Goal: Task Accomplishment & Management: Complete application form

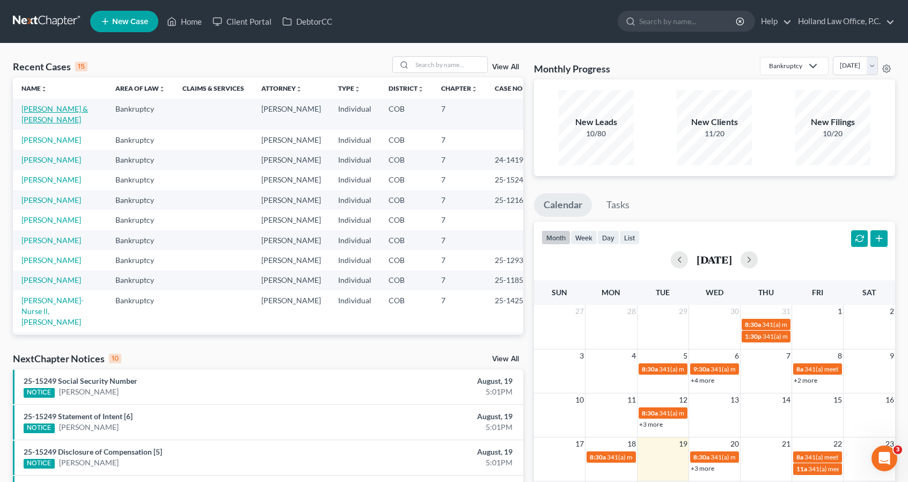
click at [62, 112] on link "[PERSON_NAME] & [PERSON_NAME]" at bounding box center [54, 114] width 67 height 20
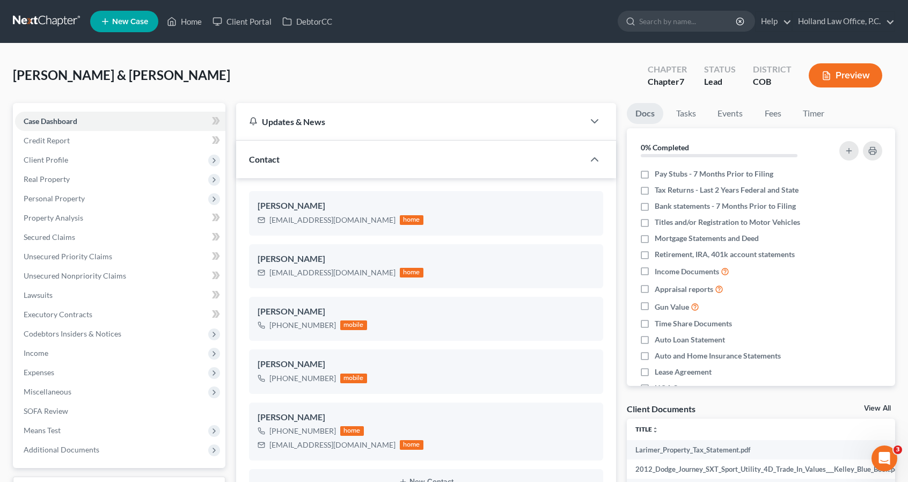
click at [190, 71] on div "[PERSON_NAME] & [PERSON_NAME] Upgraded Chapter Chapter 7 Status Lead District C…" at bounding box center [454, 79] width 882 height 47
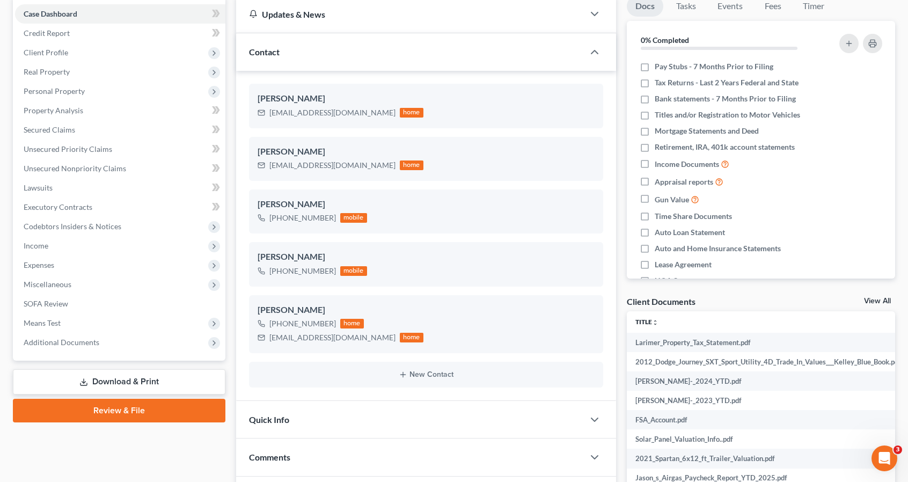
scroll to position [129, 0]
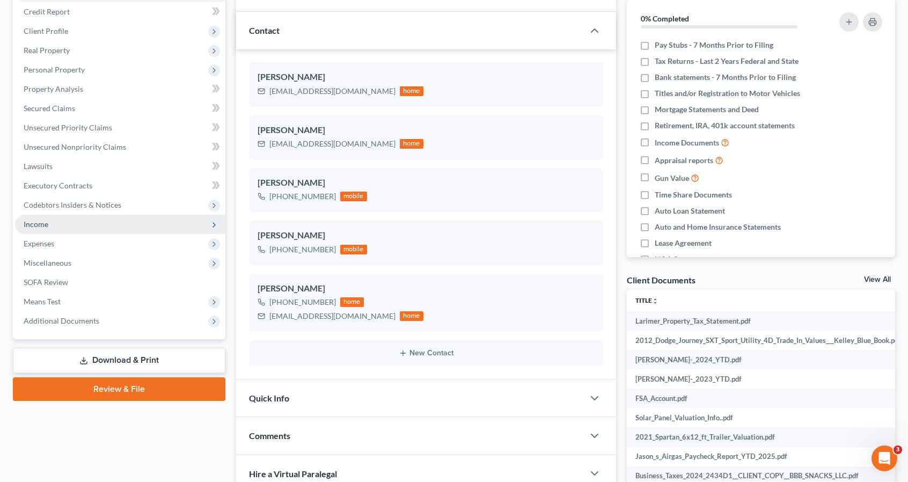
click at [137, 222] on span "Income" at bounding box center [120, 224] width 210 height 19
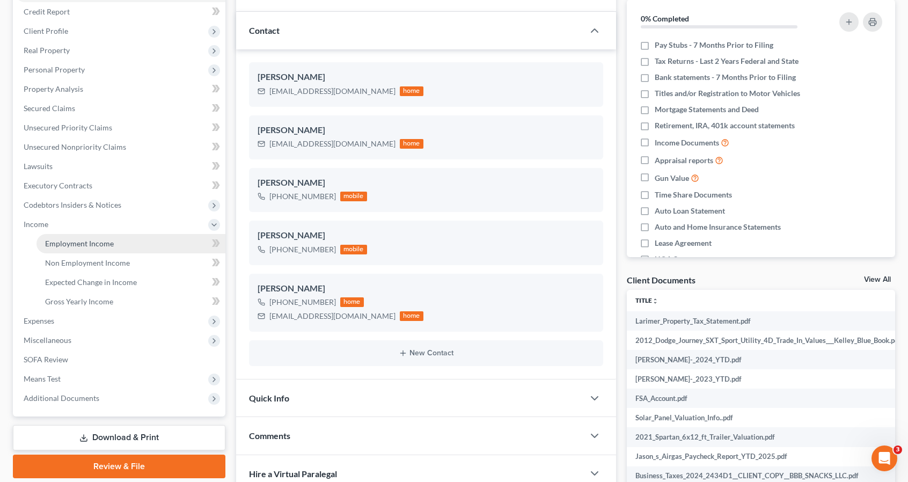
click at [135, 246] on link "Employment Income" at bounding box center [130, 243] width 189 height 19
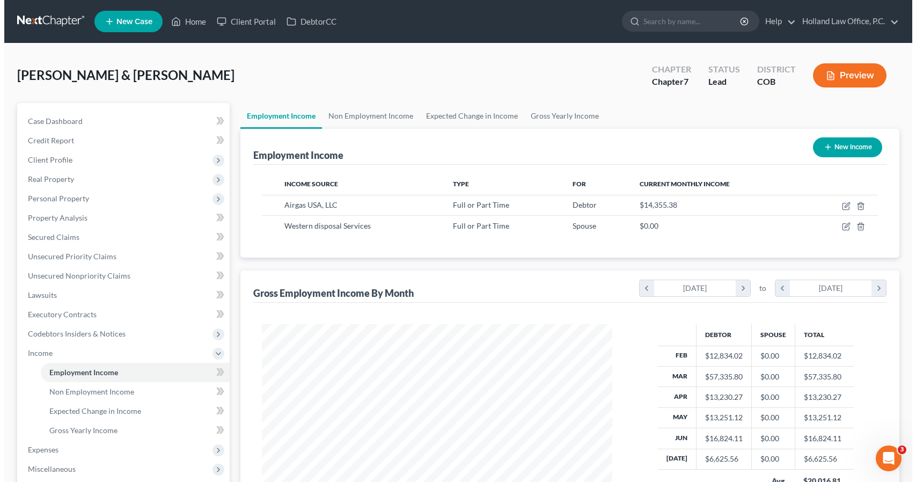
scroll to position [191, 371]
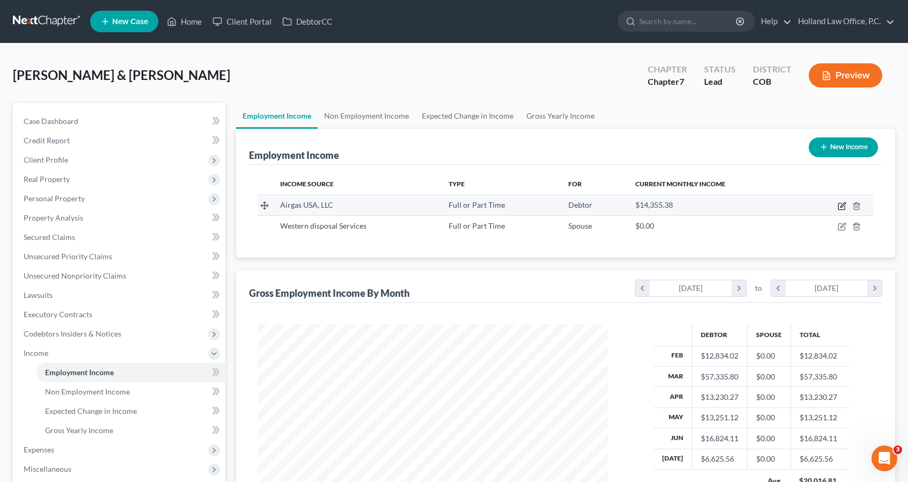
click at [842, 205] on icon "button" at bounding box center [841, 206] width 9 height 9
select select "0"
select select "2"
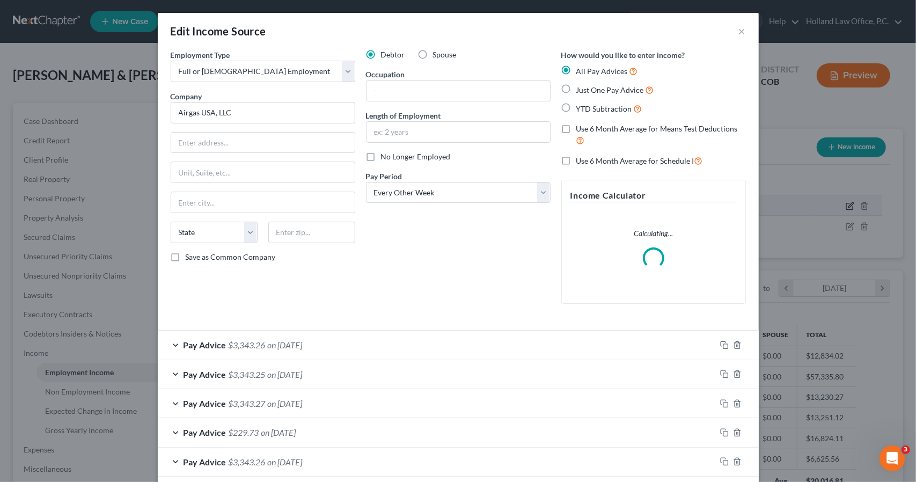
scroll to position [191, 375]
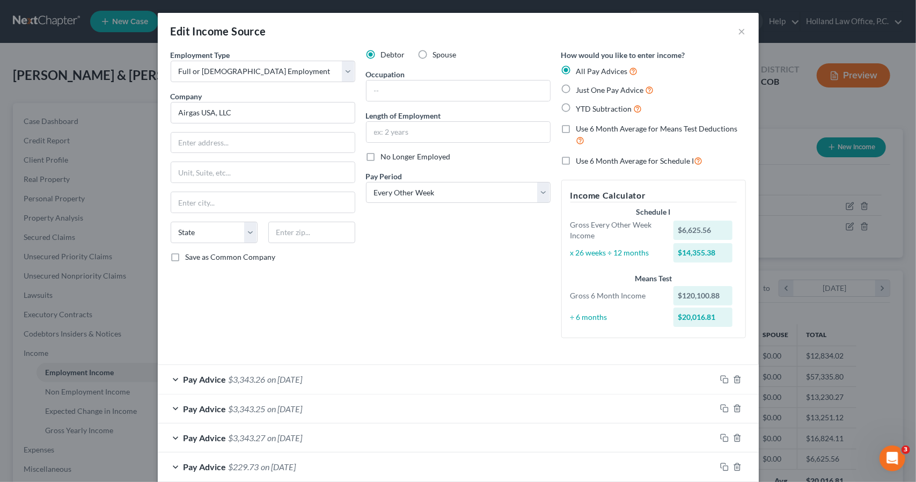
click at [521, 273] on div "Debtor Spouse Occupation Length of Employment No Longer Employed Pay Period * S…" at bounding box center [458, 197] width 195 height 297
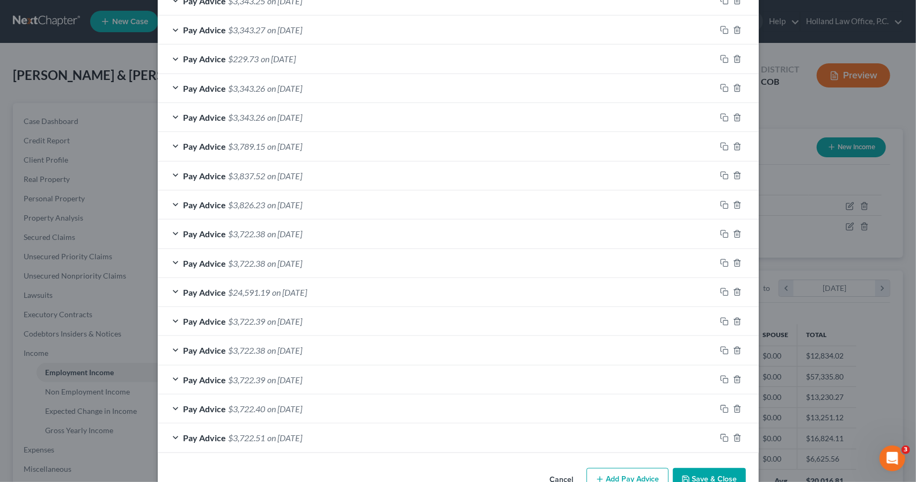
scroll to position [429, 0]
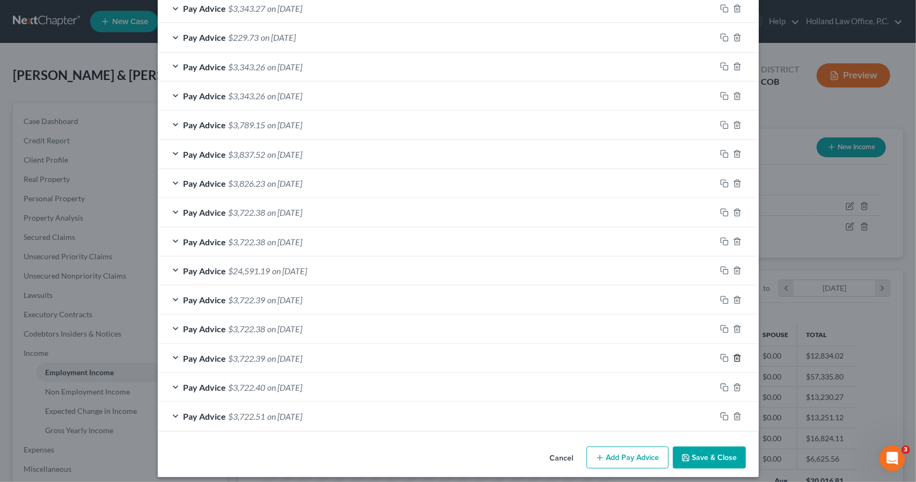
click at [733, 354] on icon "button" at bounding box center [737, 358] width 9 height 9
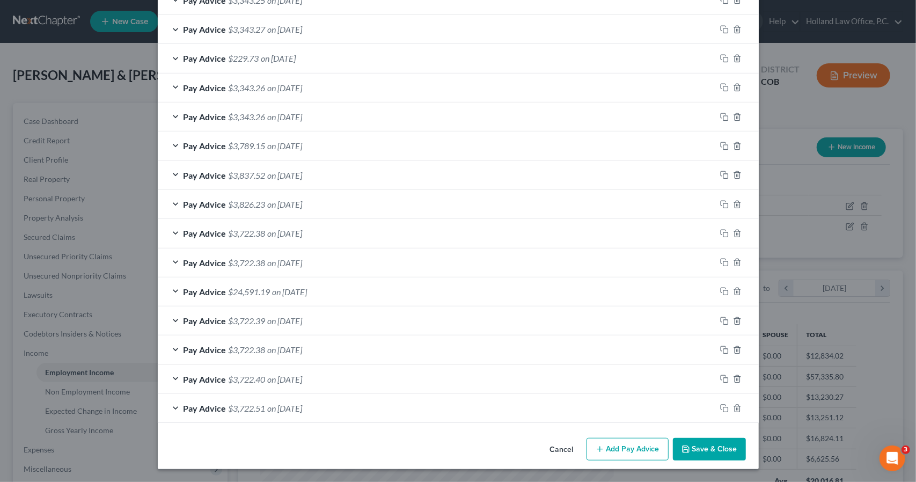
scroll to position [405, 0]
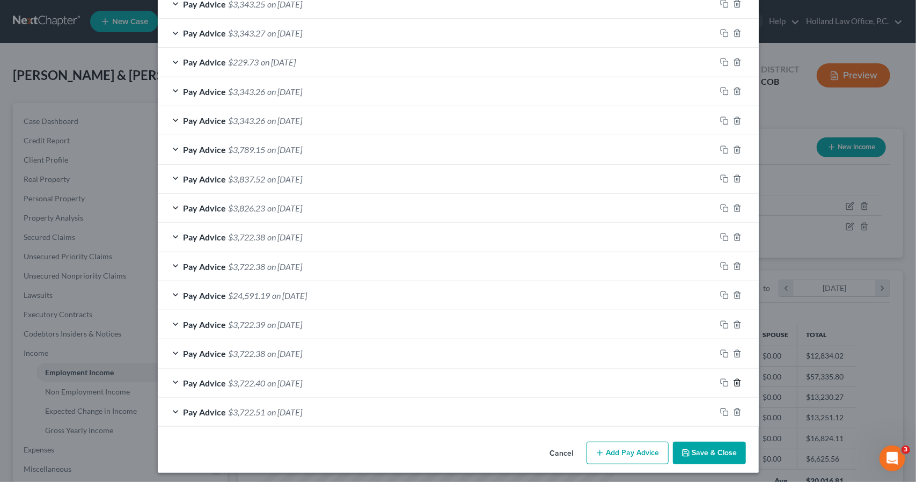
click at [735, 380] on icon "button" at bounding box center [736, 382] width 5 height 7
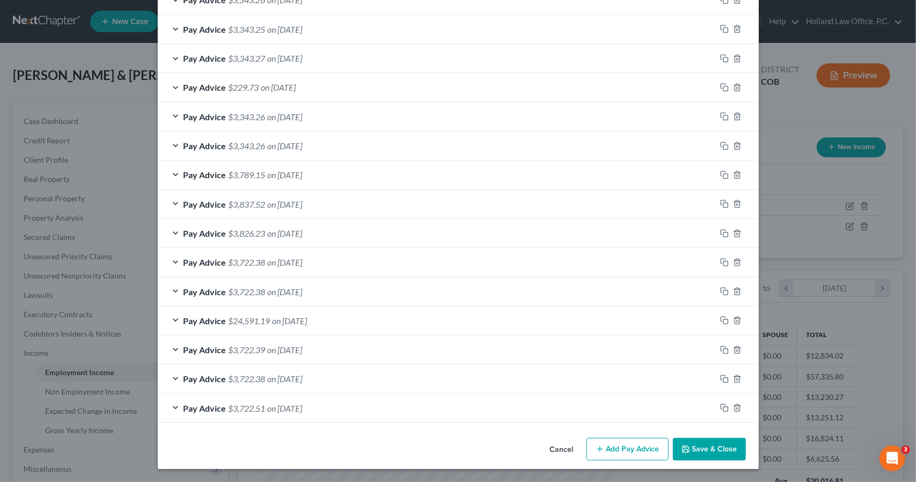
scroll to position [376, 0]
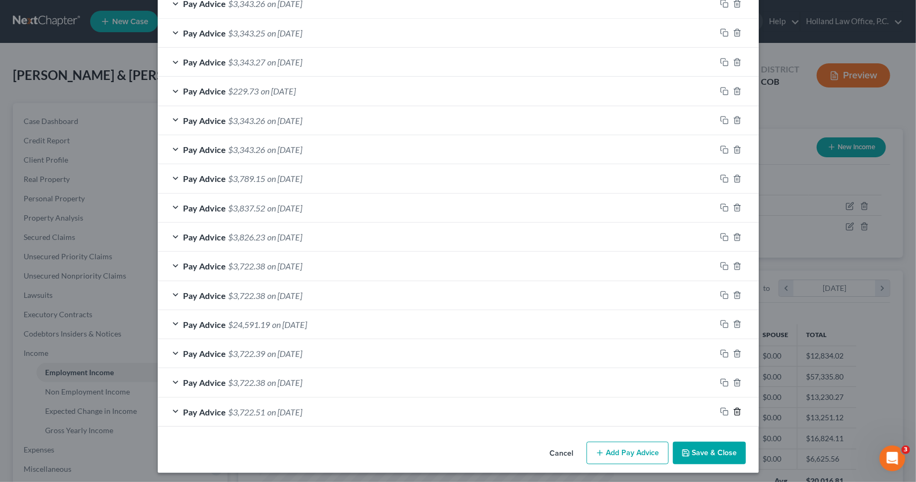
click at [735, 408] on icon "button" at bounding box center [736, 411] width 5 height 7
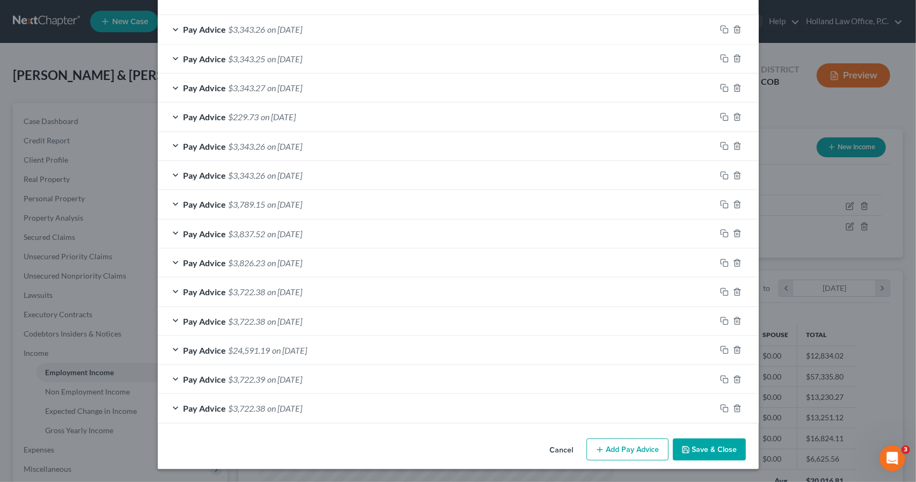
scroll to position [347, 0]
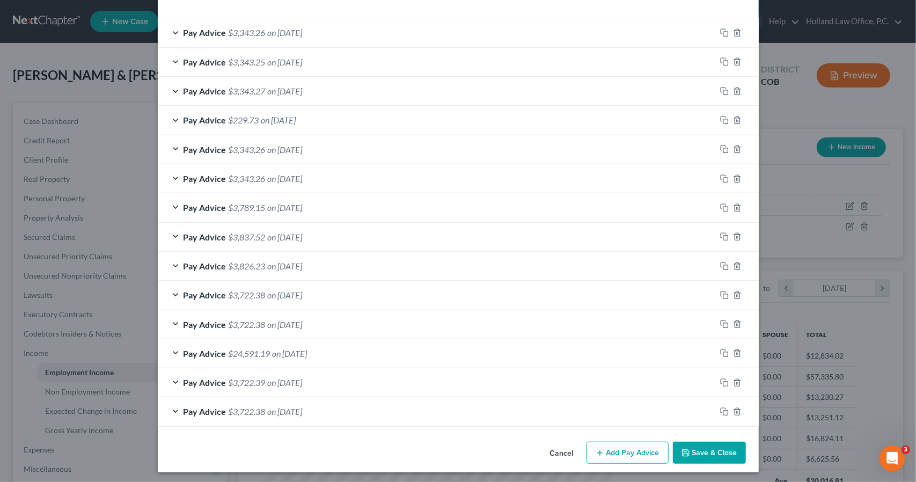
click at [525, 401] on div "Pay Advice $3,722.38 on [DATE]" at bounding box center [437, 411] width 558 height 28
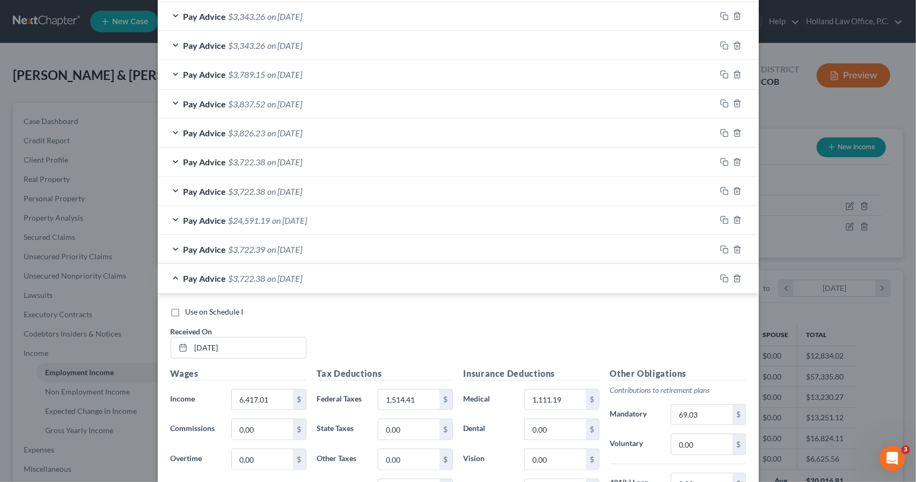
scroll to position [461, 0]
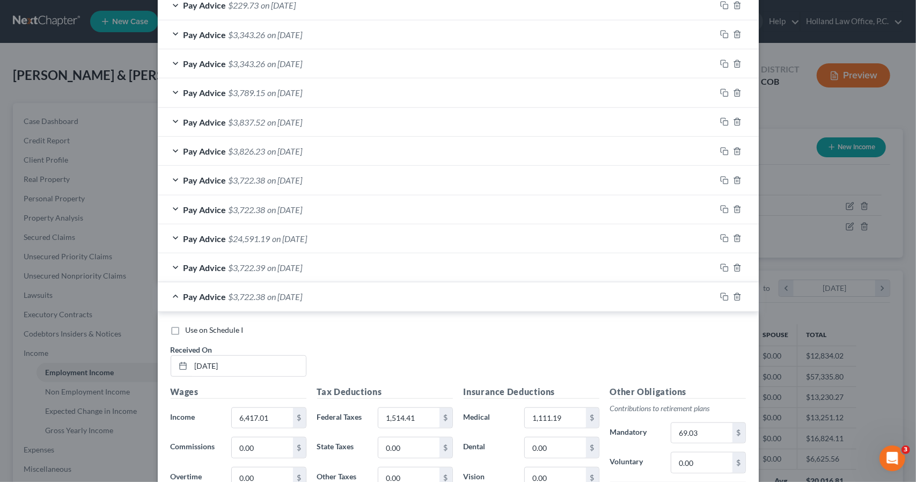
click at [432, 312] on div "Use on Schedule I Received On * [DATE] Wages Income * 6,417.01 $ Commissions 0.…" at bounding box center [458, 473] width 601 height 322
click at [432, 300] on div "Pay Advice $3,722.38 on [DATE]" at bounding box center [437, 296] width 558 height 28
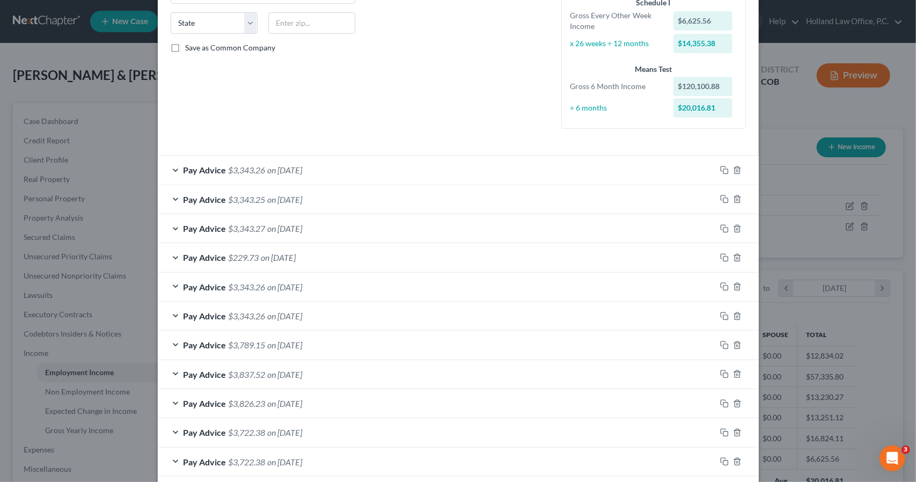
scroll to position [153, 0]
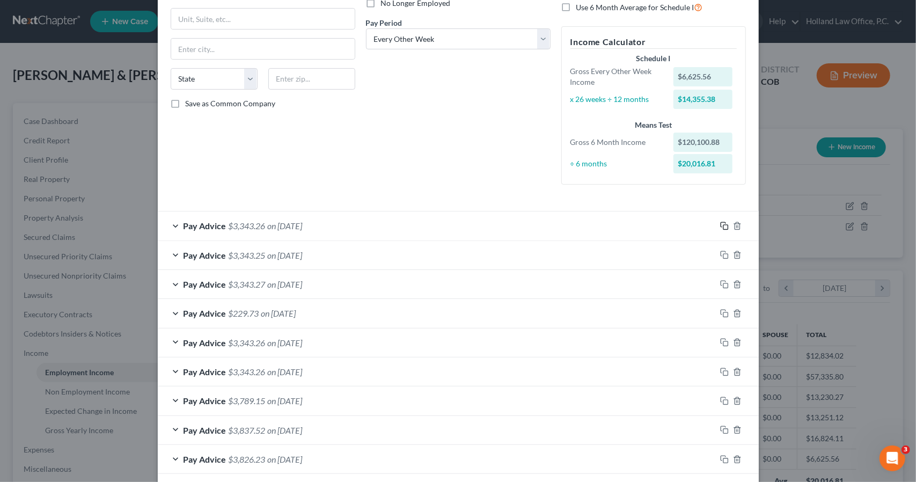
click at [720, 225] on icon "button" at bounding box center [722, 224] width 5 height 5
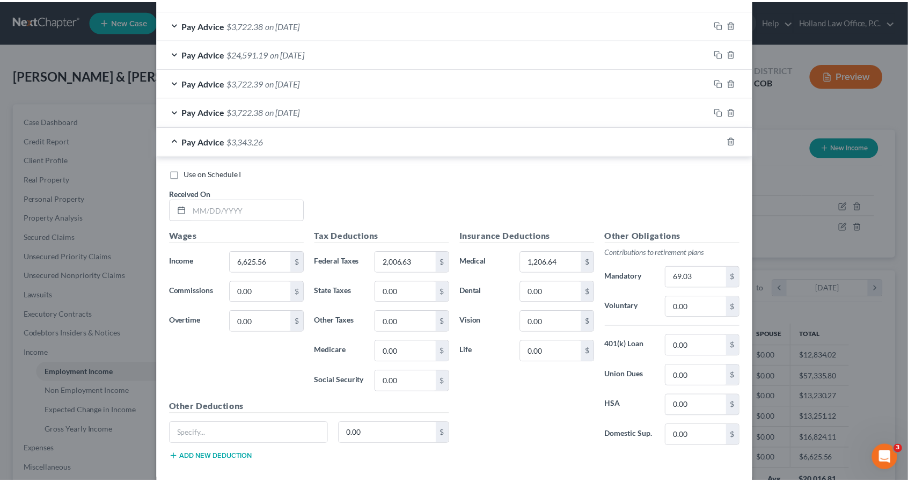
scroll to position [695, 0]
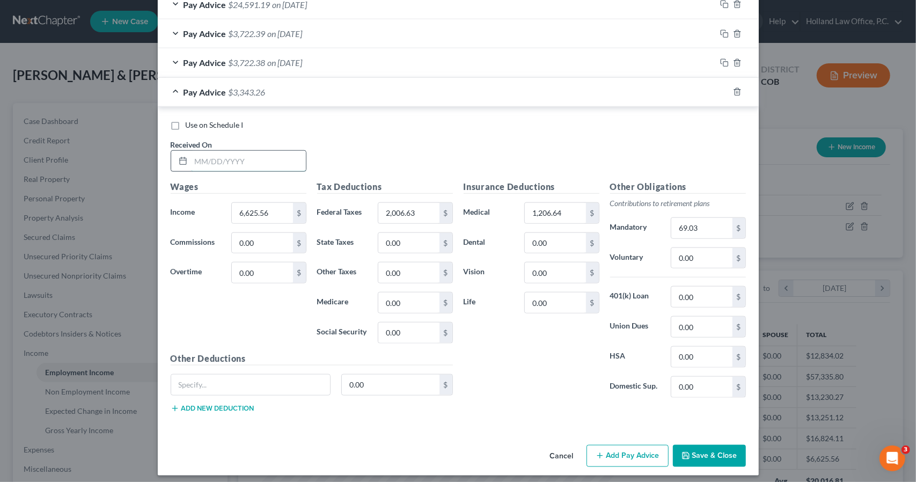
click at [268, 164] on input "text" at bounding box center [248, 161] width 115 height 20
type input "[DATE]"
click at [275, 204] on input "6,625.56" at bounding box center [262, 213] width 61 height 20
type input "6,625.57"
click at [542, 300] on input "0.00" at bounding box center [555, 302] width 61 height 20
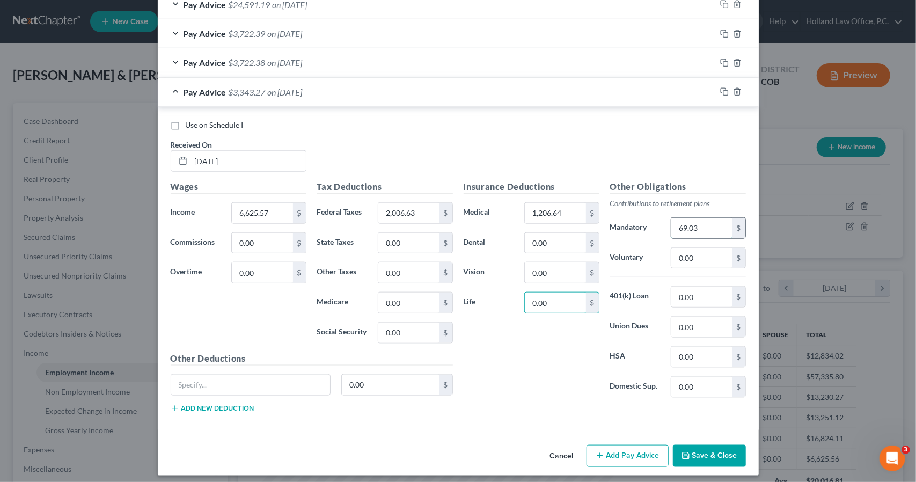
click at [693, 222] on input "69.03" at bounding box center [701, 228] width 61 height 20
type input "993.84"
click at [577, 208] on input "1,206.64" at bounding box center [555, 213] width 61 height 20
type input "234.87"
click at [557, 300] on input "0.00" at bounding box center [555, 302] width 61 height 20
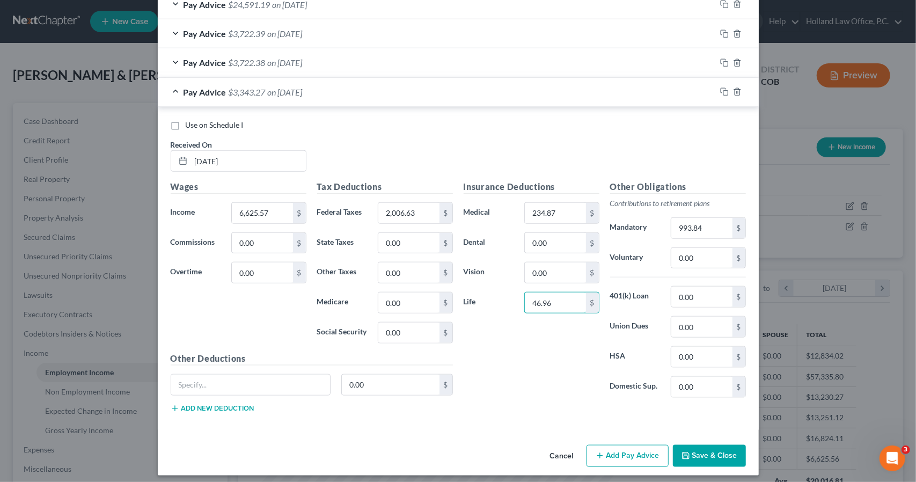
type input "46.96"
click at [699, 445] on button "Save & Close" at bounding box center [709, 456] width 73 height 23
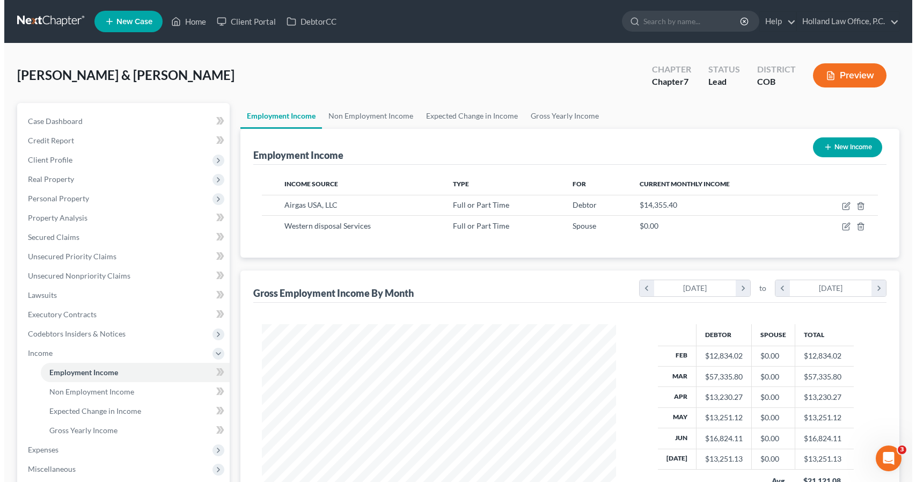
scroll to position [536291, 536110]
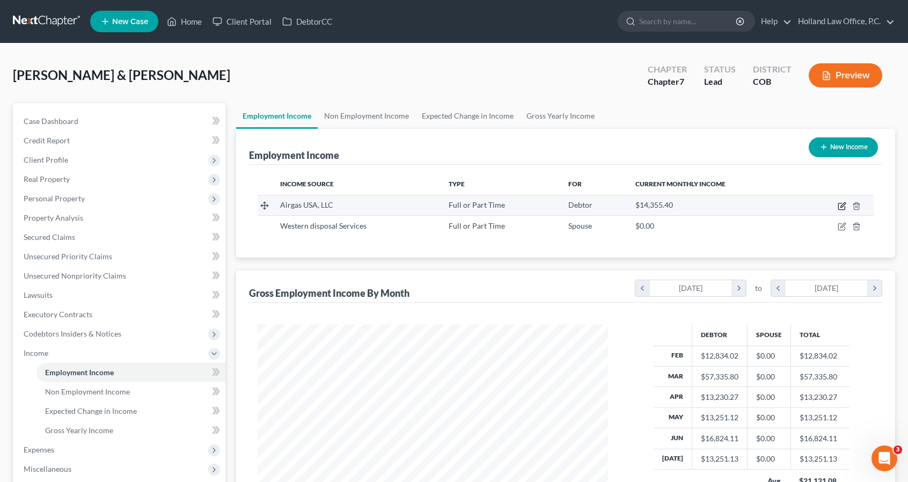
click at [840, 204] on icon "button" at bounding box center [841, 206] width 9 height 9
select select "0"
select select "2"
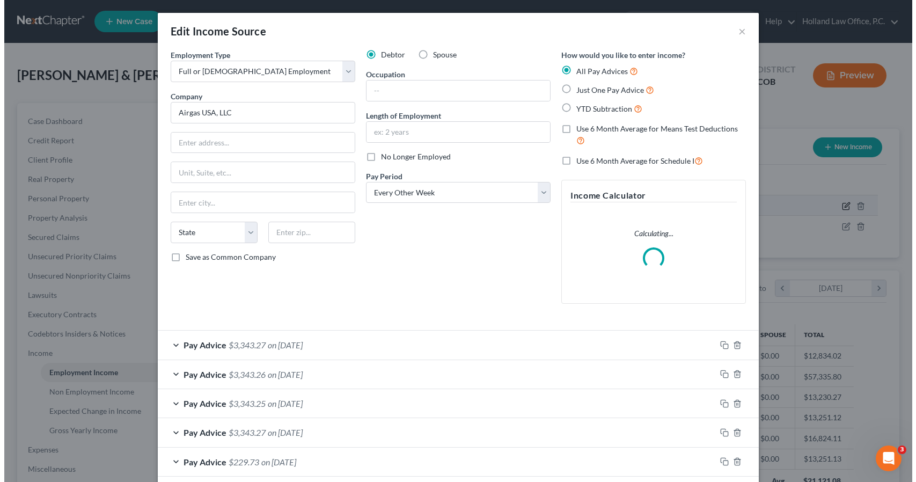
scroll to position [191, 375]
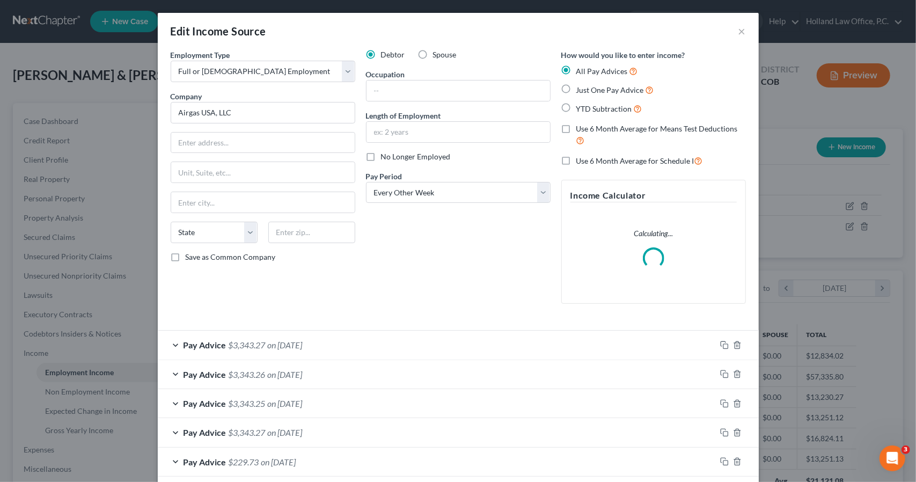
click at [455, 278] on div "Debtor Spouse Occupation Length of Employment No Longer Employed Pay Period * S…" at bounding box center [458, 180] width 195 height 263
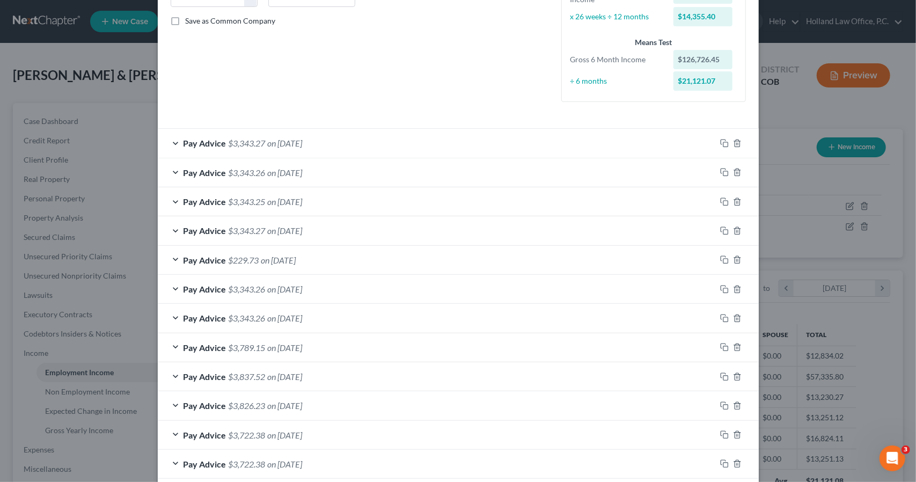
scroll to position [258, 0]
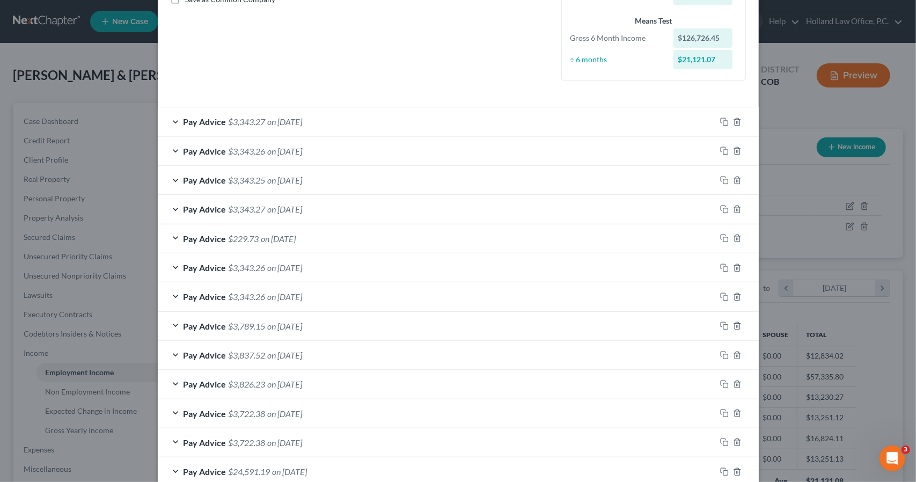
click at [442, 149] on div "Pay Advice $3,343.26 on [DATE]" at bounding box center [437, 151] width 558 height 28
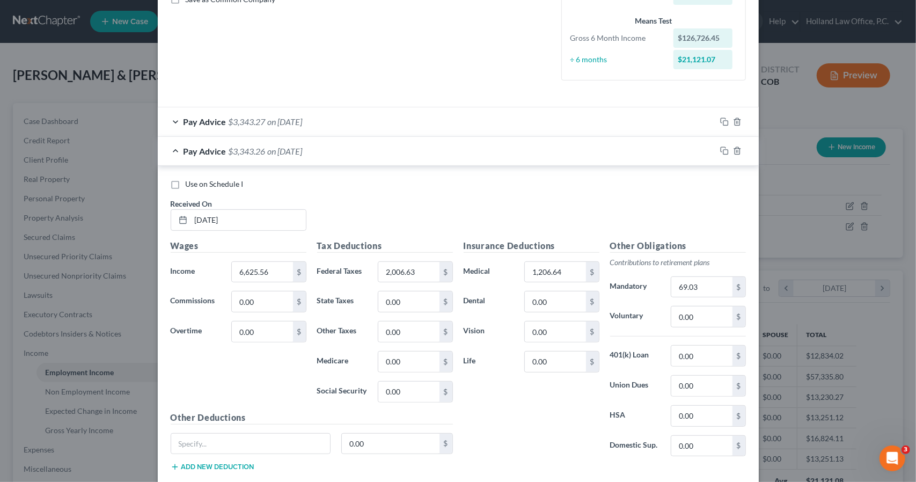
click at [590, 115] on div "Pay Advice $3,343.27 on [DATE]" at bounding box center [437, 121] width 558 height 28
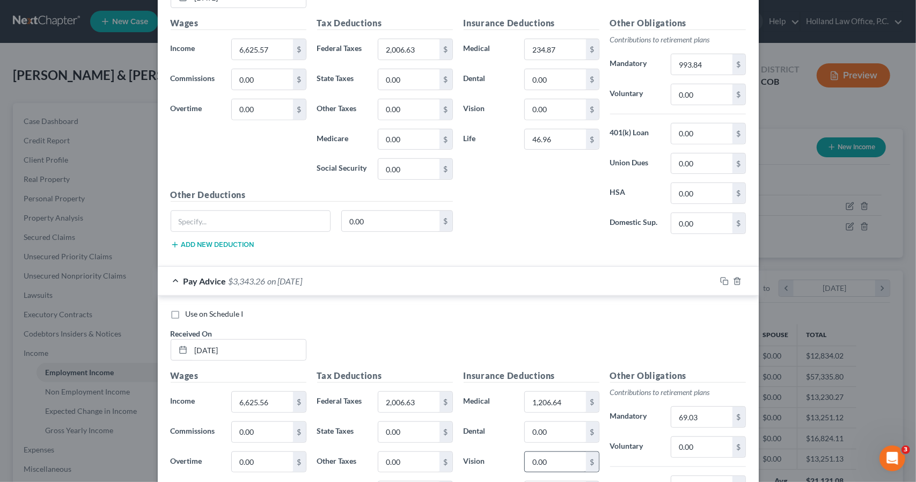
scroll to position [472, 0]
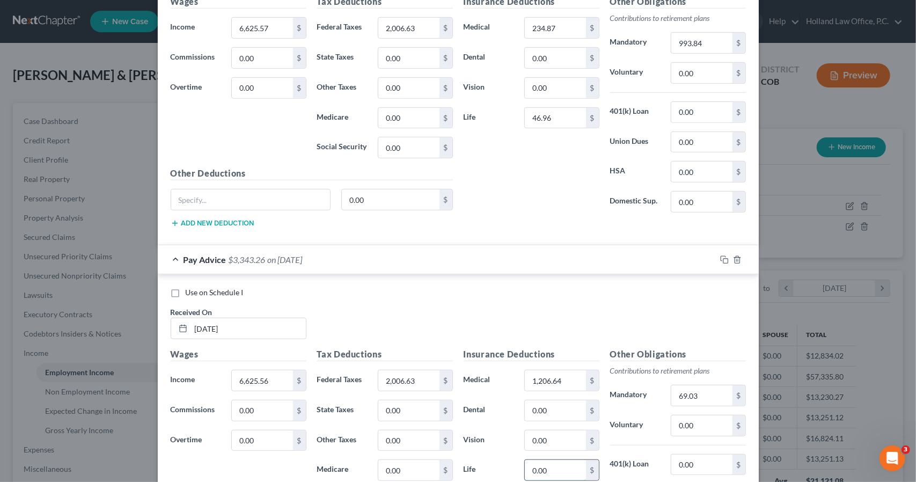
click at [548, 468] on input "0.00" at bounding box center [555, 470] width 61 height 20
type input "46.96"
click at [556, 373] on input "1,206.64" at bounding box center [555, 380] width 61 height 20
type input "234.87"
click at [722, 391] on input "69.03" at bounding box center [701, 395] width 61 height 20
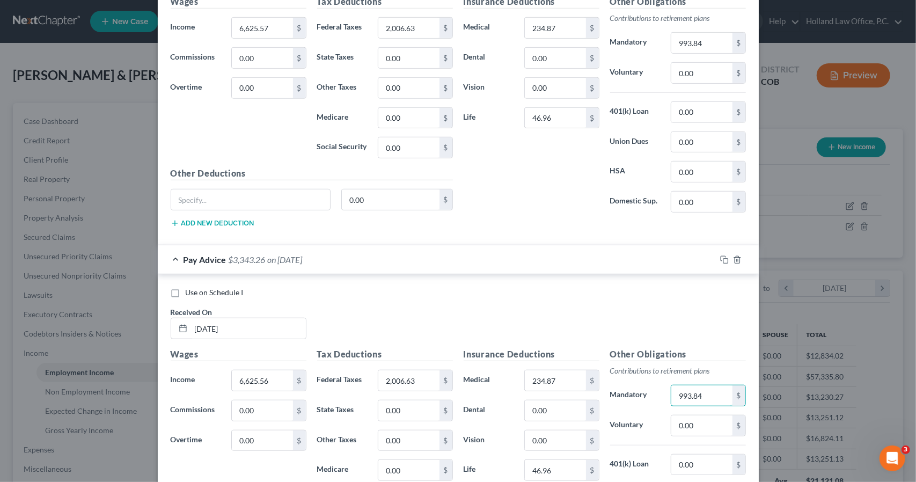
type input "993.84"
click at [546, 258] on div "Pay Advice $3,343.26 on [DATE]" at bounding box center [437, 259] width 558 height 28
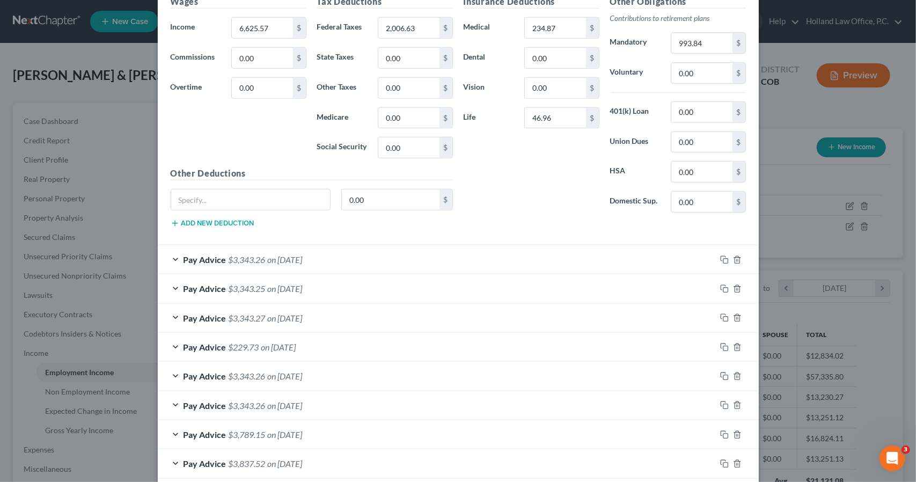
click at [487, 287] on div "Pay Advice $3,343.25 on [DATE]" at bounding box center [437, 288] width 558 height 28
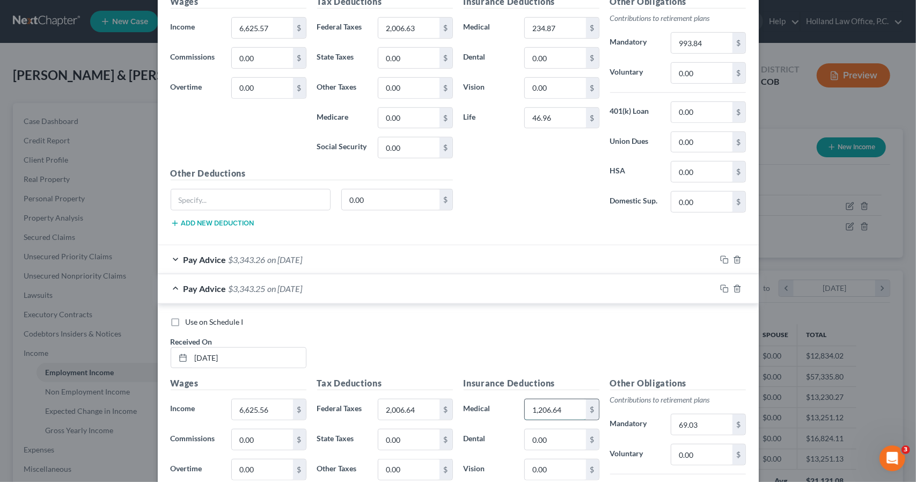
click at [563, 405] on input "1,206.64" at bounding box center [555, 409] width 61 height 20
type input "234.87"
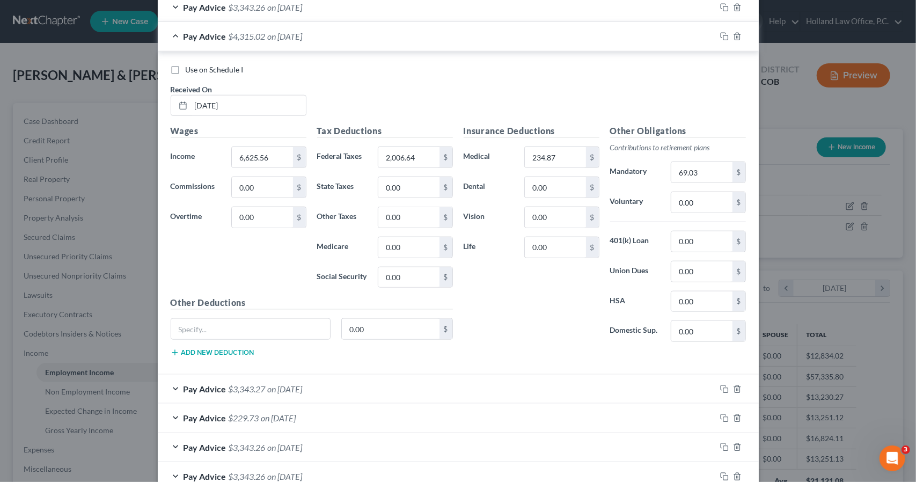
click at [573, 319] on div "Insurance Deductions Medical 234.87 $ Dental 0.00 $ Vision 0.00 $ Life 0.00 $" at bounding box center [531, 237] width 146 height 226
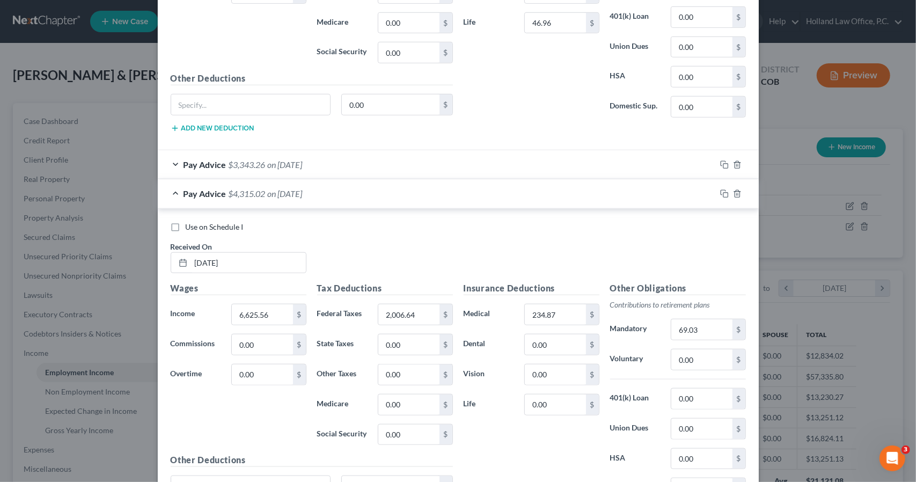
scroll to position [553, 0]
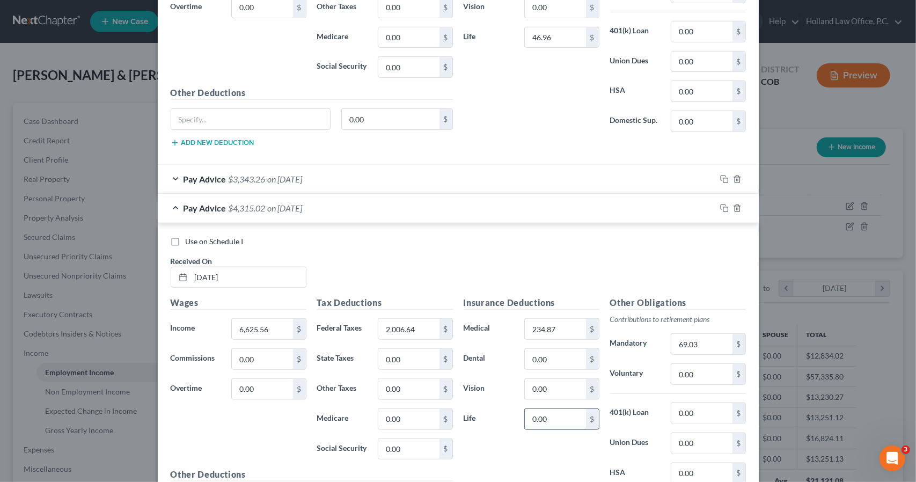
click at [549, 409] on input "0.00" at bounding box center [555, 419] width 61 height 20
type input "46.96"
click at [675, 337] on input "69.03" at bounding box center [701, 344] width 61 height 20
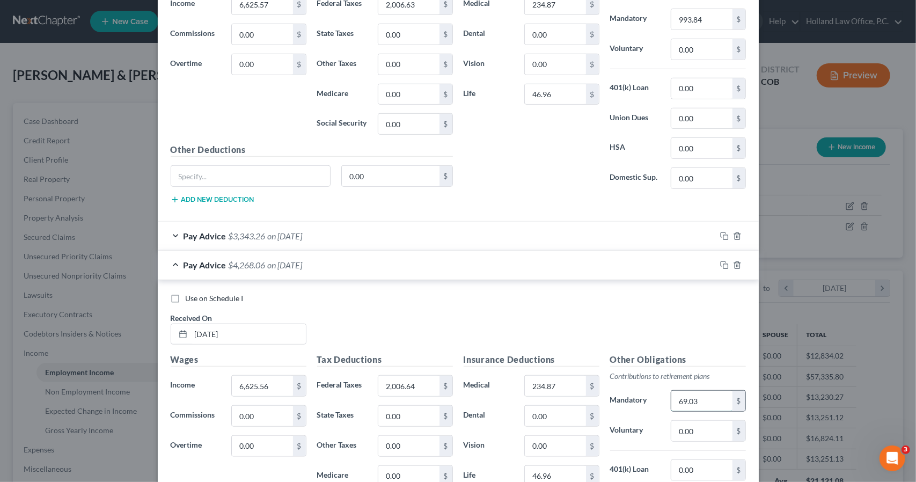
scroll to position [494, 0]
type input "993.84"
drag, startPoint x: 516, startPoint y: 286, endPoint x: 513, endPoint y: 269, distance: 17.3
click at [513, 269] on div "Pay Advice $3,343.25 on [DATE] Use on Schedule I Received On * [DATE] Wages Inc…" at bounding box center [458, 428] width 601 height 352
click at [513, 269] on div "Pay Advice $3,343.25 on [DATE]" at bounding box center [437, 266] width 558 height 28
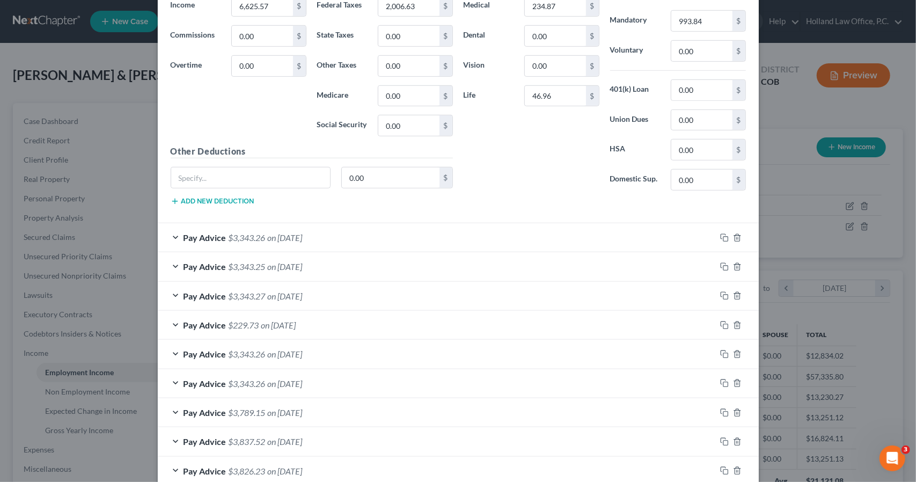
click at [511, 288] on div "Pay Advice $3,343.27 on [DATE]" at bounding box center [437, 296] width 558 height 28
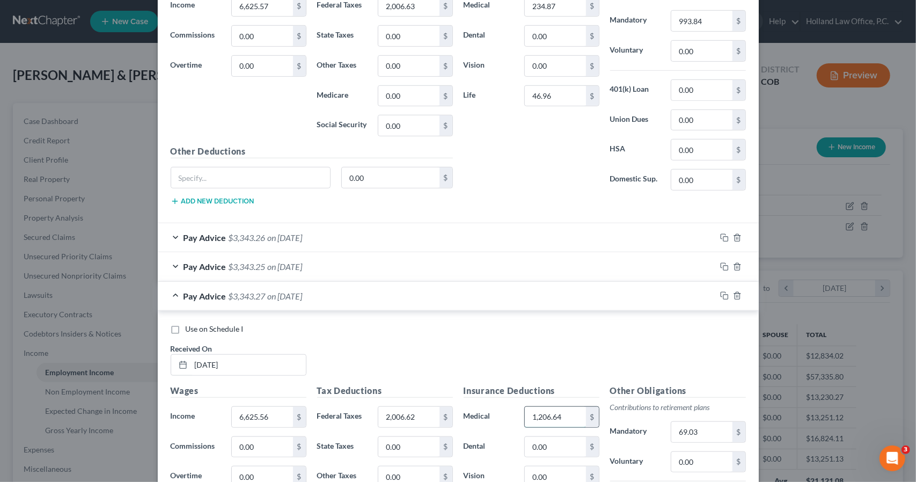
click at [549, 409] on input "1,206.64" at bounding box center [555, 417] width 61 height 20
type input "234.87"
click at [683, 423] on input "69.03" at bounding box center [701, 432] width 61 height 20
type input "993.84"
click at [678, 366] on div "Use on Schedule I Received On * [DATE]" at bounding box center [458, 353] width 586 height 61
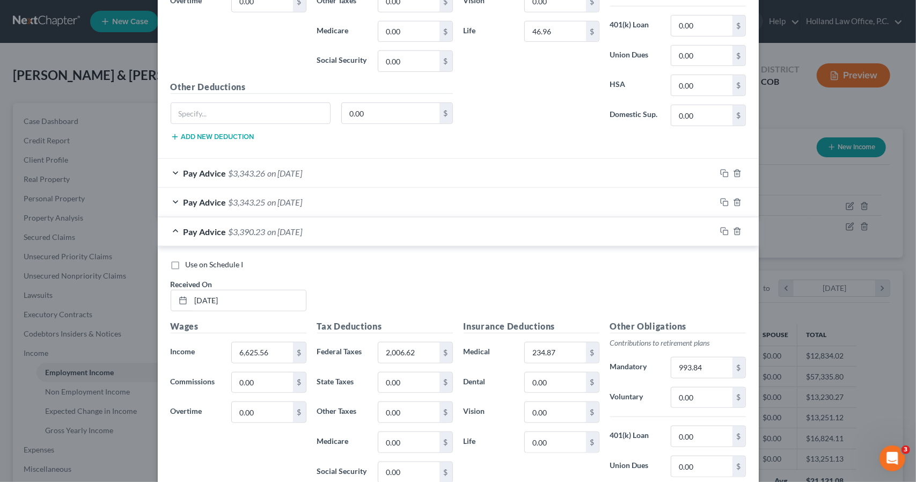
scroll to position [580, 0]
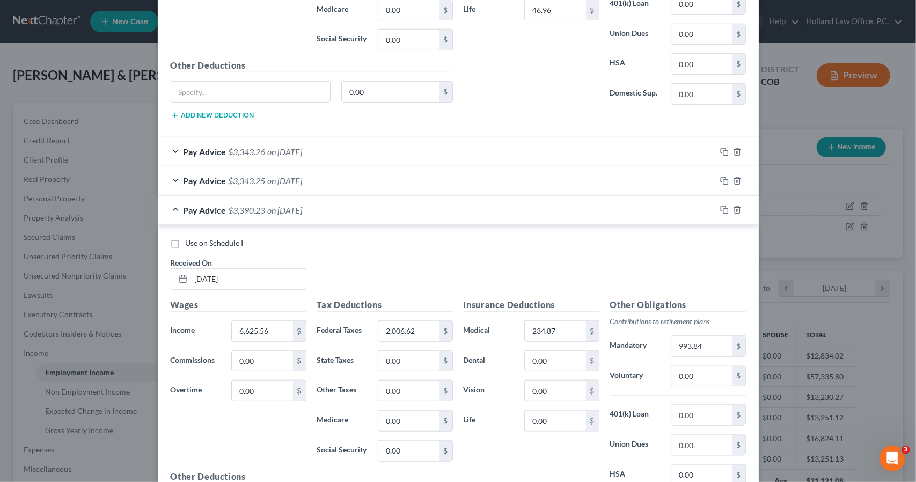
click at [546, 427] on div "Insurance Deductions Medical 234.87 $ Dental 0.00 $ Vision 0.00 $ Life 0.00 $" at bounding box center [531, 411] width 146 height 226
click at [546, 418] on input "0.00" at bounding box center [555, 420] width 61 height 20
type input "46.96"
click at [525, 201] on div "Pay Advice $3,343.27 on [DATE]" at bounding box center [437, 210] width 558 height 28
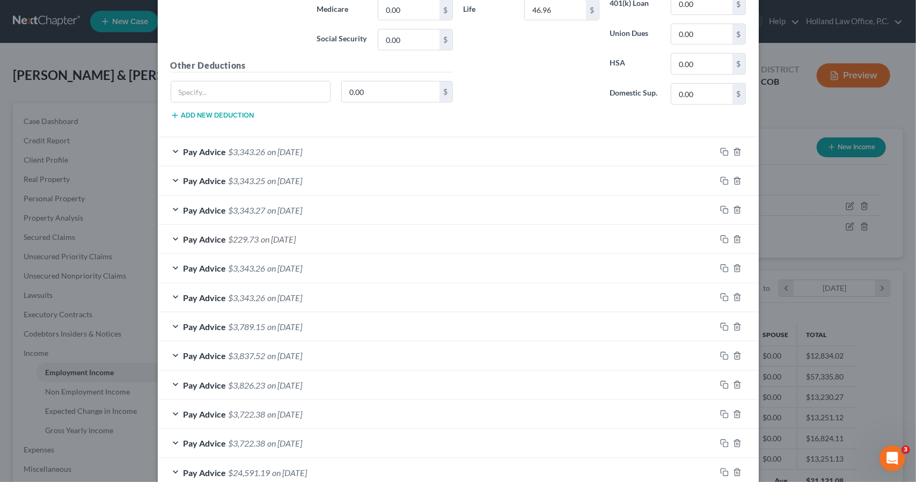
click at [485, 272] on div "Pay Advice $3,343.26 on [DATE]" at bounding box center [437, 268] width 558 height 28
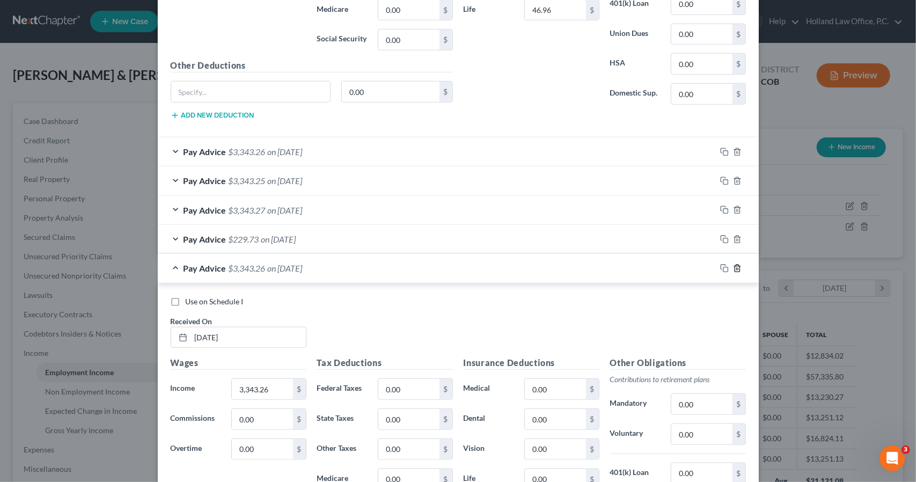
click at [733, 264] on icon "button" at bounding box center [737, 268] width 9 height 9
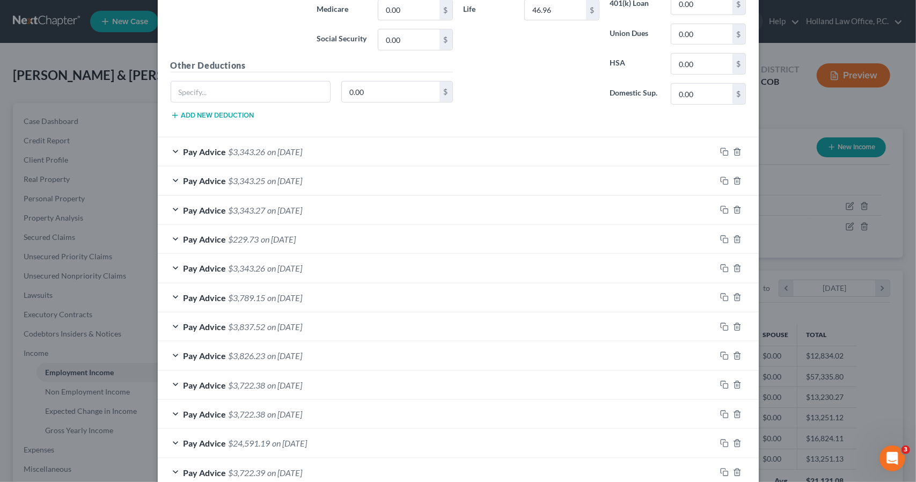
click at [349, 269] on div "Pay Advice $3,343.26 on [DATE]" at bounding box center [437, 268] width 558 height 28
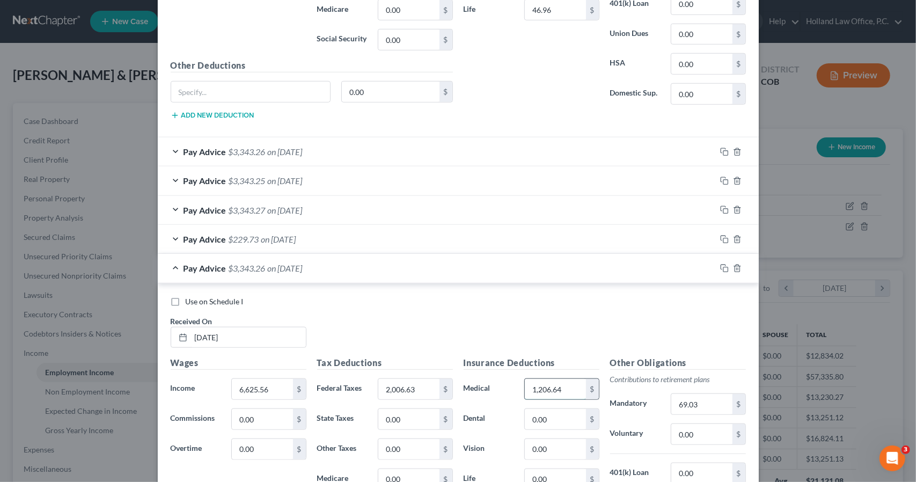
click at [553, 390] on input "1,206.64" at bounding box center [555, 389] width 61 height 20
click at [650, 335] on div "Use on Schedule I Received On * [DATE]" at bounding box center [458, 326] width 586 height 61
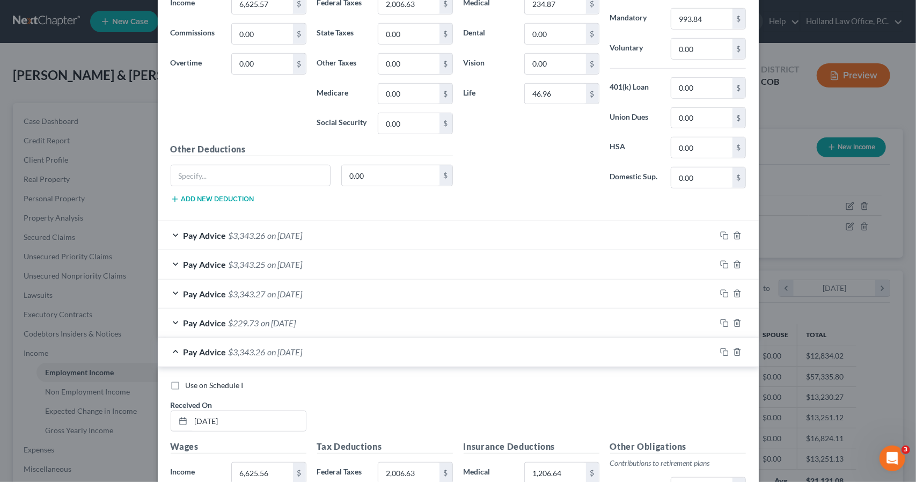
scroll to position [494, 0]
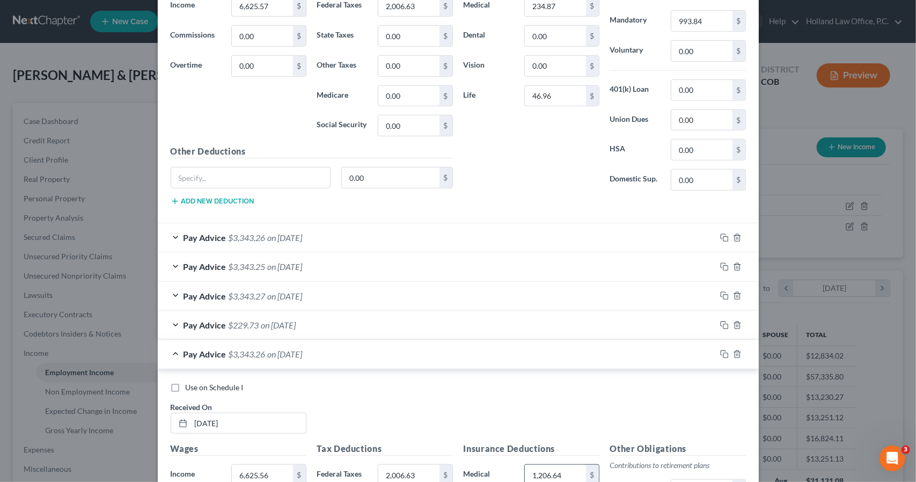
click at [553, 472] on input "1,206.64" at bounding box center [555, 475] width 61 height 20
type input "234.87"
click at [622, 415] on div "Use on Schedule I Received On * [DATE]" at bounding box center [458, 412] width 586 height 61
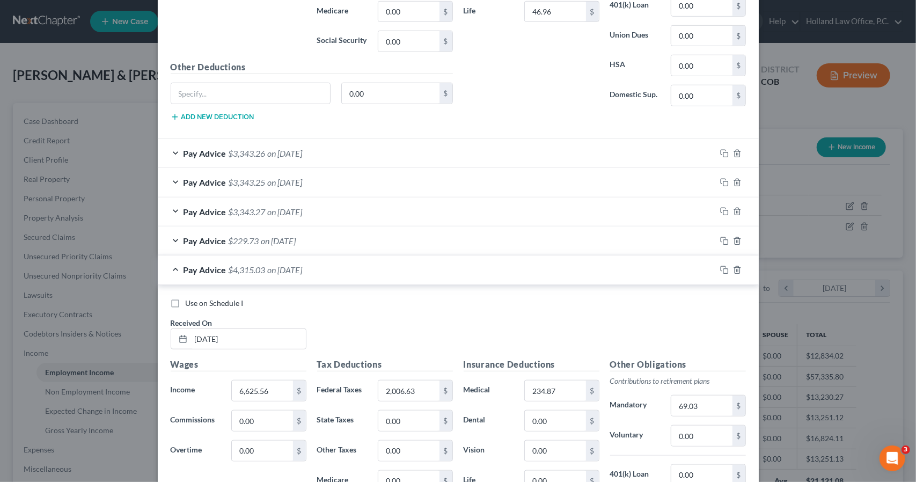
scroll to position [580, 0]
click at [702, 395] on input "69.03" at bounding box center [701, 404] width 61 height 20
type input "993.84"
click at [597, 296] on div "Use on Schedule I" at bounding box center [458, 301] width 575 height 11
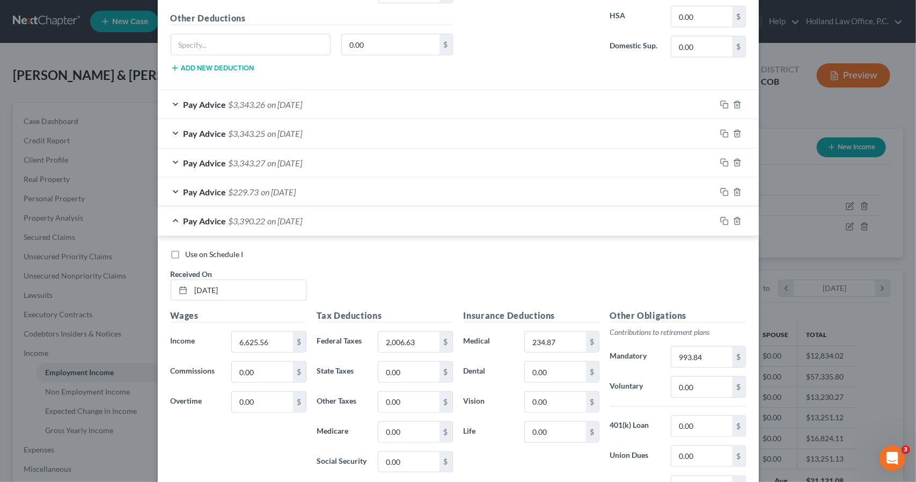
scroll to position [644, 0]
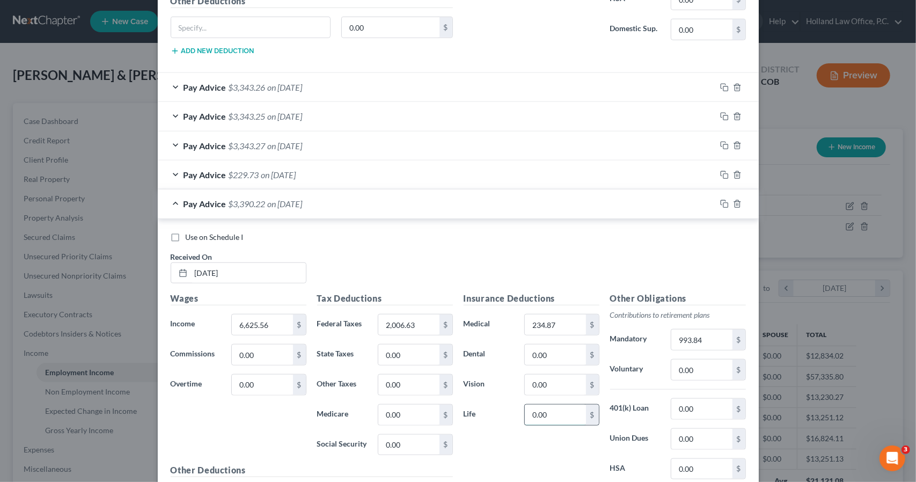
click at [550, 409] on input "0.00" at bounding box center [555, 415] width 61 height 20
type input "46.96"
click at [545, 199] on div "Pay Advice $3,343.26 on [DATE]" at bounding box center [437, 203] width 558 height 28
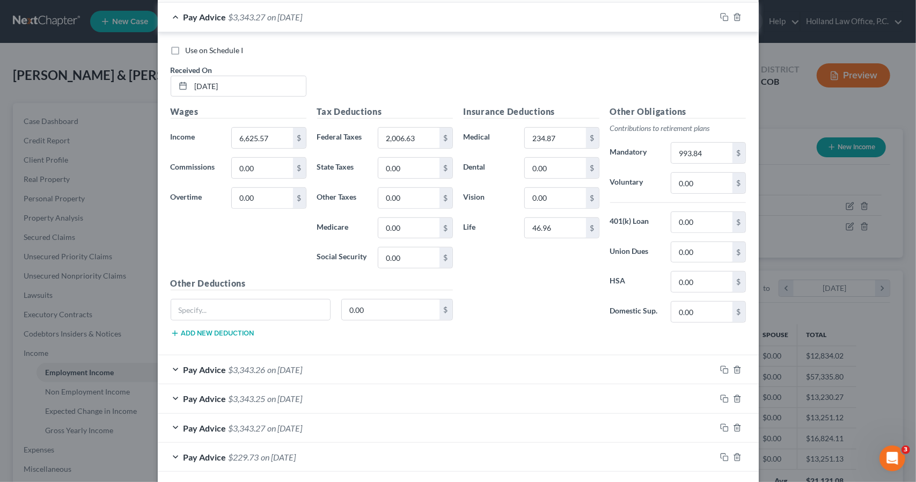
scroll to position [344, 0]
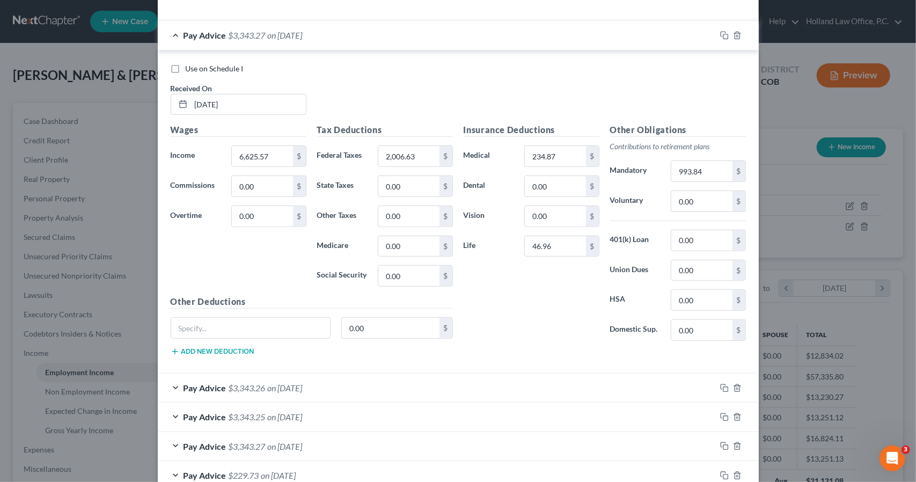
click at [534, 46] on div "Pay Advice $3,343.27 on [DATE]" at bounding box center [437, 35] width 558 height 28
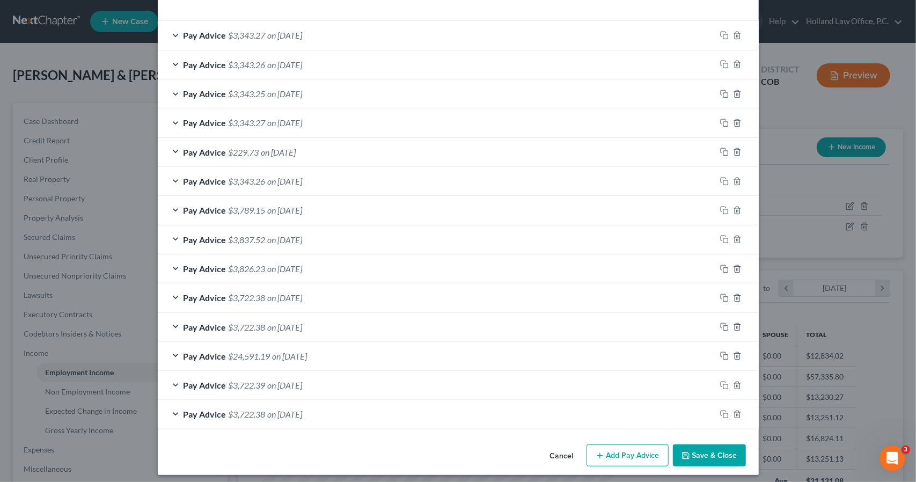
scroll to position [347, 0]
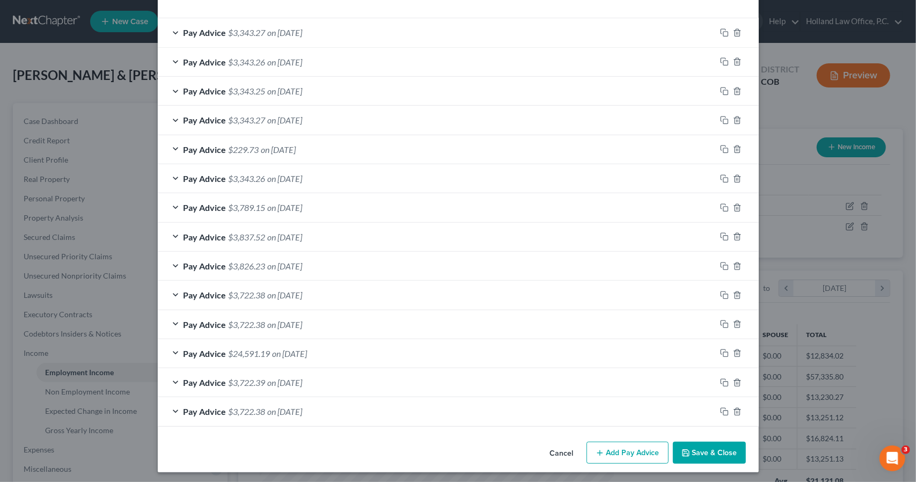
click at [481, 184] on div "Pay Advice $3,343.26 on [DATE]" at bounding box center [437, 178] width 558 height 28
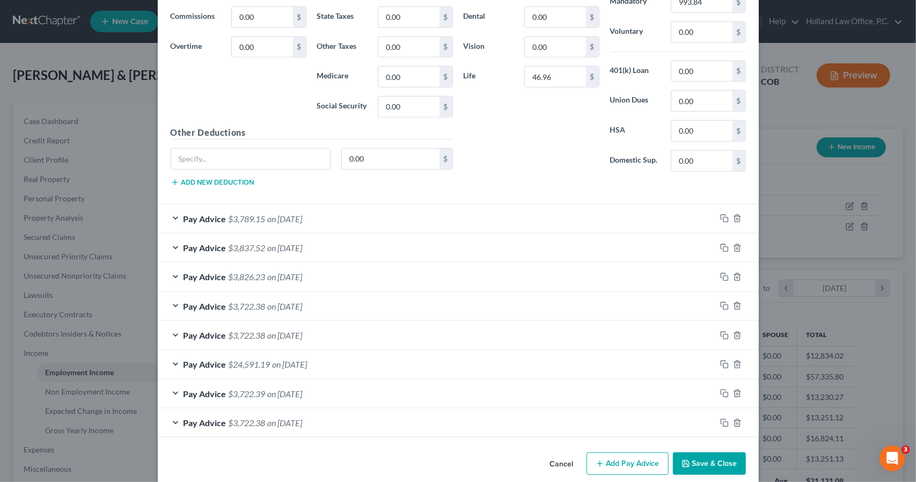
scroll to position [667, 0]
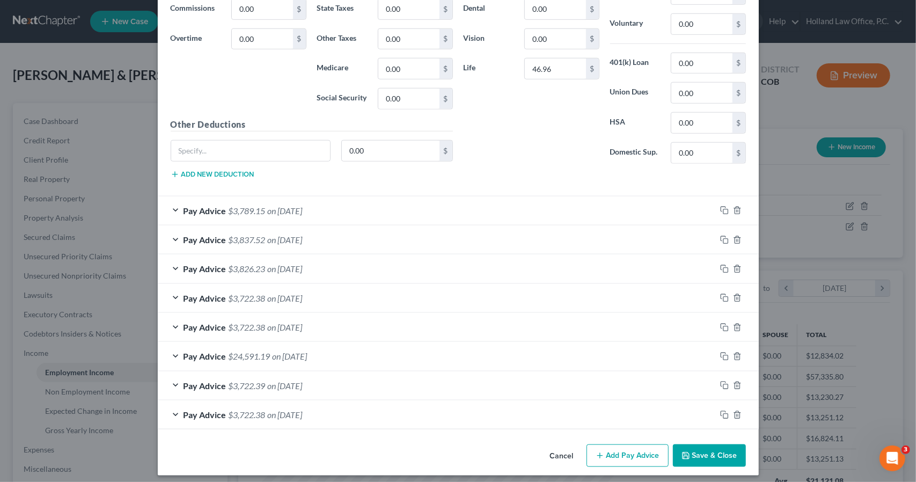
click at [476, 201] on div "Pay Advice $3,789.15 on [DATE]" at bounding box center [437, 210] width 558 height 28
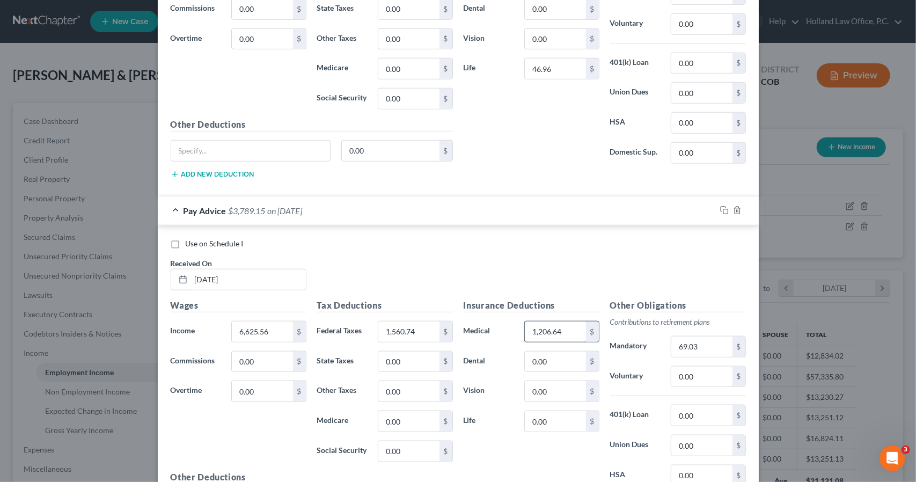
click at [552, 325] on input "1,206.64" at bounding box center [555, 331] width 61 height 20
click at [567, 267] on div "Use on Schedule I Received On * [DATE]" at bounding box center [458, 268] width 586 height 61
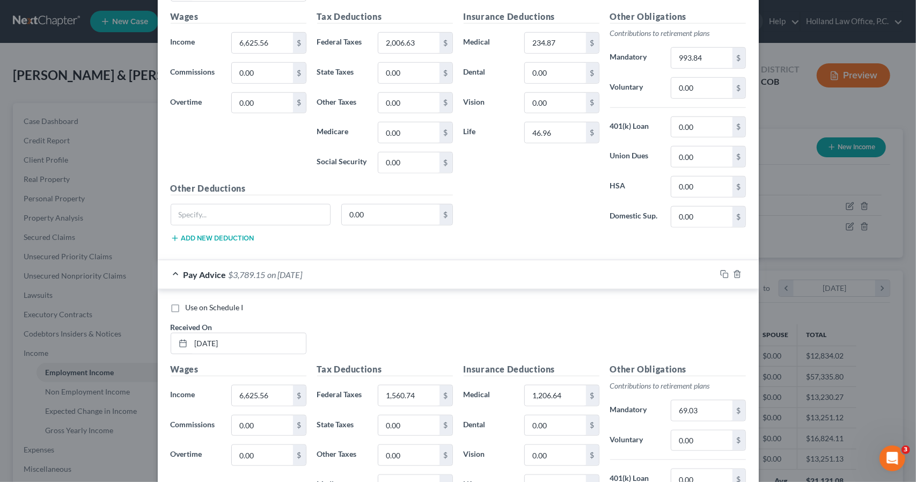
scroll to position [602, 0]
click at [560, 386] on input "1,206.64" at bounding box center [555, 396] width 61 height 20
type input "234.87"
click at [694, 406] on input "69.03" at bounding box center [701, 411] width 61 height 20
type input "993.84"
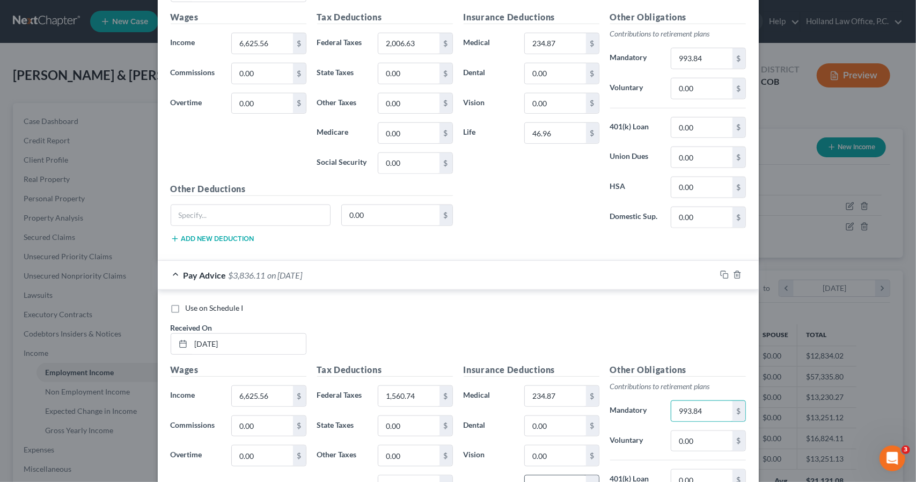
click at [574, 475] on input "0.00" at bounding box center [555, 485] width 61 height 20
type input "46.96"
click at [571, 268] on div "Pay Advice $3,789.15 on [DATE]" at bounding box center [437, 273] width 558 height 28
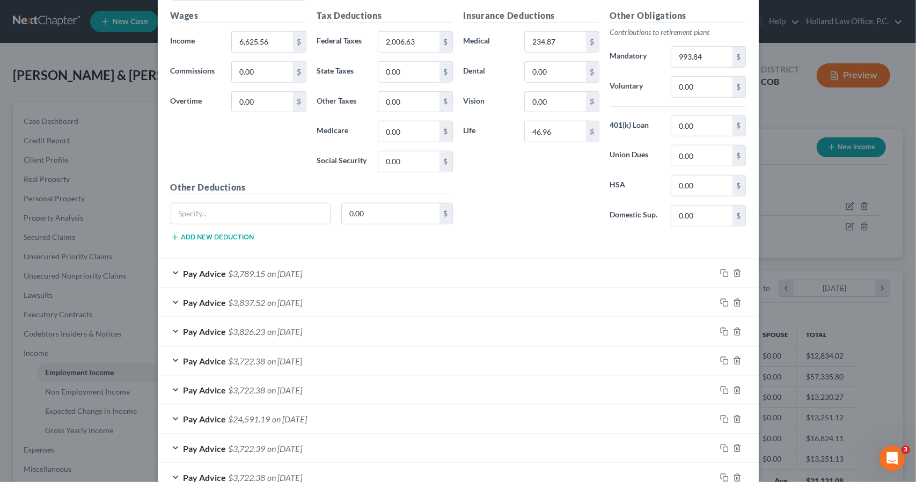
click at [551, 301] on div "Pay Advice $3,837.52 on [DATE]" at bounding box center [437, 302] width 558 height 28
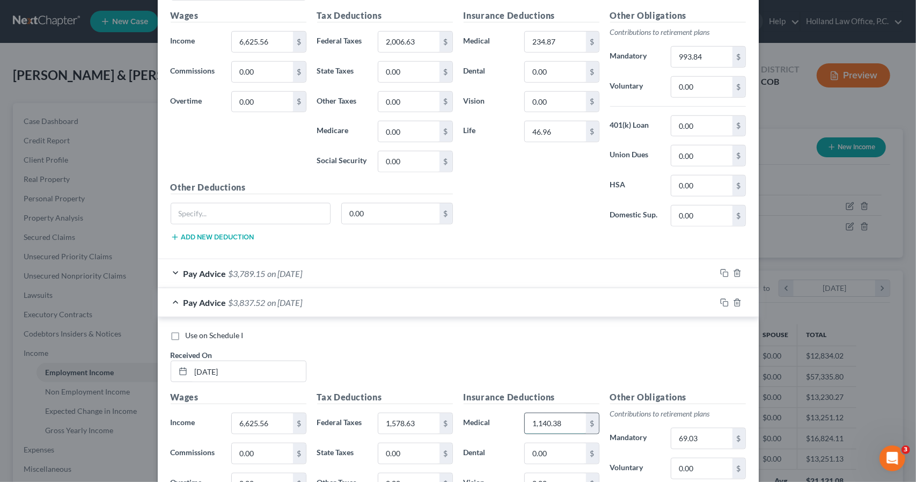
click at [553, 417] on input "1,140.38" at bounding box center [555, 423] width 61 height 20
type input "234.87"
click at [693, 429] on input "69.03" at bounding box center [701, 438] width 61 height 20
type input "927.58"
click at [627, 355] on div "Use on Schedule I Received On * [DATE]" at bounding box center [458, 360] width 586 height 61
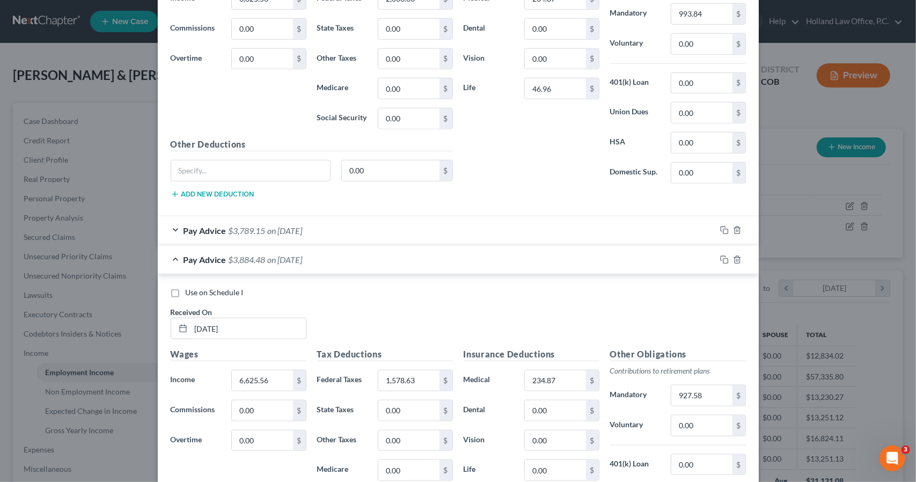
scroll to position [668, 0]
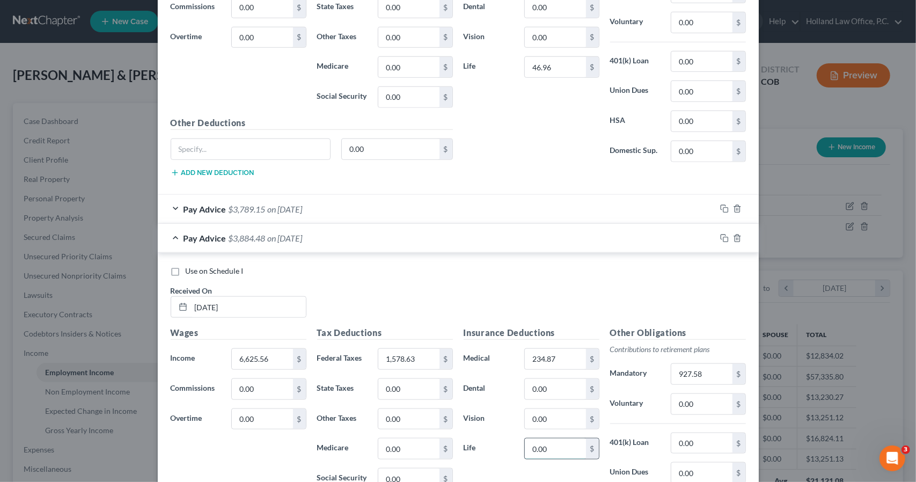
click at [561, 440] on input "0.00" at bounding box center [555, 448] width 61 height 20
type input "46.96"
click at [571, 242] on div "Pay Advice $3,837.52 on [DATE]" at bounding box center [437, 238] width 558 height 28
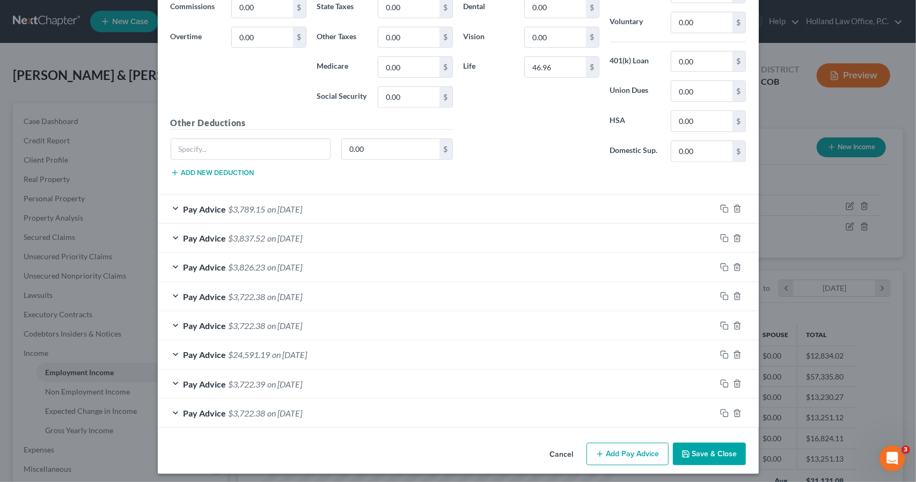
scroll to position [667, 0]
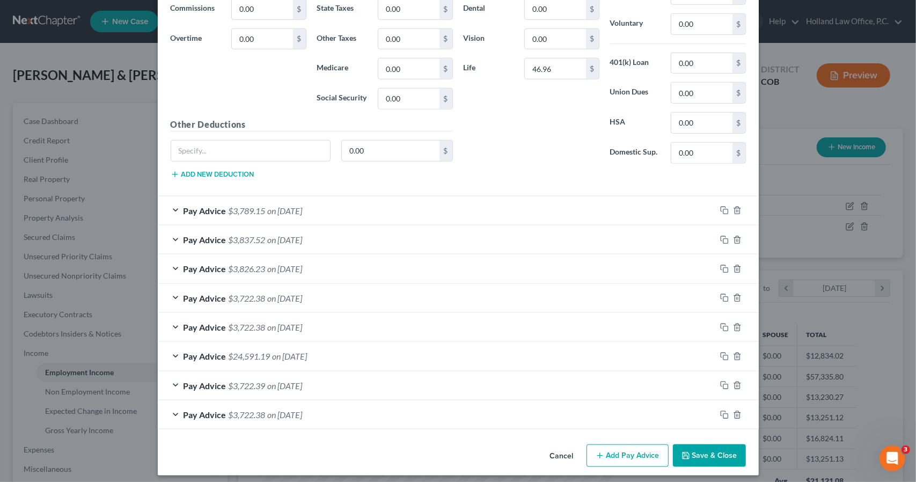
click at [534, 269] on div "Pay Advice $3,826.23 on [DATE]" at bounding box center [437, 268] width 558 height 28
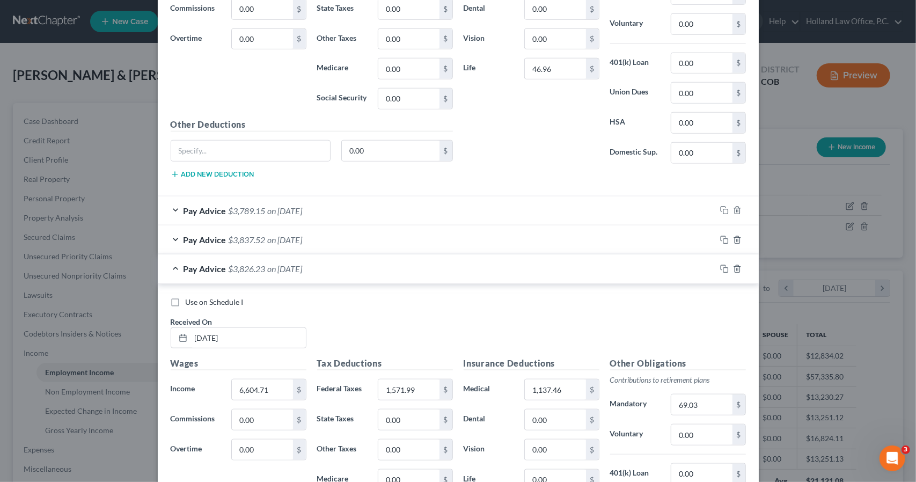
scroll to position [668, 0]
click at [554, 385] on input "1,137.46" at bounding box center [555, 388] width 61 height 20
click at [585, 160] on div "Insurance Deductions Medical 234.87 $ Dental 0.00 $ Vision 0.00 $ Life 46.96 $" at bounding box center [531, 58] width 146 height 226
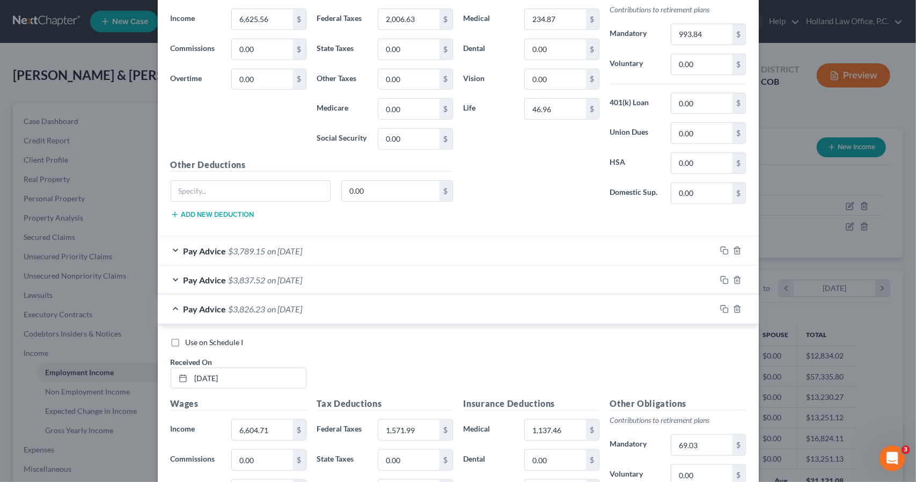
scroll to position [626, 0]
click at [544, 425] on input "1,137.46" at bounding box center [555, 431] width 61 height 20
type input "234.87"
click at [687, 445] on input "69.03" at bounding box center [701, 446] width 61 height 20
type input "924.66"
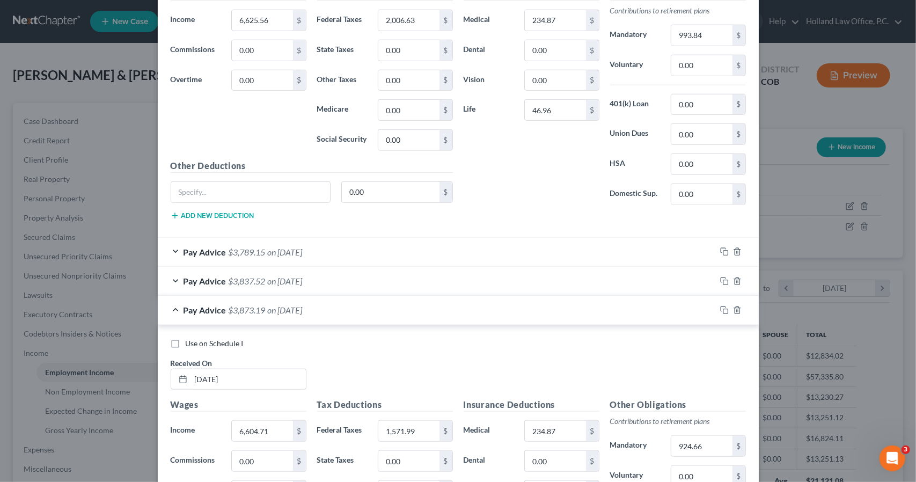
click at [653, 346] on div "Use on Schedule I Received On * [DATE]" at bounding box center [458, 368] width 586 height 61
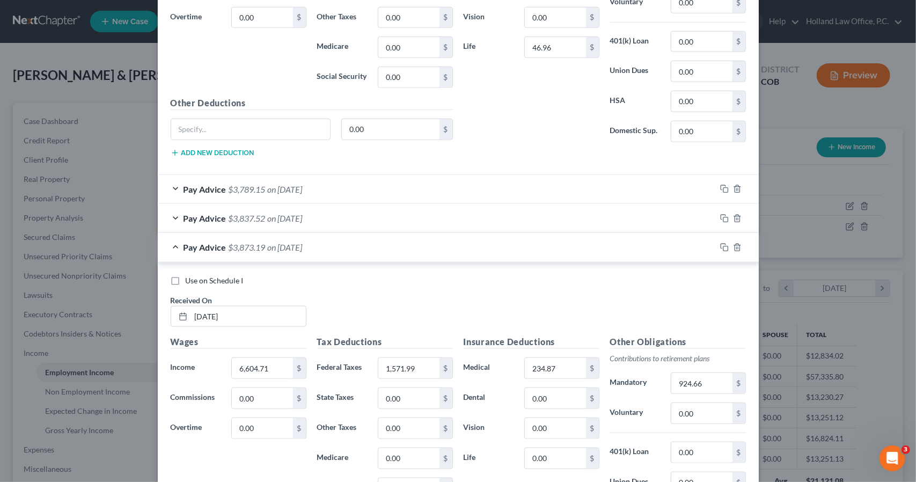
scroll to position [690, 0]
click at [549, 452] on input "0.00" at bounding box center [555, 456] width 61 height 20
type input "46.96"
click at [578, 247] on div "Pay Advice $3,826.23 on [DATE]" at bounding box center [437, 245] width 558 height 28
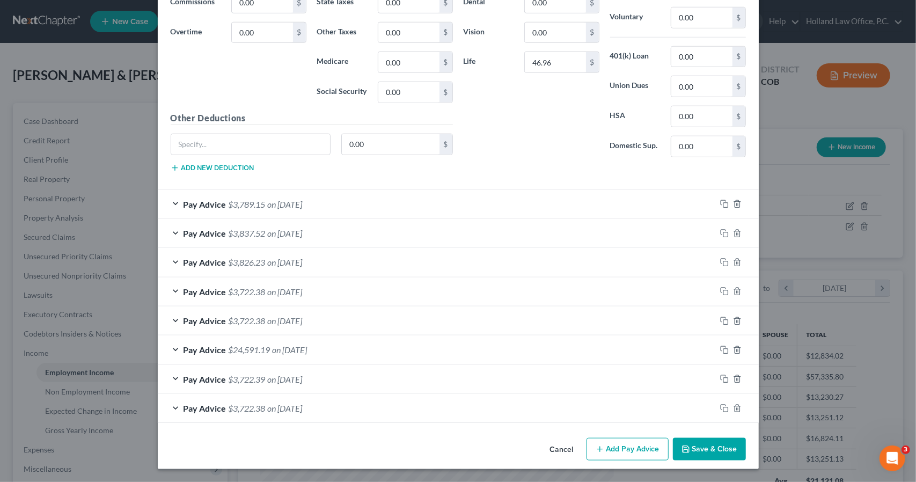
scroll to position [667, 0]
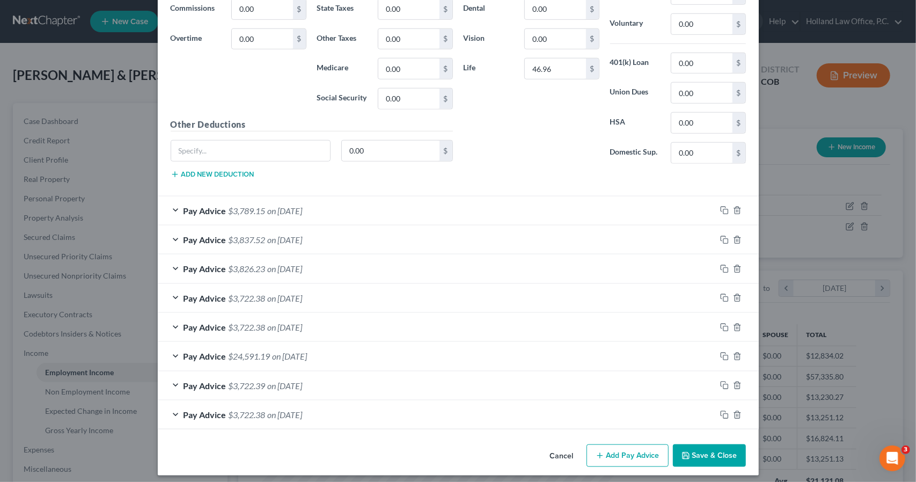
click at [549, 151] on div "Insurance Deductions Medical 234.87 $ Dental 0.00 $ Vision 0.00 $ Life 46.96 $" at bounding box center [531, 59] width 146 height 226
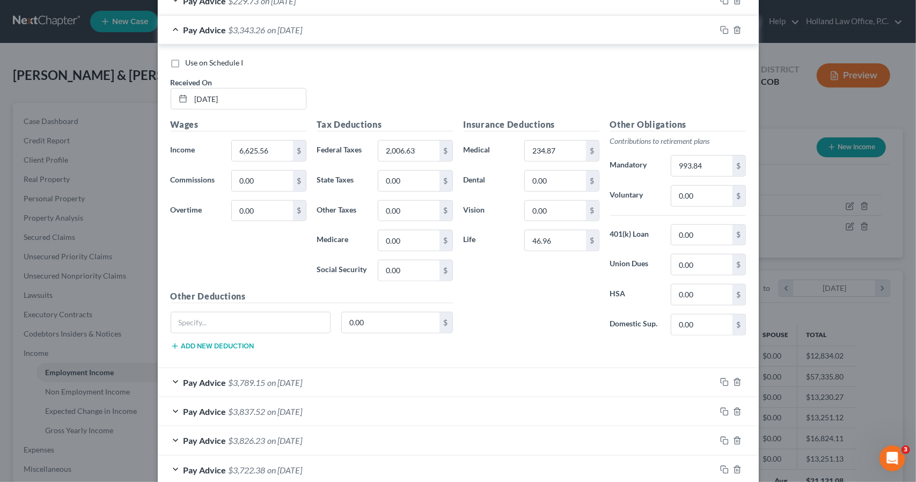
scroll to position [474, 0]
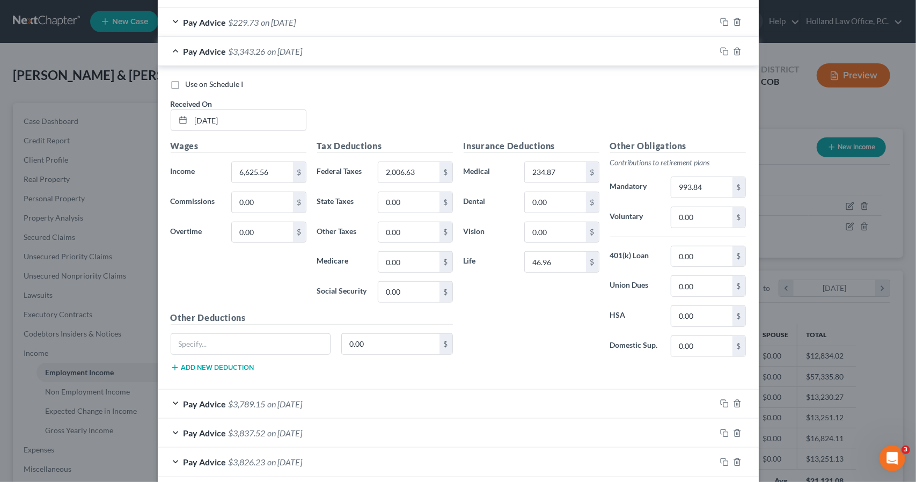
click at [516, 43] on div "Pay Advice $3,343.26 on [DATE]" at bounding box center [437, 51] width 558 height 28
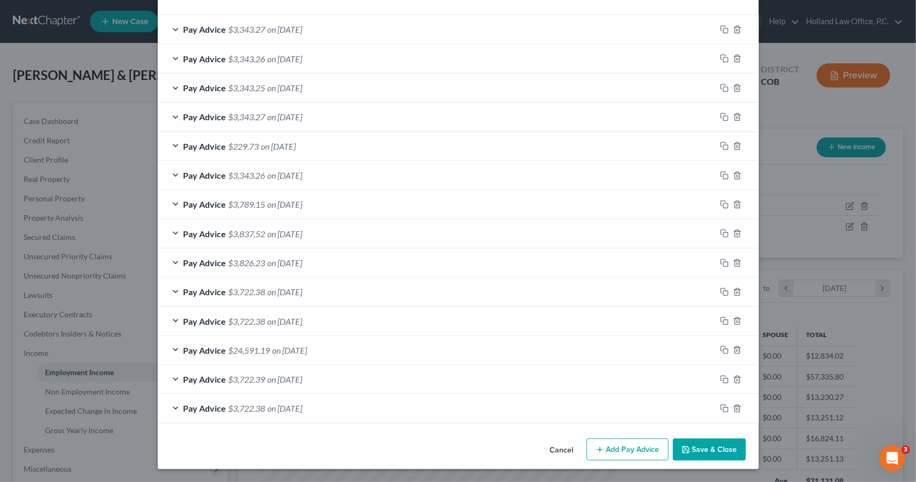
scroll to position [347, 0]
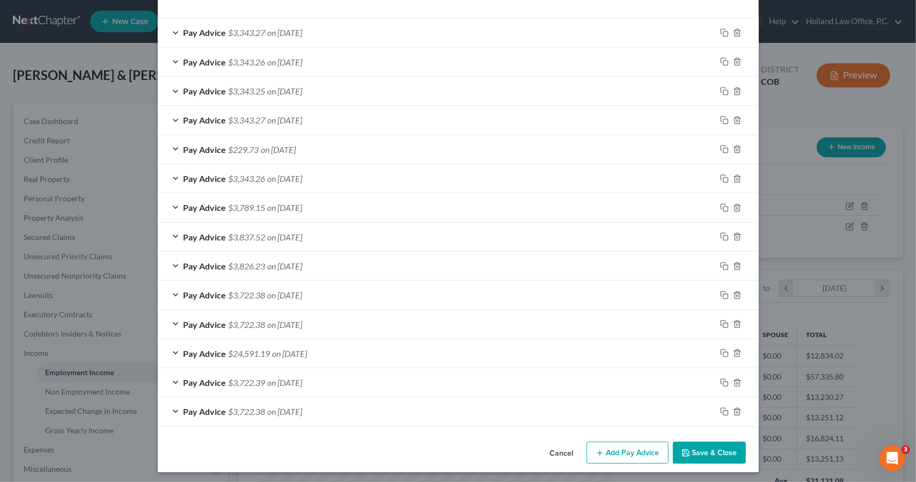
click at [362, 267] on div "Pay Advice $3,826.23 on [DATE]" at bounding box center [437, 266] width 558 height 28
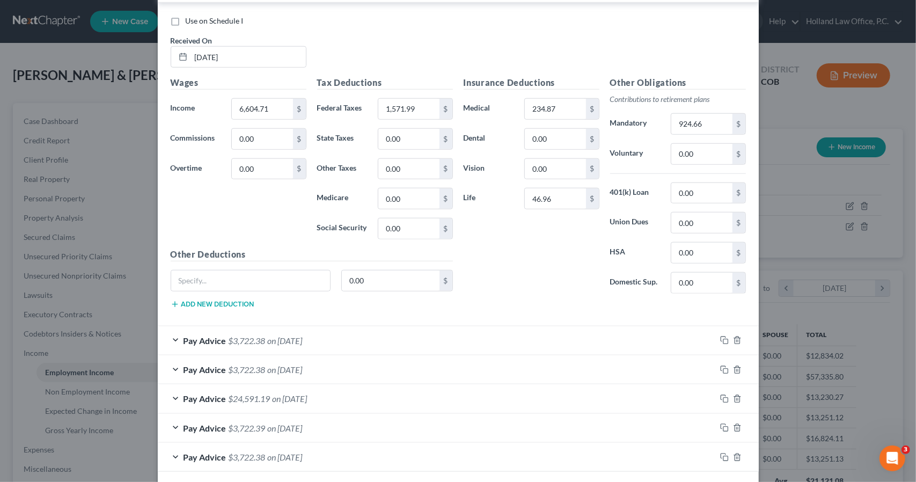
scroll to position [667, 0]
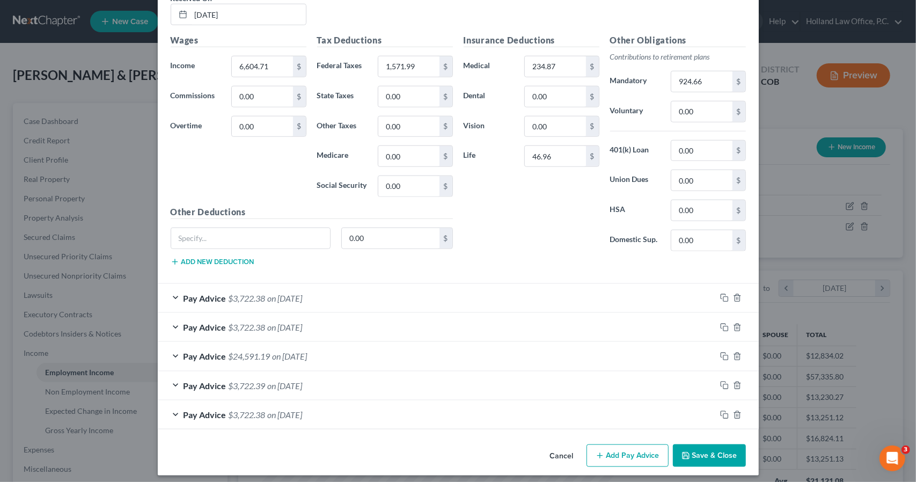
click at [372, 291] on div "Pay Advice $3,722.38 on [DATE]" at bounding box center [437, 298] width 558 height 28
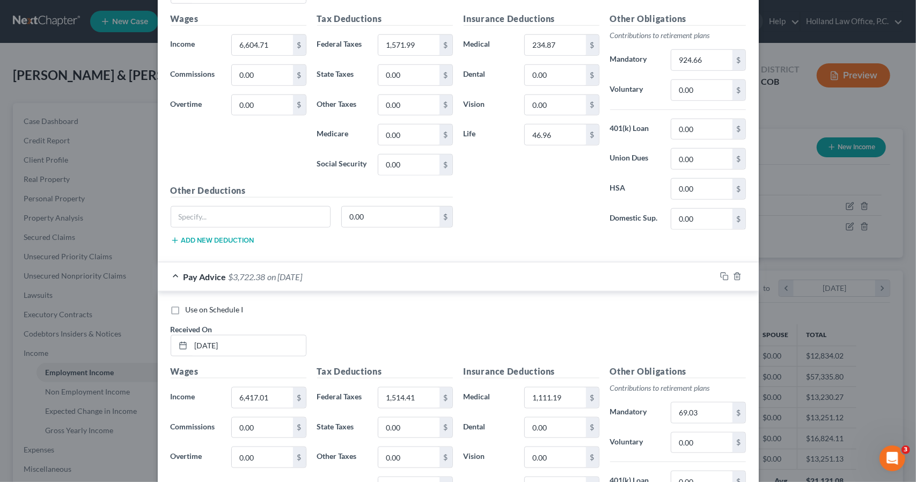
scroll to position [774, 0]
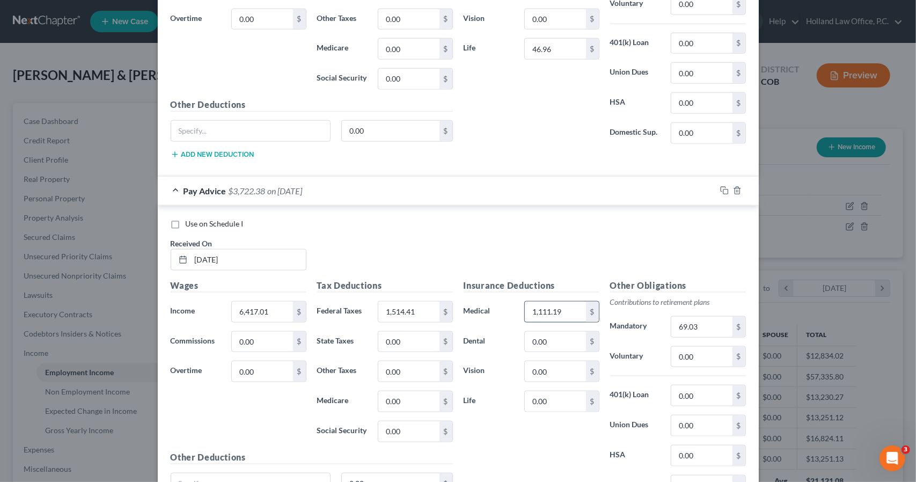
click at [567, 308] on input "1,111.19" at bounding box center [555, 312] width 61 height 20
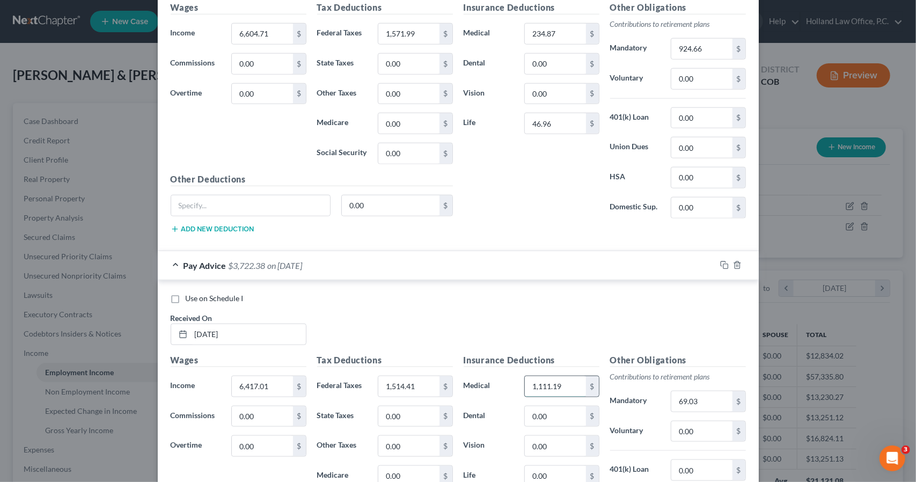
scroll to position [707, 0]
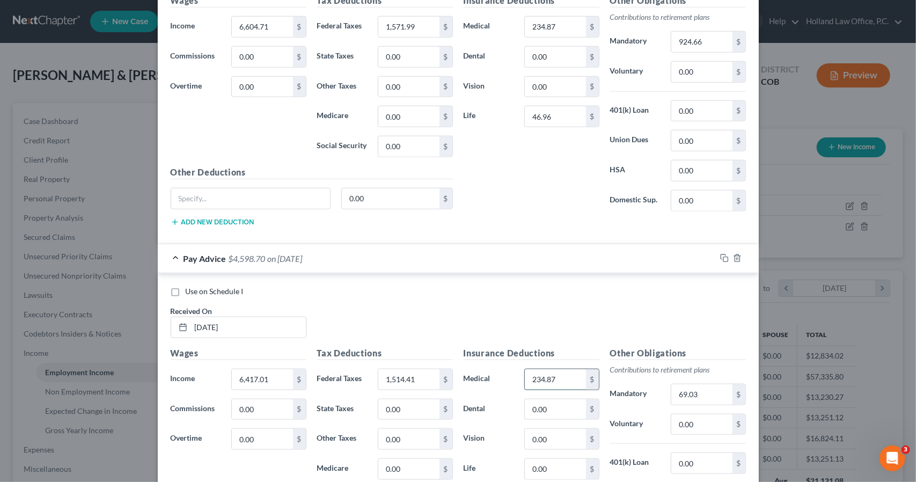
type input "234.87"
type input "46.96"
click at [695, 385] on input "69.03" at bounding box center [701, 394] width 61 height 20
type input "898.39"
click at [639, 266] on div "Pay Advice $3,722.38 on [DATE]" at bounding box center [437, 258] width 558 height 28
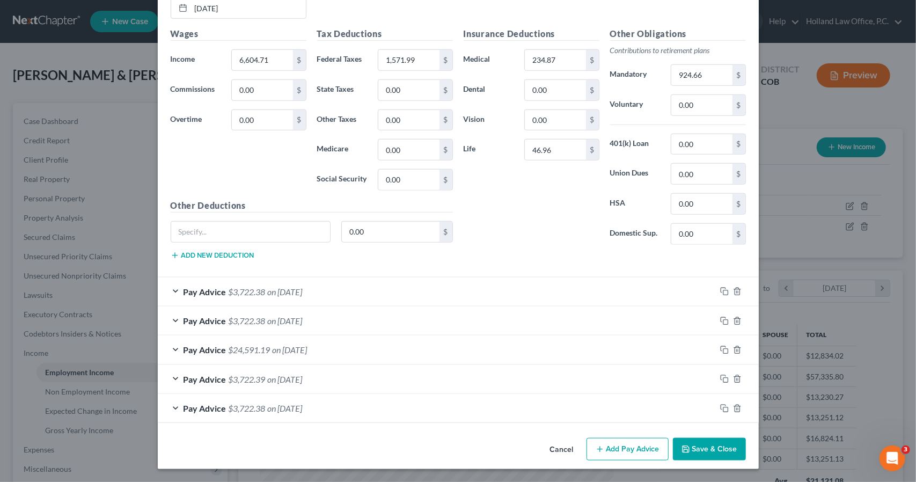
scroll to position [667, 0]
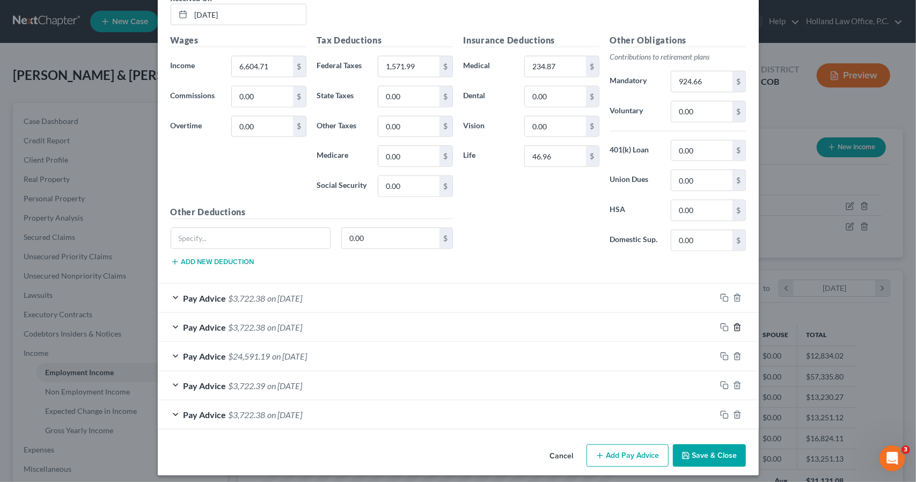
click at [735, 323] on icon "button" at bounding box center [736, 326] width 5 height 7
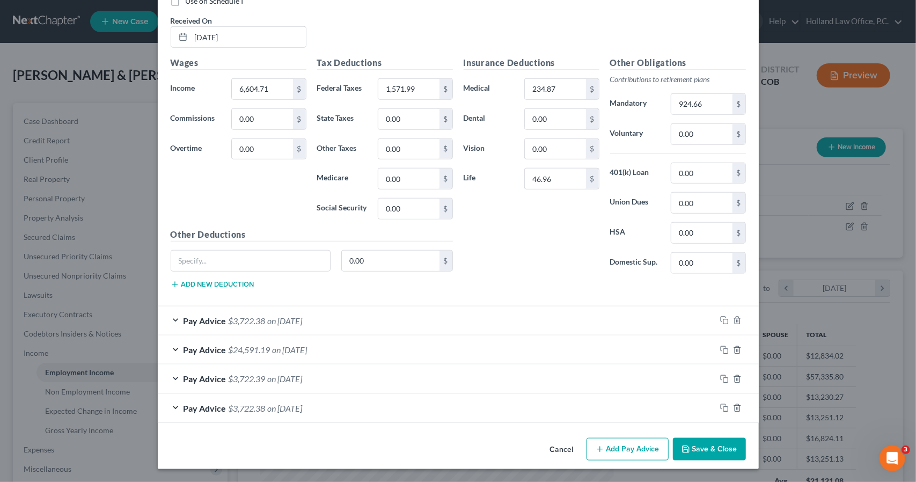
scroll to position [638, 0]
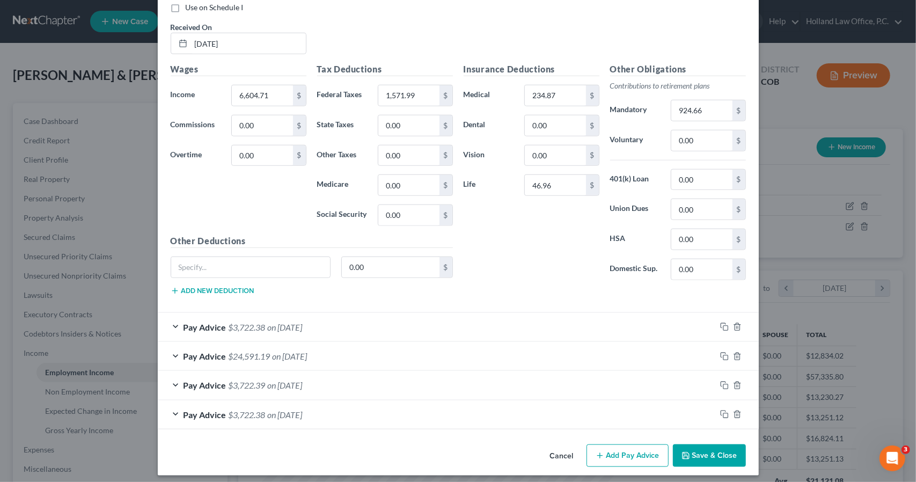
click at [533, 363] on div "Pay Advice $24,591.19 on [DATE]" at bounding box center [437, 356] width 558 height 28
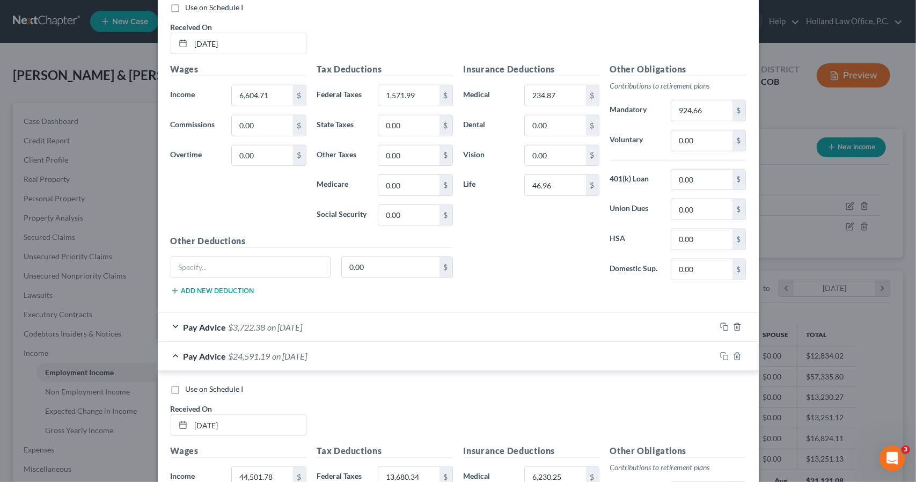
scroll to position [667, 0]
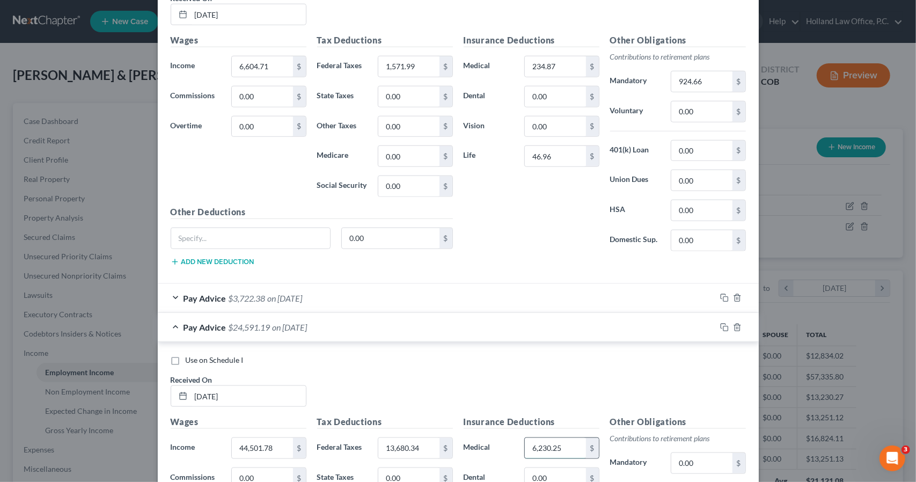
click at [567, 442] on input "6,230.25" at bounding box center [555, 448] width 61 height 20
click at [513, 326] on div "Pay Advice $24,591.19 on [DATE]" at bounding box center [437, 327] width 558 height 28
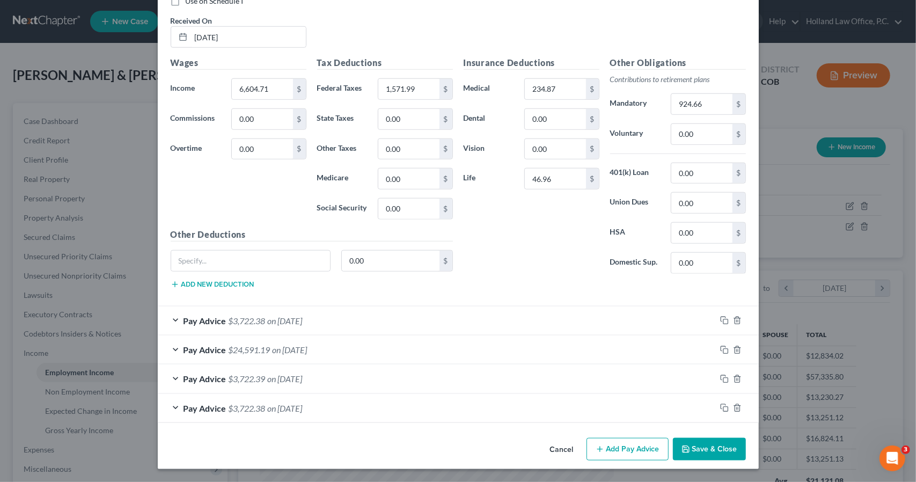
scroll to position [638, 0]
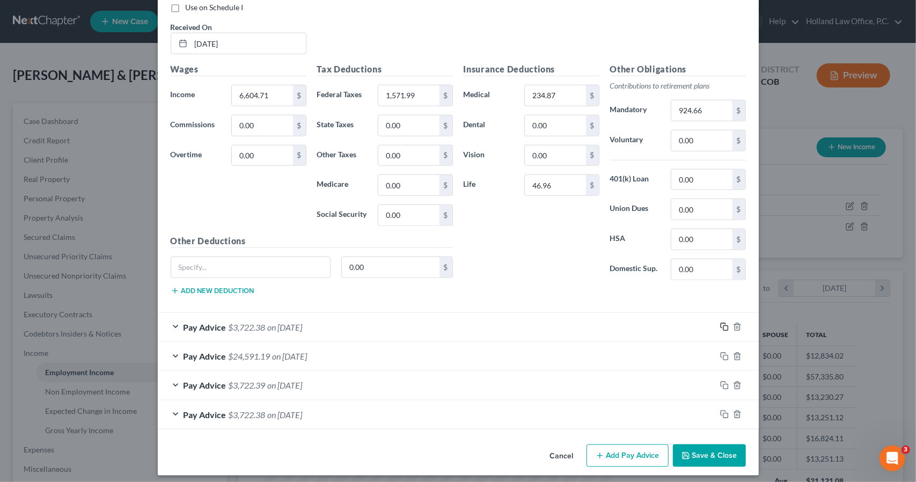
click at [721, 322] on icon "button" at bounding box center [724, 326] width 9 height 9
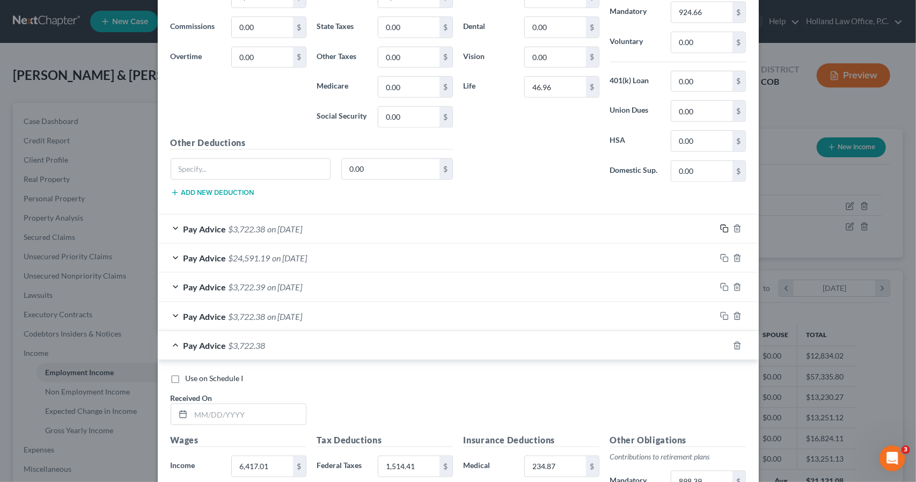
scroll to position [745, 0]
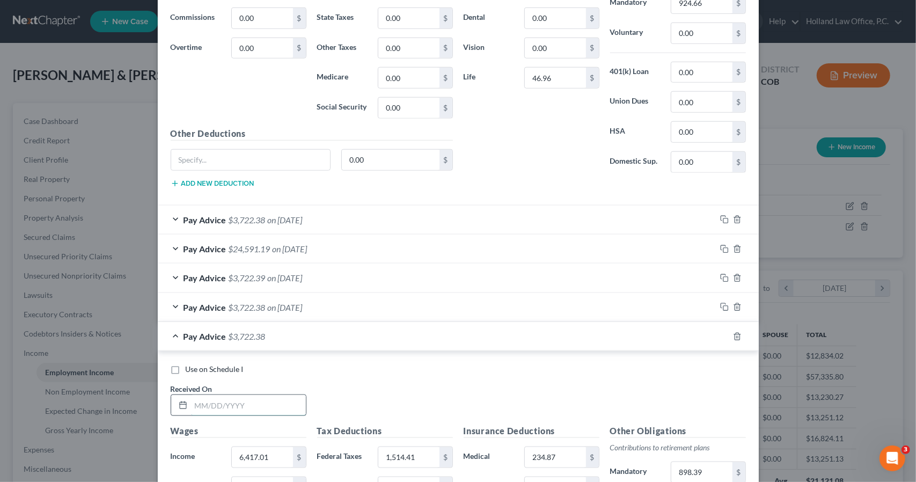
click at [296, 402] on input "text" at bounding box center [248, 405] width 115 height 20
type input "[DATE]"
click at [455, 276] on div "Pay Advice $3,722.39 on [DATE]" at bounding box center [437, 277] width 558 height 28
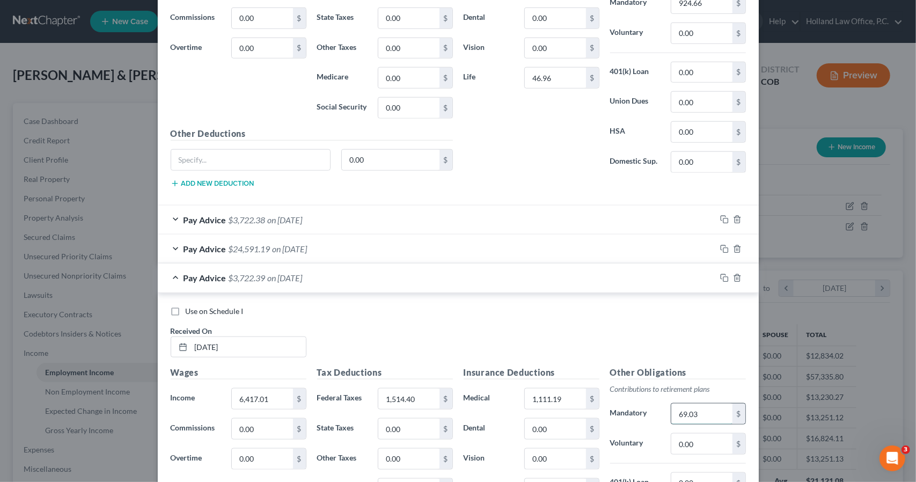
click at [685, 414] on input "69.03" at bounding box center [701, 413] width 61 height 20
type input "898.39"
click at [633, 327] on div "Use on Schedule I Received On * [DATE]" at bounding box center [458, 336] width 586 height 61
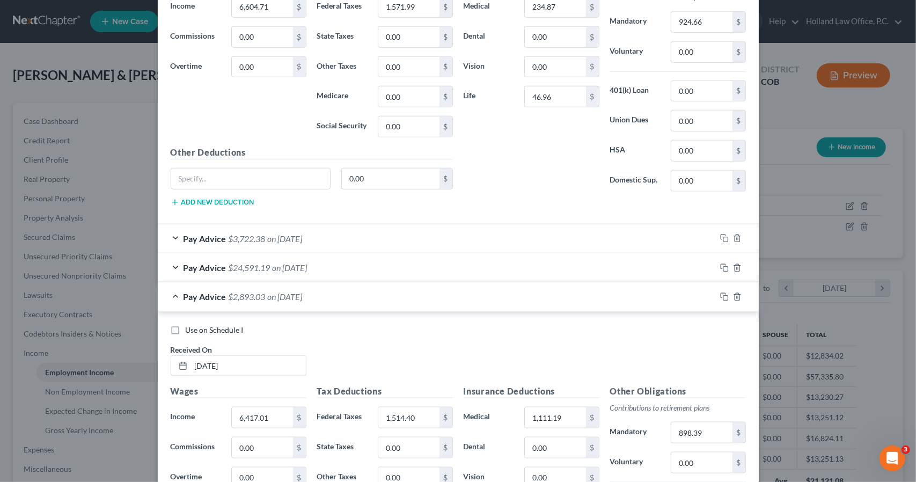
scroll to position [724, 0]
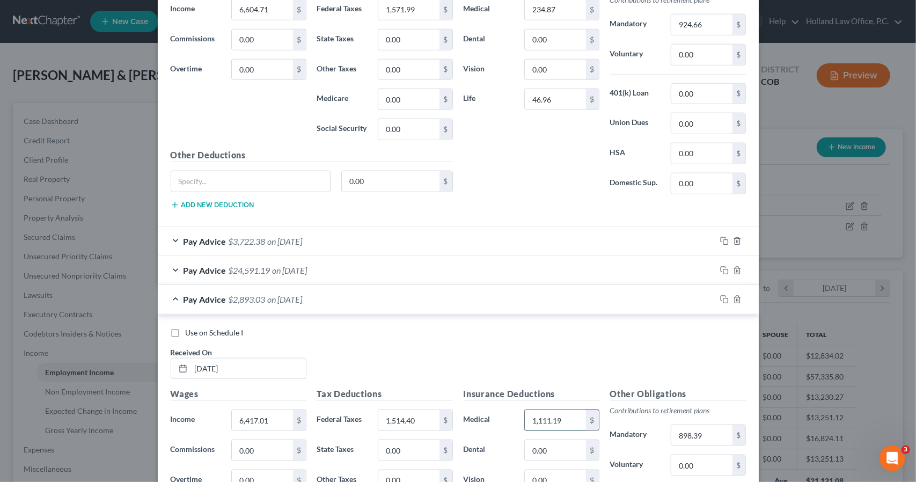
click at [556, 421] on input "1,111.19" at bounding box center [555, 420] width 61 height 20
type input "234.87"
click at [553, 371] on div "Use on Schedule I Received On * [DATE]" at bounding box center [458, 357] width 586 height 61
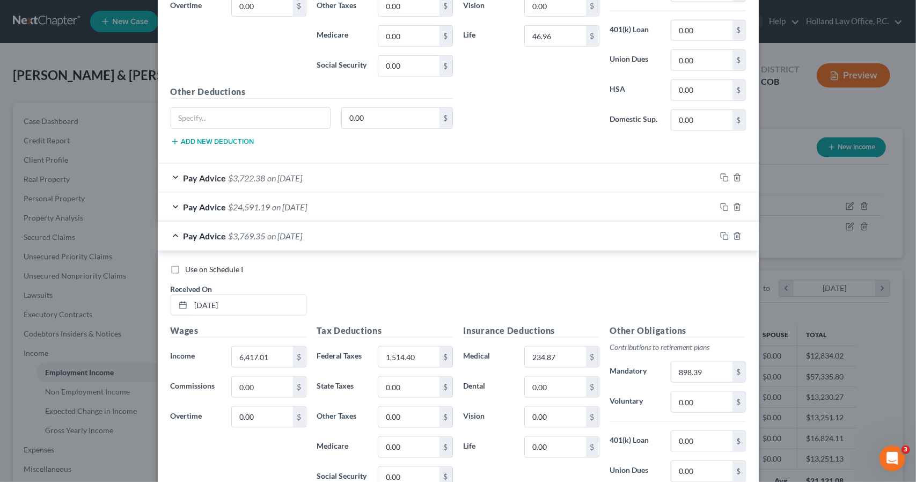
scroll to position [788, 0]
click at [553, 443] on input "0.00" at bounding box center [555, 446] width 61 height 20
type input "46.96"
click at [467, 233] on div "Pay Advice $3,722.39 on [DATE]" at bounding box center [437, 234] width 558 height 28
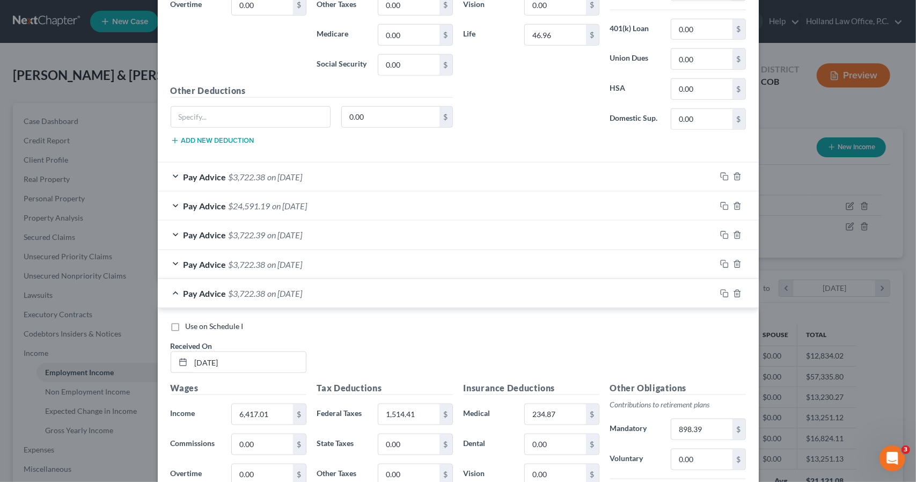
click at [425, 259] on div "Pay Advice $3,722.38 on [DATE]" at bounding box center [437, 264] width 558 height 28
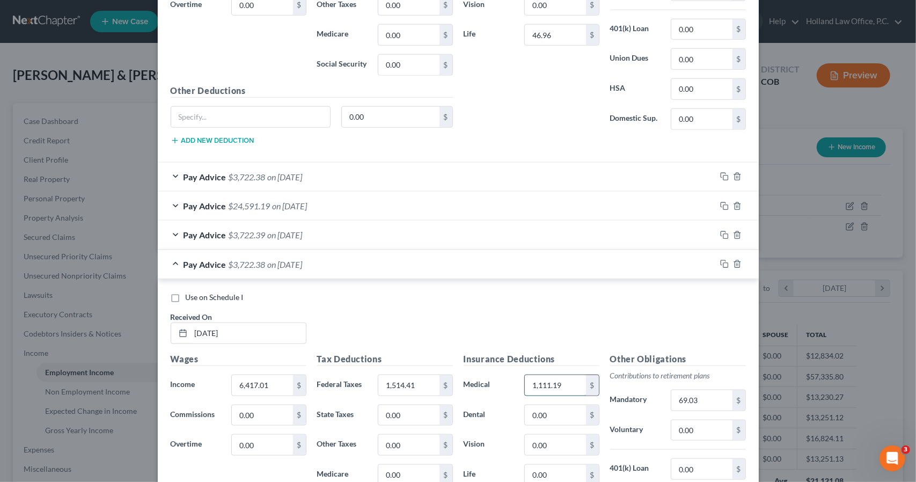
click at [549, 379] on input "1,111.19" at bounding box center [555, 385] width 61 height 20
click at [709, 392] on input "69.03" at bounding box center [701, 400] width 61 height 20
type input "898.39"
click at [558, 465] on input "0.00" at bounding box center [555, 475] width 61 height 20
type input "46.96"
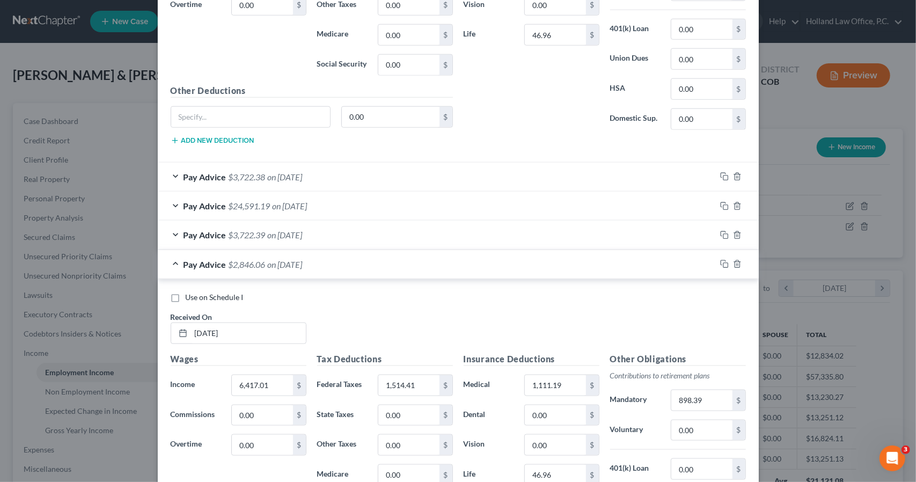
click at [598, 297] on div "Use on Schedule I Received On * [DATE]" at bounding box center [458, 322] width 586 height 61
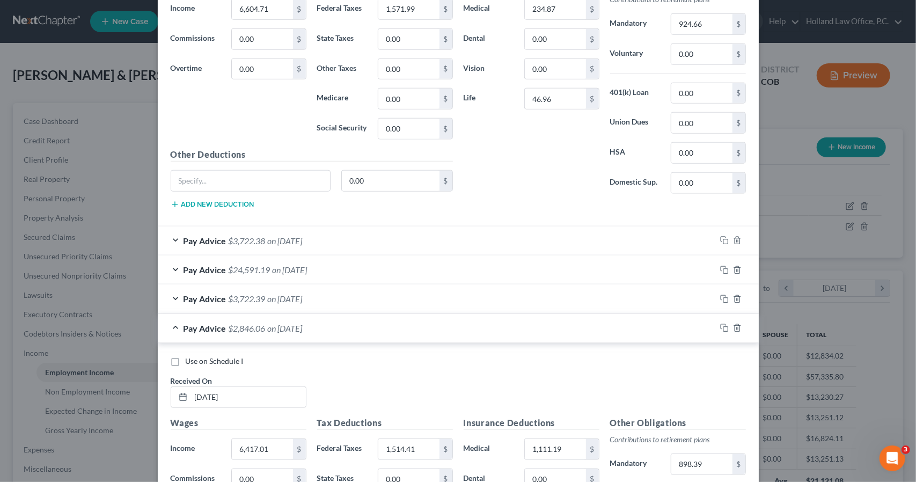
scroll to position [724, 0]
click at [555, 443] on input "1,111.19" at bounding box center [555, 449] width 61 height 20
type input "234.87"
click at [541, 331] on div "Pay Advice $3,722.38 on [DATE]" at bounding box center [437, 328] width 558 height 28
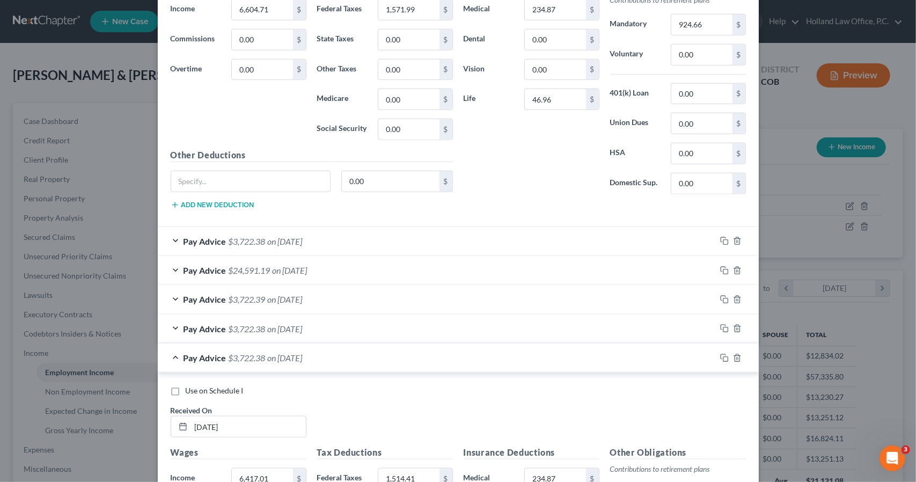
click at [560, 357] on div "Pay Advice $3,722.38 on [DATE]" at bounding box center [437, 357] width 558 height 28
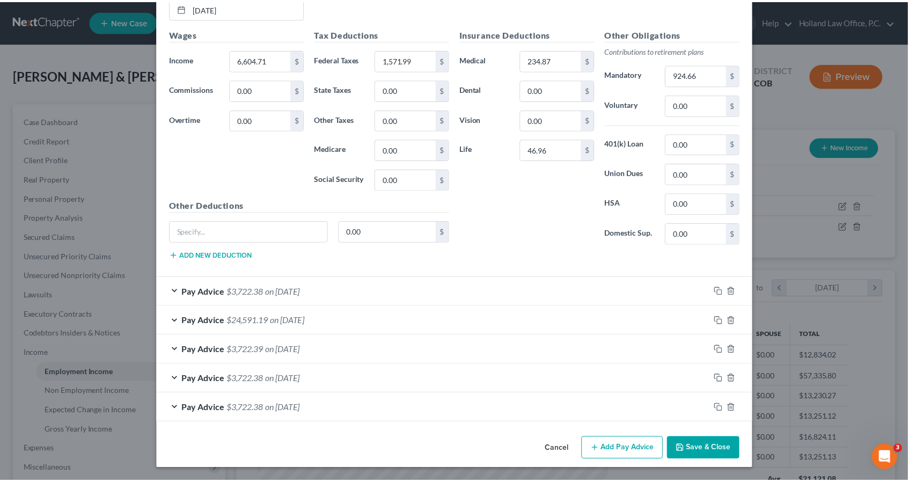
scroll to position [667, 0]
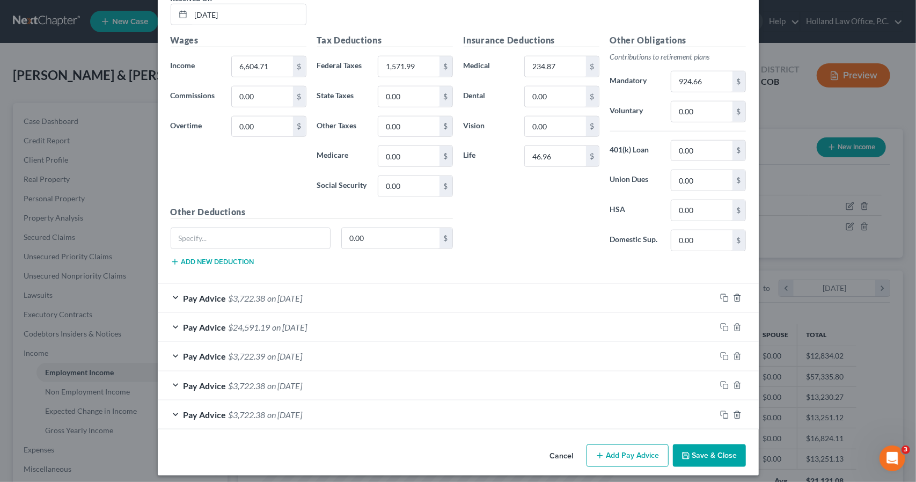
click at [703, 446] on button "Save & Close" at bounding box center [709, 455] width 73 height 23
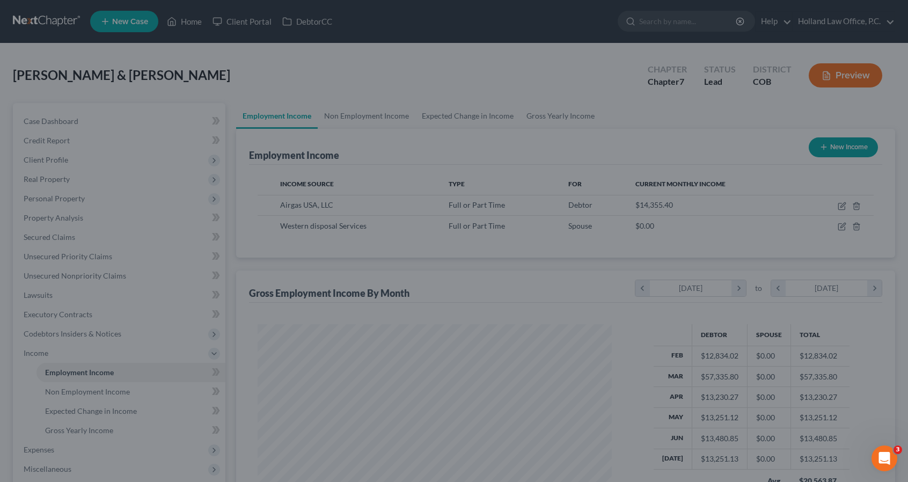
scroll to position [536291, 536110]
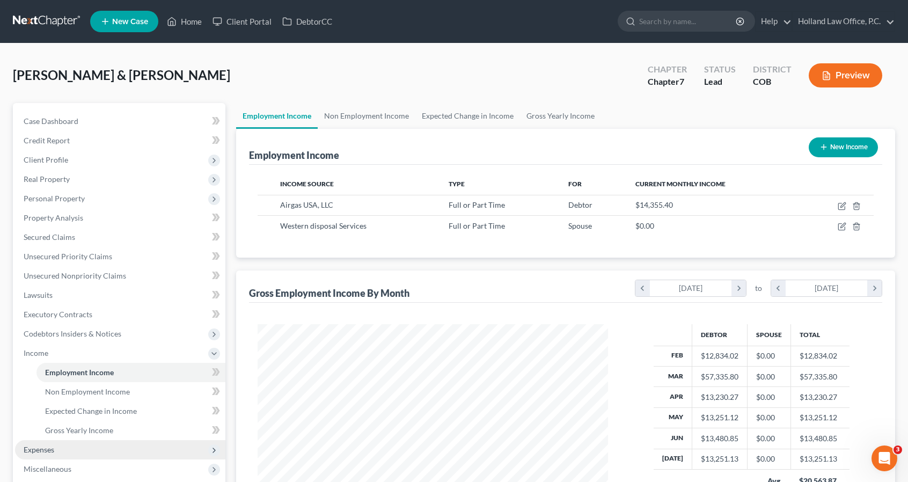
click at [88, 446] on span "Expenses" at bounding box center [120, 449] width 210 height 19
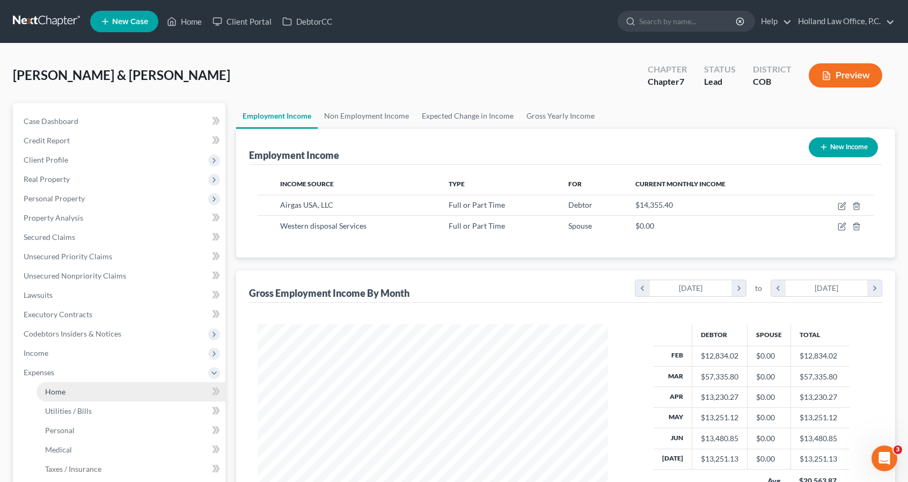
click at [84, 397] on link "Home" at bounding box center [130, 391] width 189 height 19
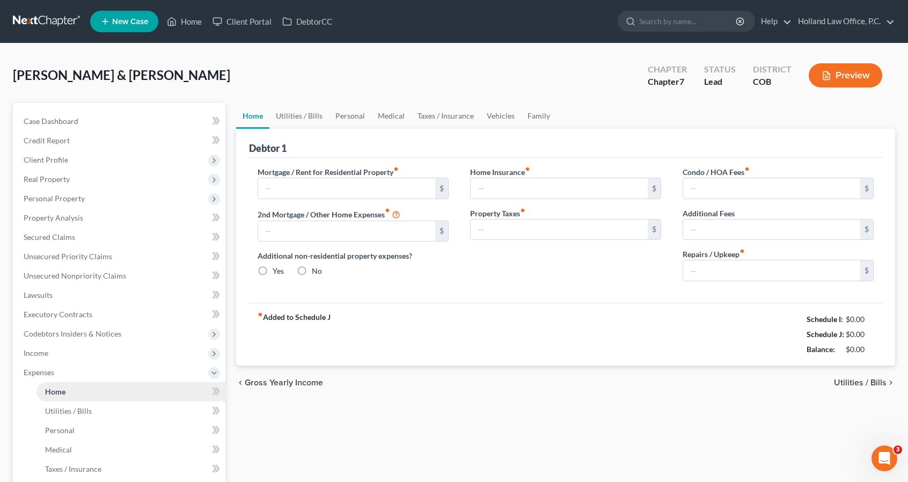
type input "3,099.44"
type input "327.40"
radio input "true"
type input "46.00"
type input "154.69"
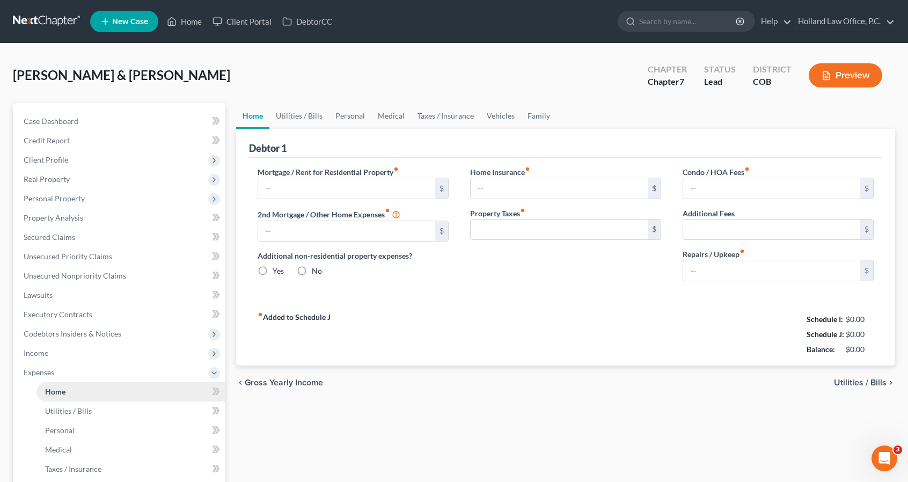
type input "56.33"
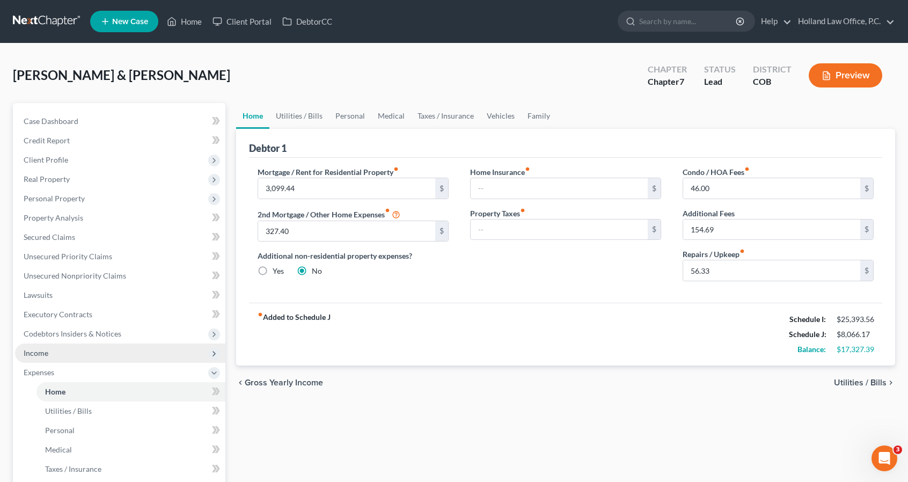
click at [87, 352] on span "Income" at bounding box center [120, 352] width 210 height 19
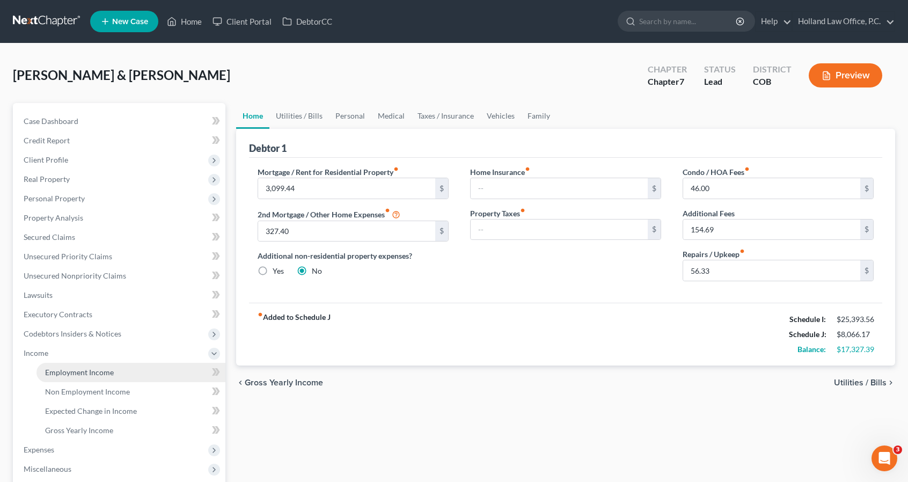
click at [89, 378] on link "Employment Income" at bounding box center [130, 372] width 189 height 19
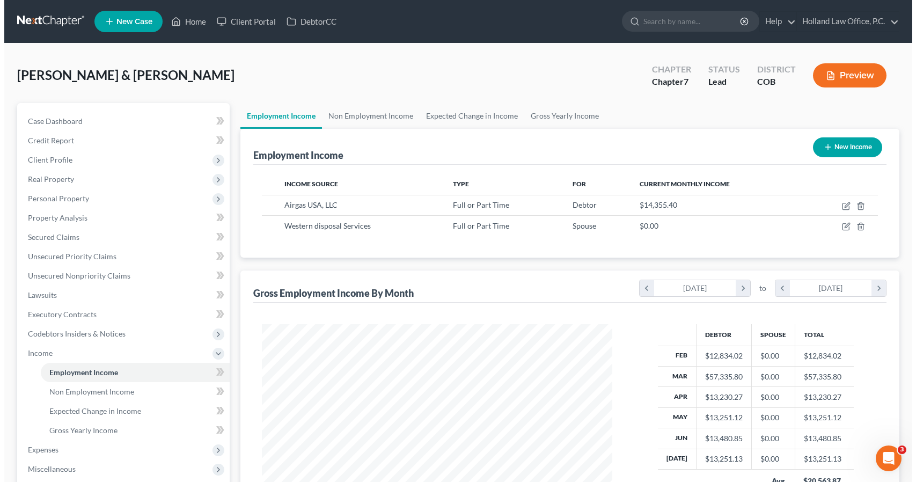
scroll to position [191, 371]
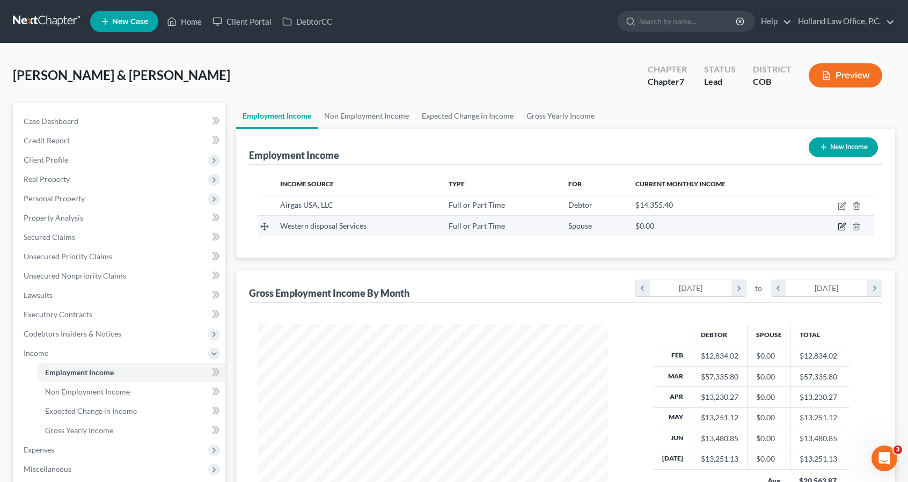
click at [843, 225] on icon "button" at bounding box center [841, 226] width 9 height 9
select select "0"
select select "5"
select select "2"
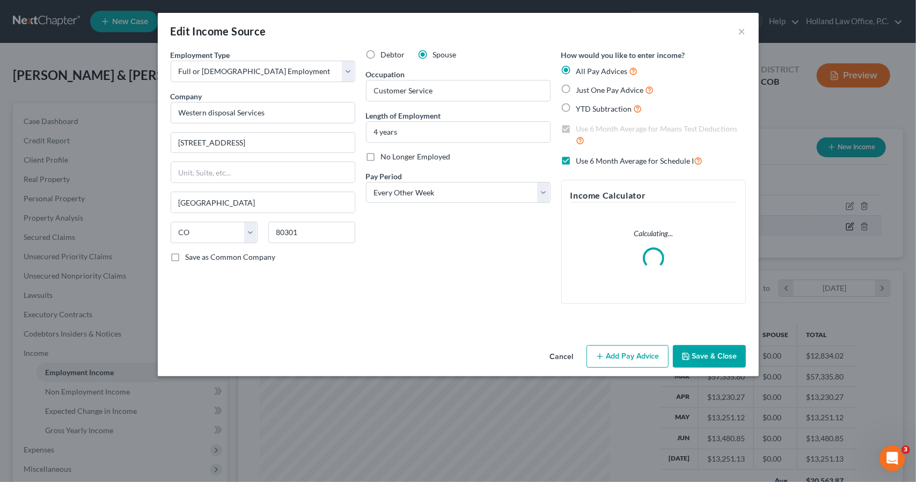
scroll to position [191, 375]
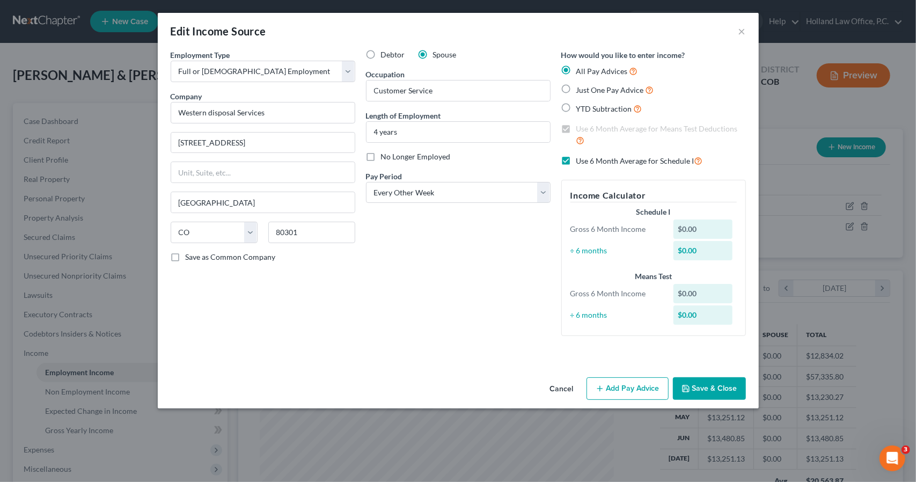
click at [620, 351] on div "Employment Type * Select Full or [DEMOGRAPHIC_DATA] Employment Self Employment …" at bounding box center [458, 201] width 586 height 304
click at [615, 379] on button "Add Pay Advice" at bounding box center [627, 388] width 82 height 23
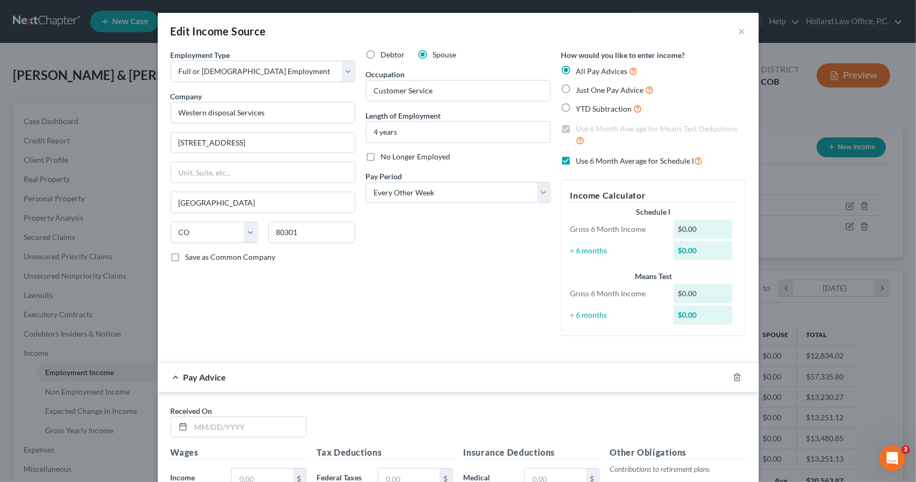
click at [290, 414] on div "Received On *" at bounding box center [238, 421] width 146 height 33
click at [290, 428] on input "text" at bounding box center [248, 427] width 115 height 20
type input "[DATE]"
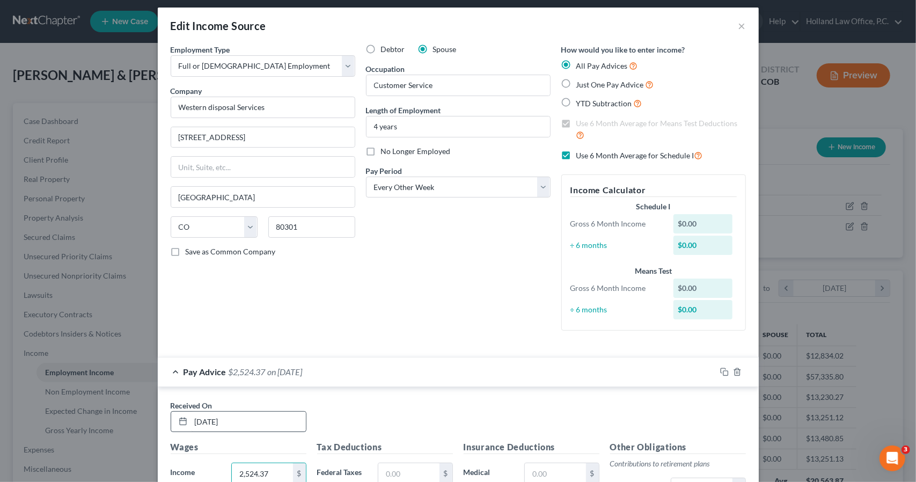
type input "2,524.37"
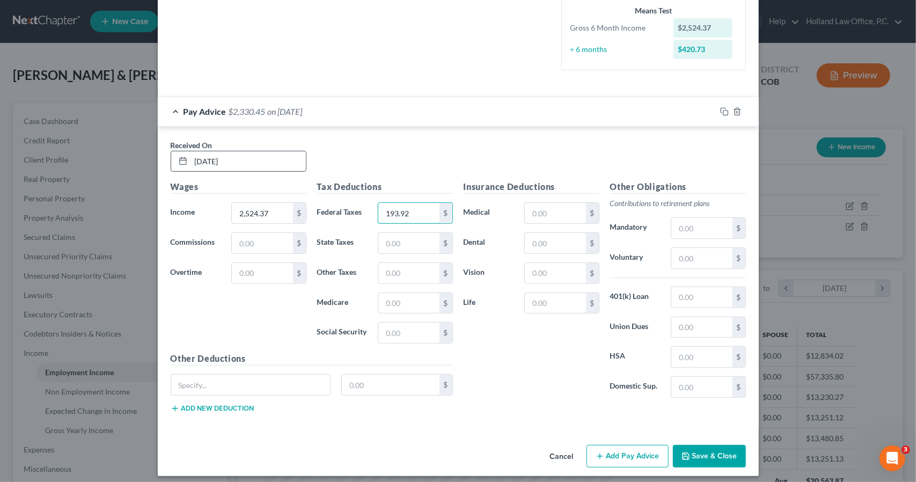
type input "193.92"
type input "91"
type input "2"
type input "36.20"
type input "154.79"
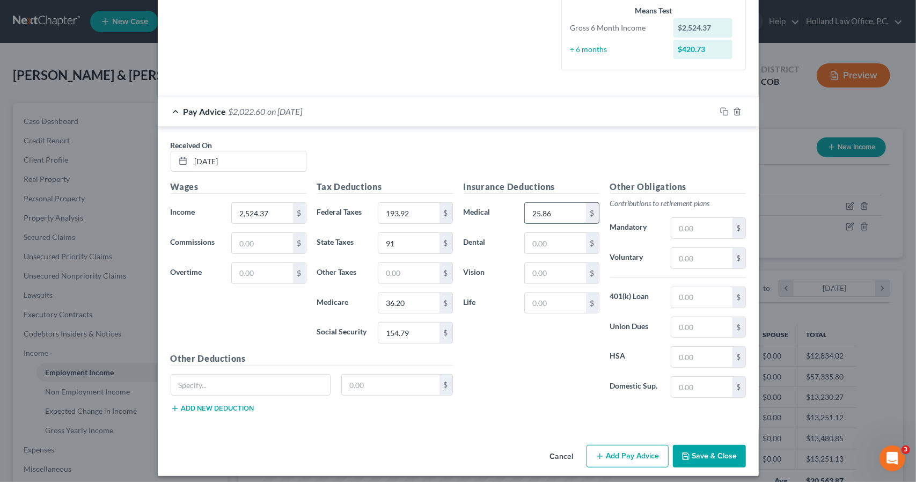
click at [559, 218] on input "25.86" at bounding box center [555, 213] width 61 height 20
type input "25.85"
click at [411, 271] on input "text" at bounding box center [408, 273] width 61 height 20
type input "1,136"
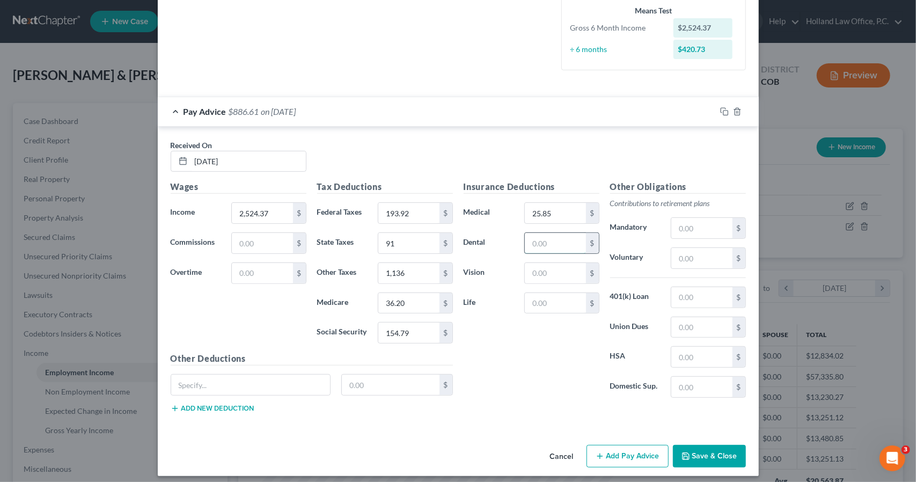
click at [531, 240] on input "text" at bounding box center [555, 243] width 61 height 20
type input "2"
click at [703, 253] on input "text" at bounding box center [701, 258] width 61 height 20
type input "227.19"
click at [394, 270] on input "1,136" at bounding box center [408, 273] width 61 height 20
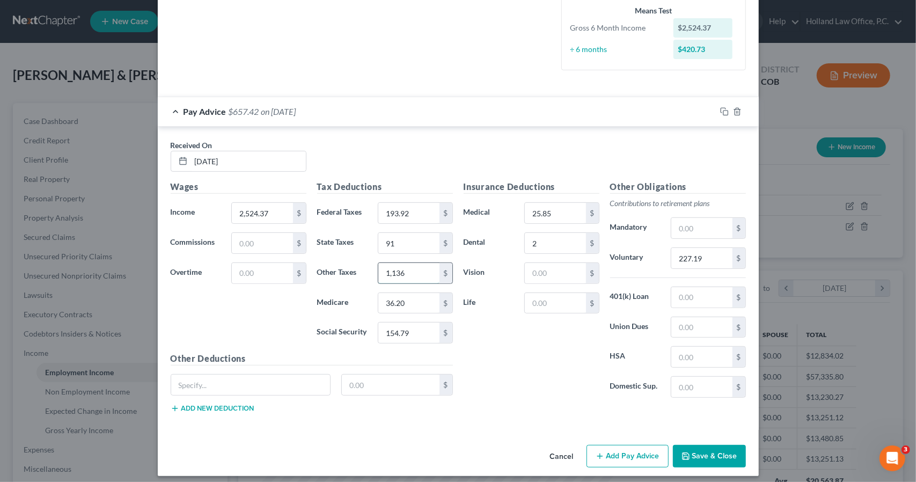
click at [394, 270] on input "1,136" at bounding box center [408, 273] width 61 height 20
type input "11.36"
click at [720, 112] on icon "button" at bounding box center [724, 111] width 9 height 9
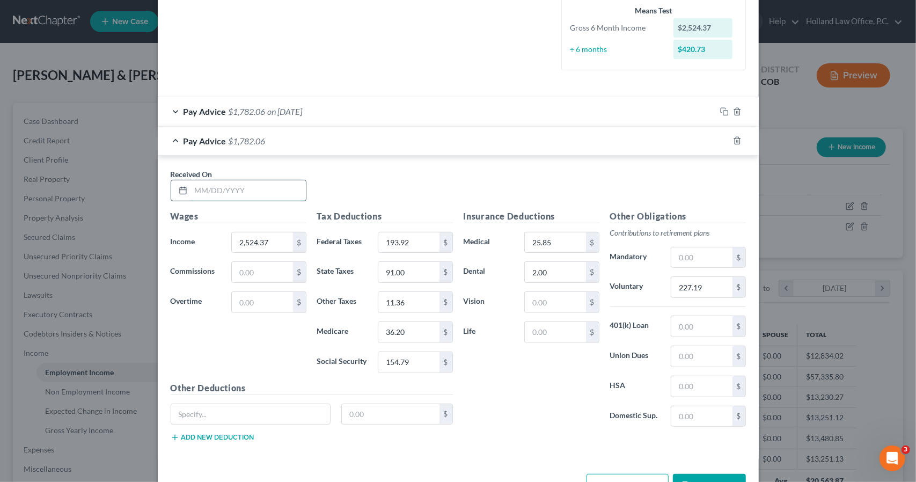
click at [230, 198] on input "text" at bounding box center [248, 190] width 115 height 20
type input "[DATE]"
type input "2,619.76"
type input "204.33"
type input "95"
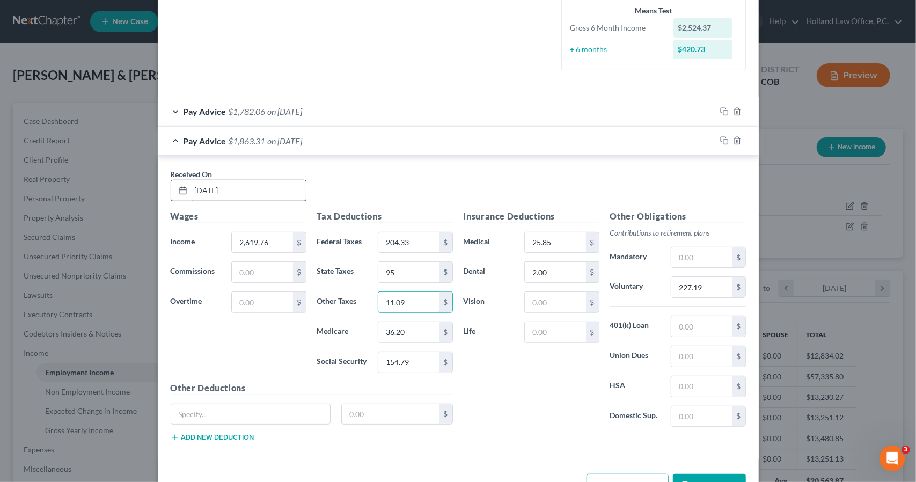
type input "11.09"
type input "37.58"
type input "160.70"
click at [673, 288] on input "227.19" at bounding box center [701, 287] width 61 height 20
type input "235.78"
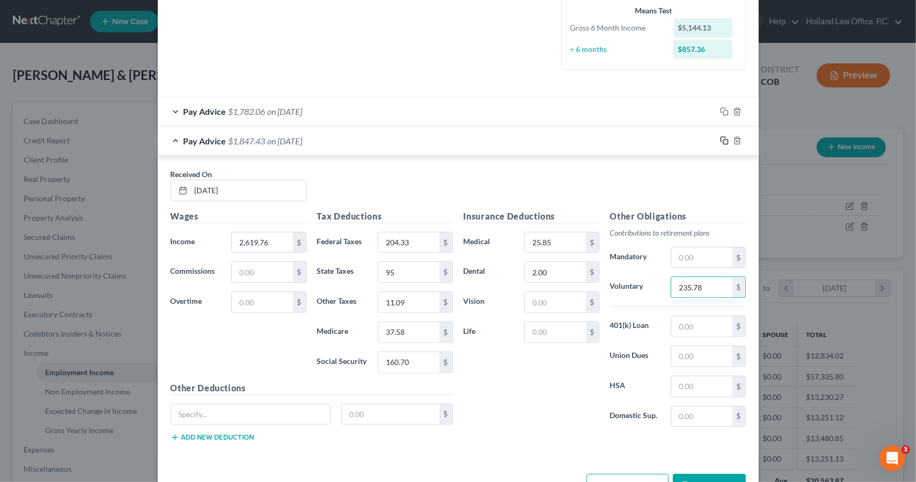
click at [720, 139] on icon "button" at bounding box center [724, 140] width 9 height 9
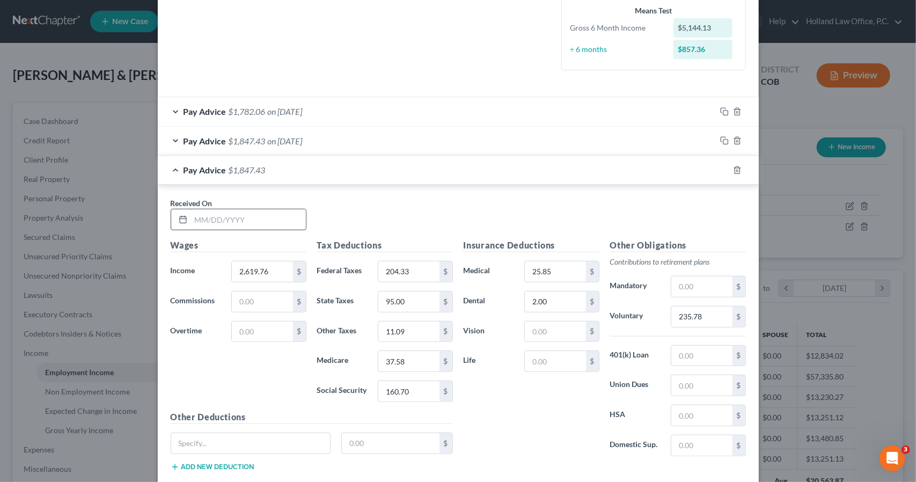
click at [297, 219] on input "text" at bounding box center [248, 219] width 115 height 20
type input "[DATE]"
type input "2,517.07"
type input "193.12"
type input "91"
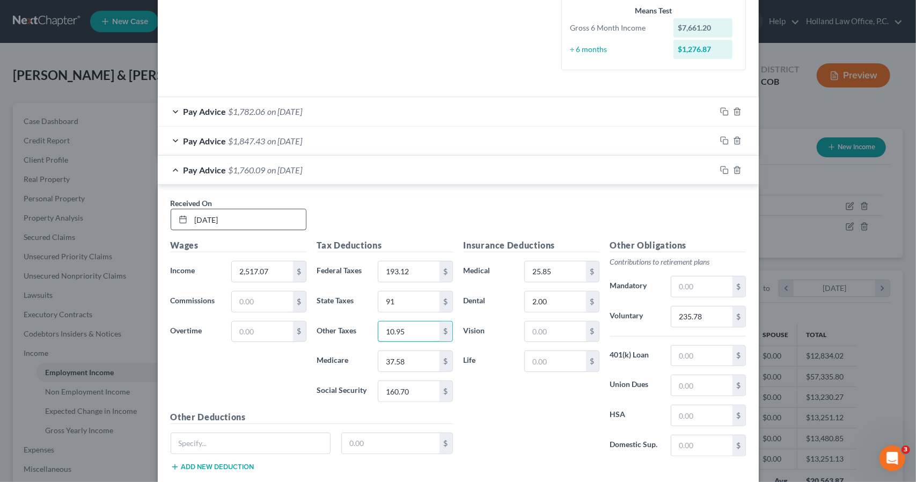
type input "10.95"
type input "36.10"
type input "154.33"
click at [680, 317] on input "235.78" at bounding box center [701, 316] width 61 height 20
type input "226.54"
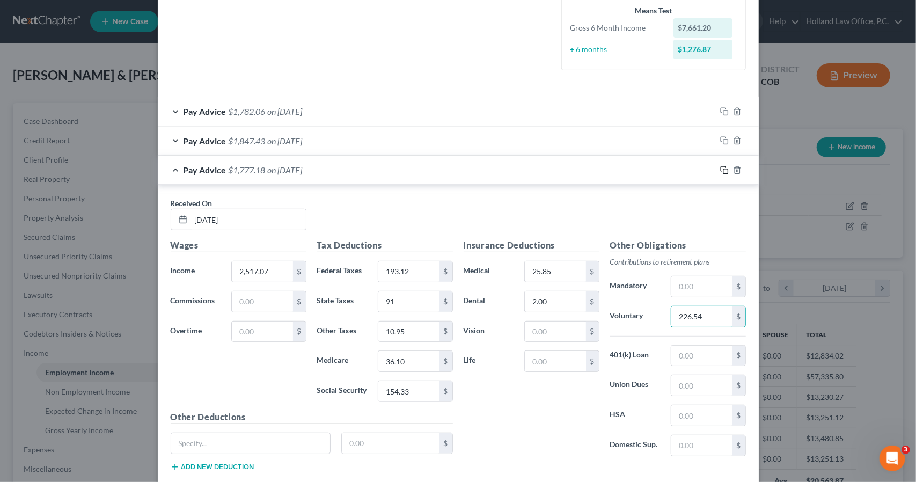
click at [720, 168] on icon "button" at bounding box center [724, 170] width 9 height 9
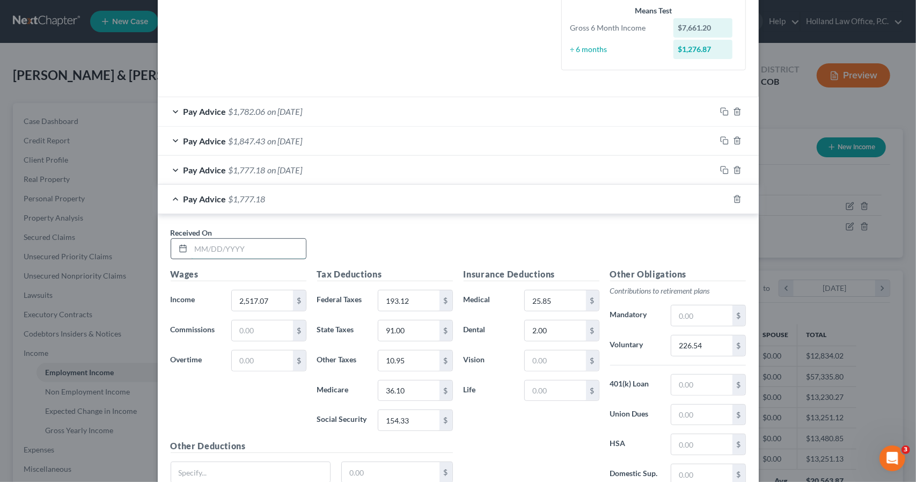
click at [291, 247] on input "text" at bounding box center [248, 249] width 115 height 20
type input "[DATE]"
type input "2,393.60"
type input "182.51"
type input "87"
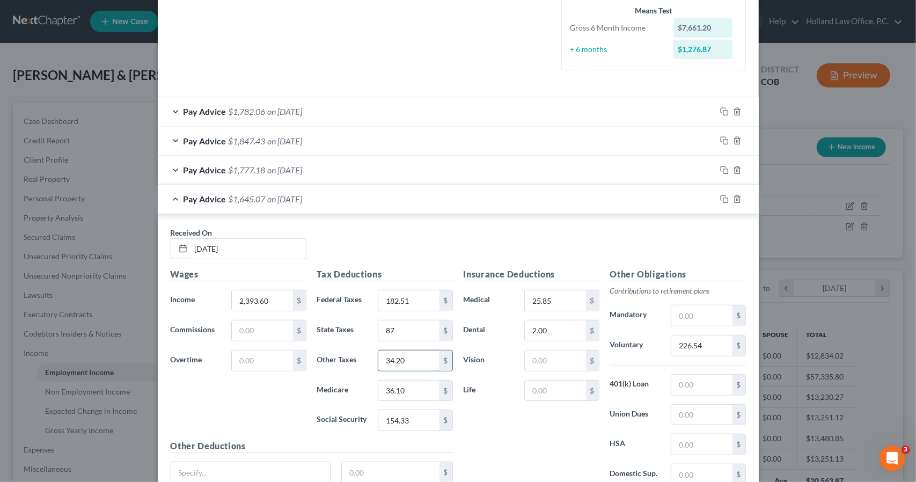
click at [393, 358] on input "34.20" at bounding box center [408, 360] width 61 height 20
type input "10.65"
type input "34.30"
type input "146.67"
click at [671, 335] on input "226.54" at bounding box center [701, 345] width 61 height 20
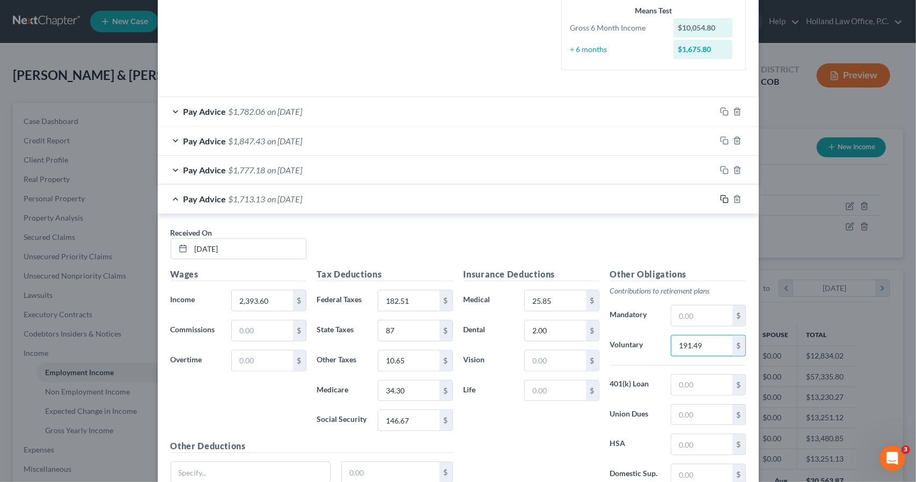
type input "191.49"
click at [720, 197] on icon "button" at bounding box center [724, 199] width 9 height 9
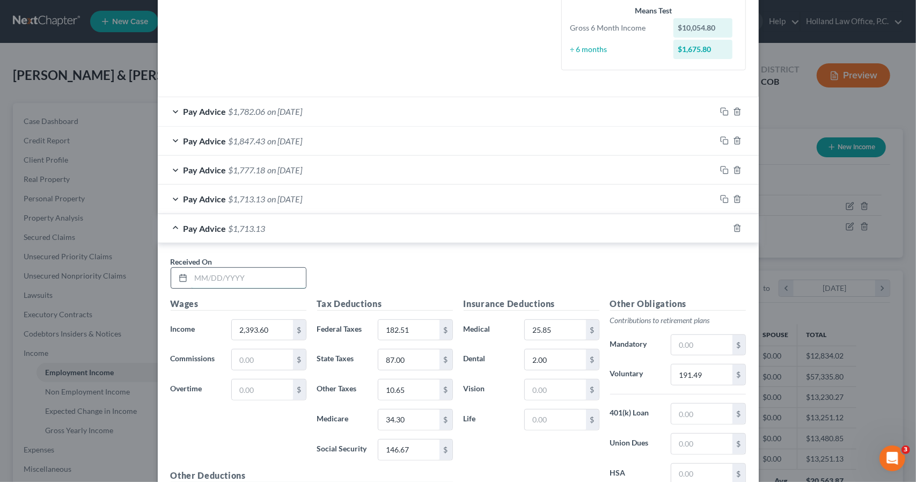
click at [290, 283] on input "text" at bounding box center [248, 278] width 115 height 20
type input "[DATE]"
type input "2,433.71"
type input "186.94"
type input "89"
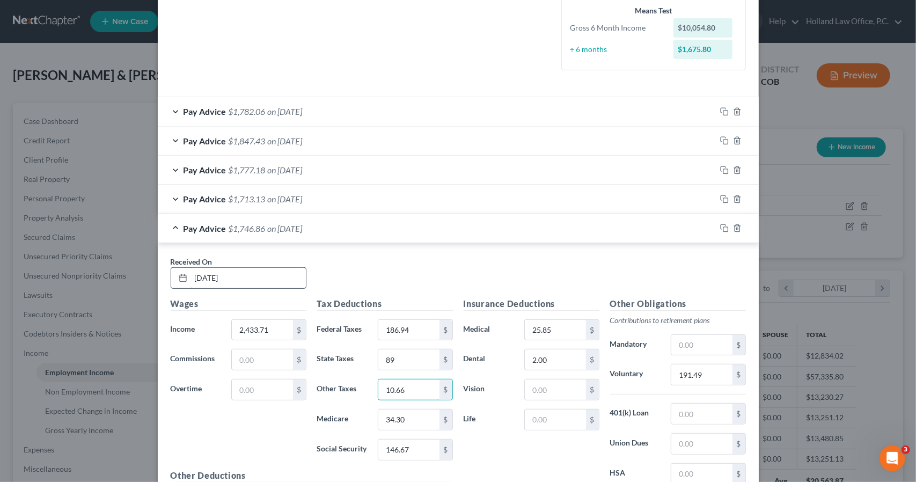
type input "10.66"
type input "34.89"
type input "149.17"
click at [697, 365] on input "191.49" at bounding box center [701, 374] width 61 height 20
type input "194.70"
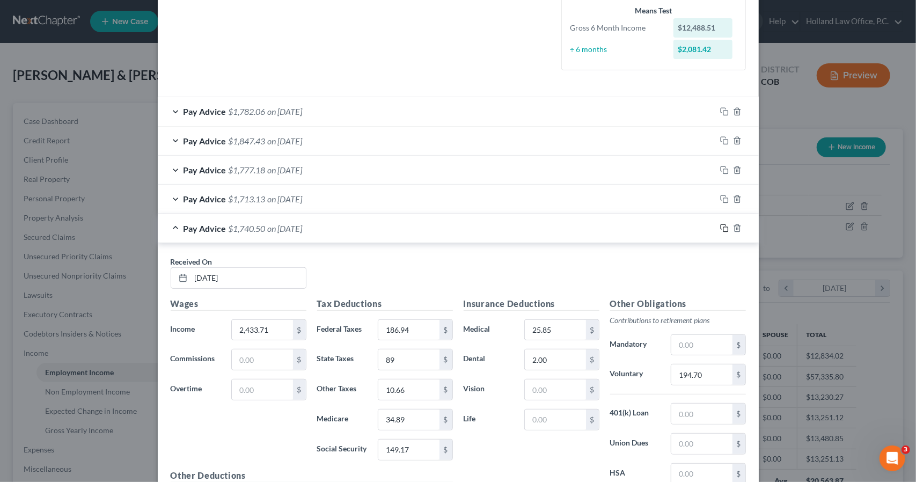
click at [722, 224] on icon "button" at bounding box center [724, 228] width 9 height 9
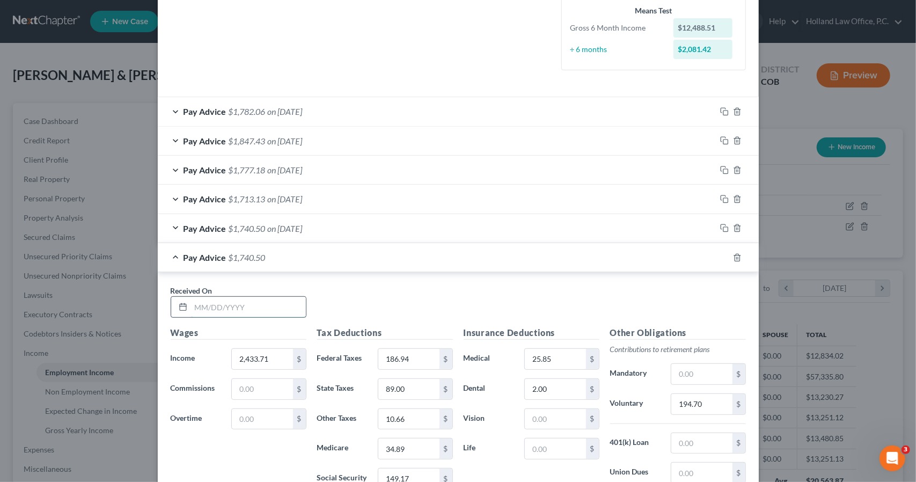
click at [240, 305] on input "text" at bounding box center [248, 307] width 115 height 20
type input "[DATE]"
type input "2,410.18"
type input "184.34"
type input "88"
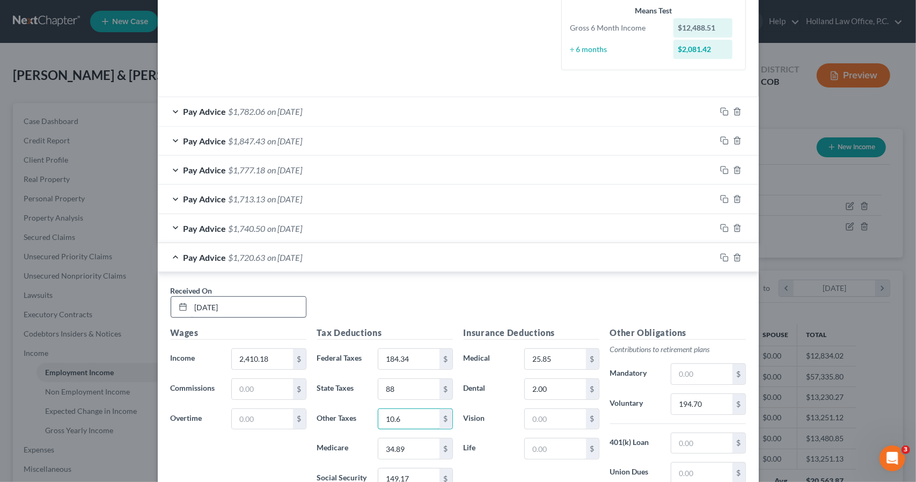
type input "10.66"
type input "34.54"
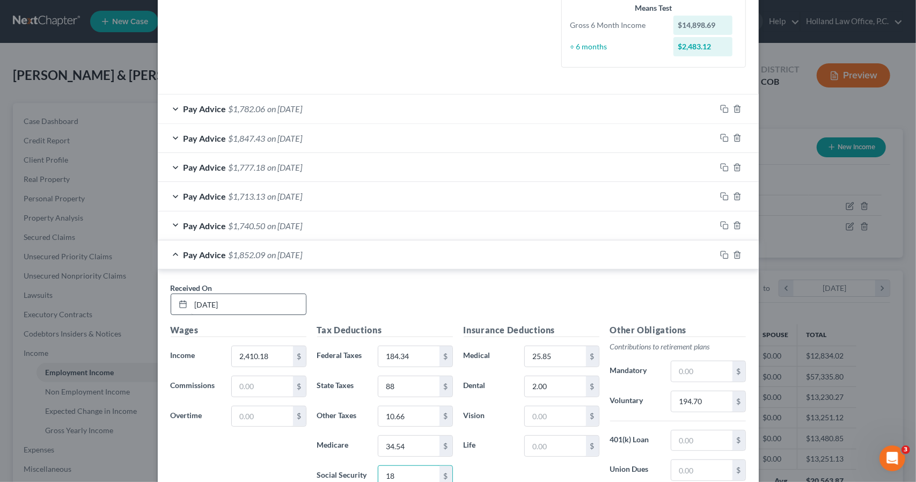
type input "1"
type input "147.70"
click at [711, 396] on input "194.70" at bounding box center [701, 401] width 61 height 20
type input "2"
type input "192.81"
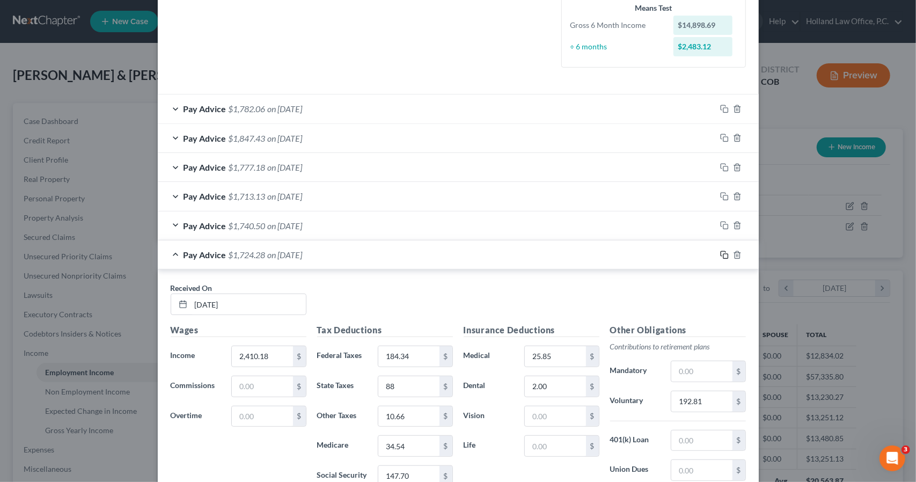
click at [720, 254] on icon "button" at bounding box center [724, 255] width 9 height 9
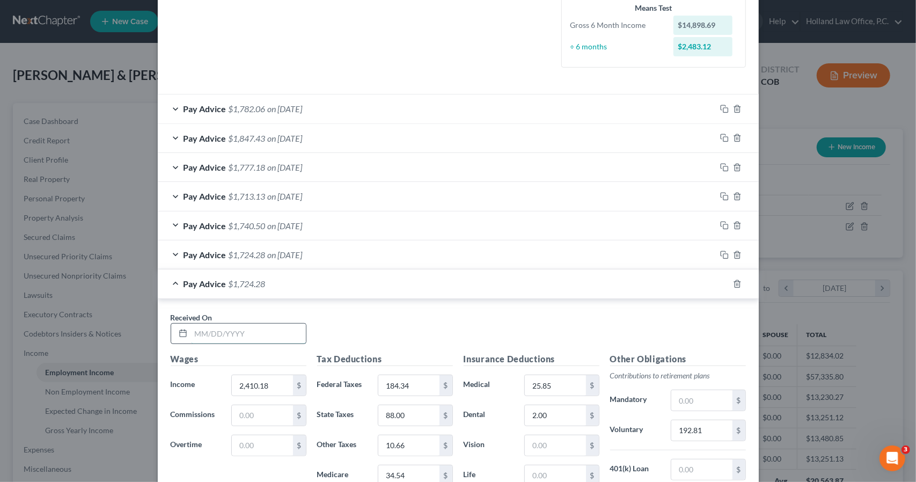
click at [282, 336] on input "text" at bounding box center [248, 333] width 115 height 20
type input "[DATE]"
type input "2,460.80"
type input "189.93"
type input "90"
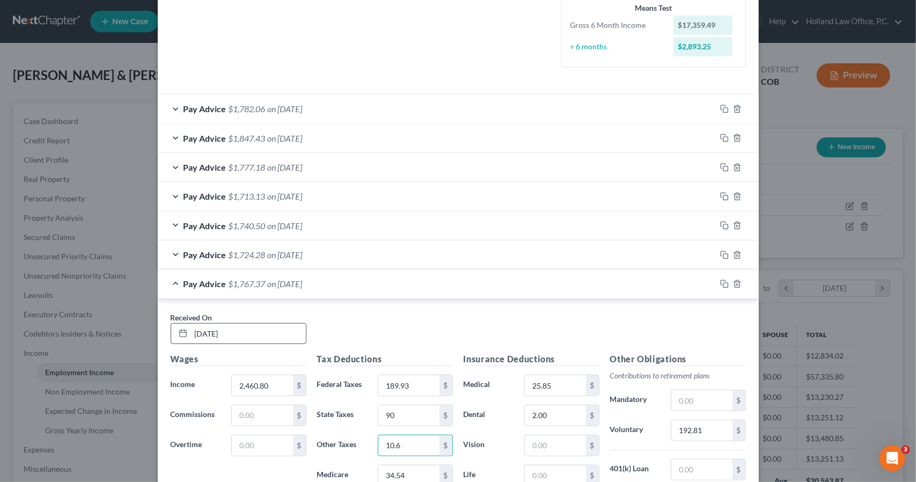
type input "10.66"
type input "35.28"
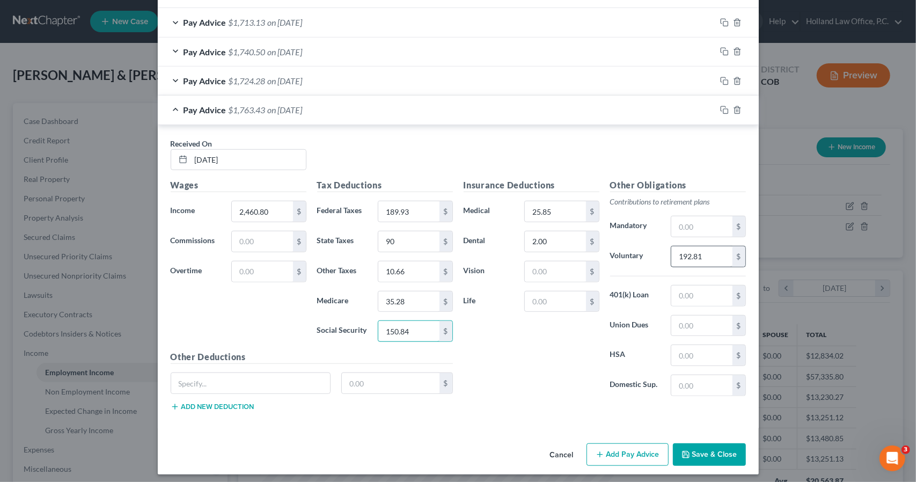
type input "150.84"
click at [724, 248] on input "192.81" at bounding box center [701, 256] width 61 height 20
type input "192.86"
click at [720, 106] on icon "button" at bounding box center [724, 110] width 9 height 9
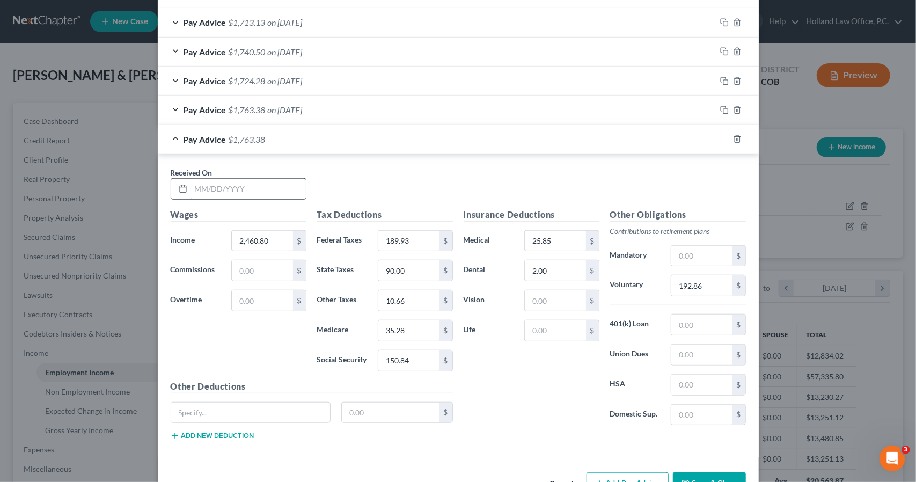
click at [261, 187] on input "text" at bounding box center [248, 189] width 115 height 20
type input "[DATE]"
type input "2,452.80"
type input "189.04"
type input "90"
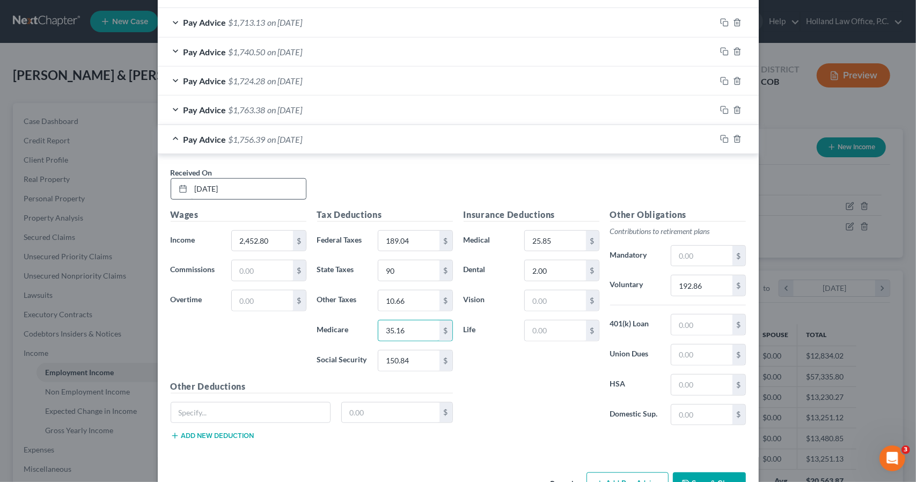
type input "35.16"
click at [417, 354] on input "150.84" at bounding box center [408, 360] width 61 height 20
type input "150.35"
click at [704, 279] on input "192.86" at bounding box center [701, 285] width 61 height 20
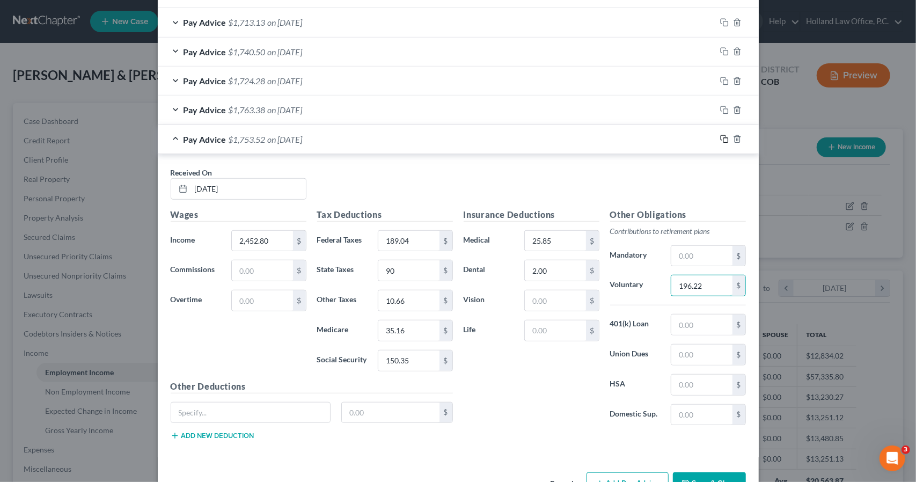
type input "196.22"
click at [721, 136] on icon "button" at bounding box center [724, 139] width 9 height 9
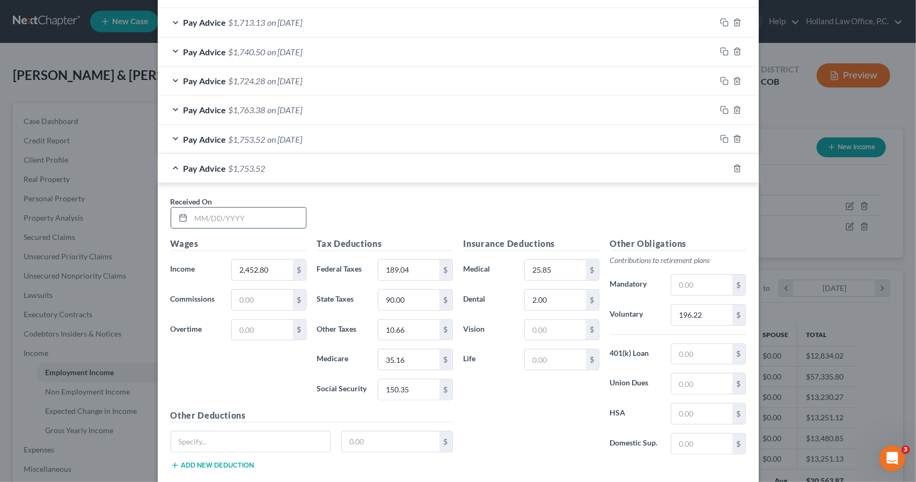
click at [240, 215] on input "text" at bounding box center [248, 218] width 115 height 20
type input "[DATE]"
type input "2,558.03"
type input "200.66"
type input "94"
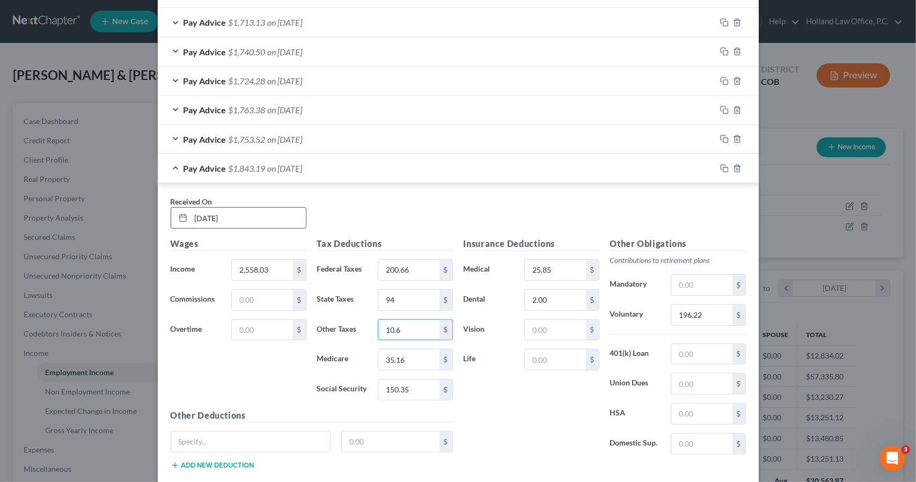
type input "10.66"
type input "36.69"
type input "156.87"
click at [717, 313] on input "196.22" at bounding box center [701, 315] width 61 height 20
type input "204.64"
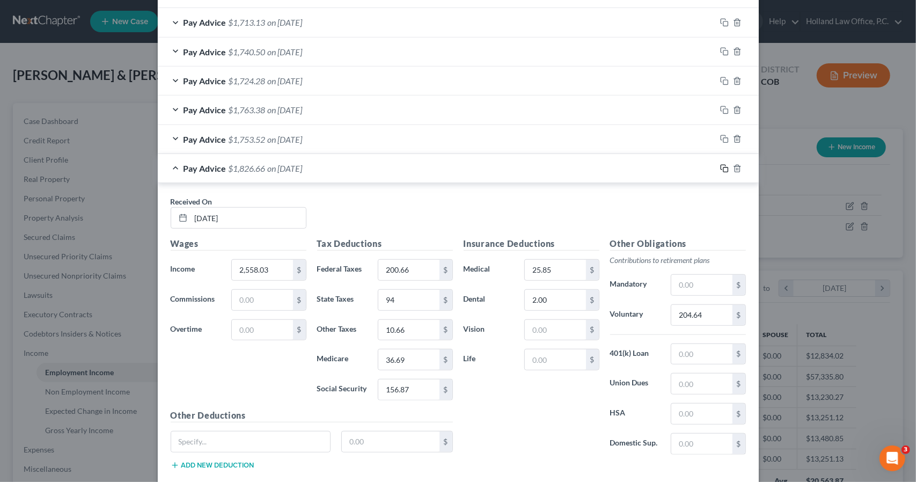
click at [720, 165] on icon "button" at bounding box center [722, 167] width 5 height 5
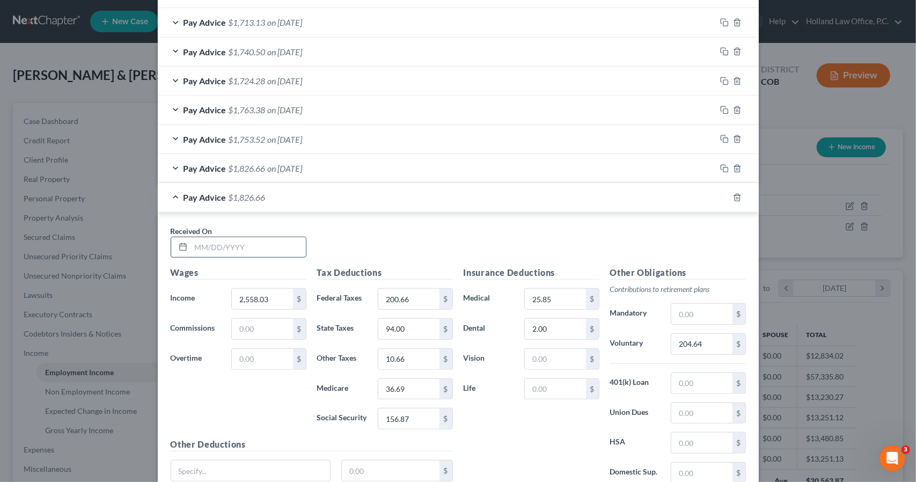
click at [298, 247] on input "text" at bounding box center [248, 247] width 115 height 20
type input "[DATE]"
type input "2,398.64"
type input "183.06"
type input "87"
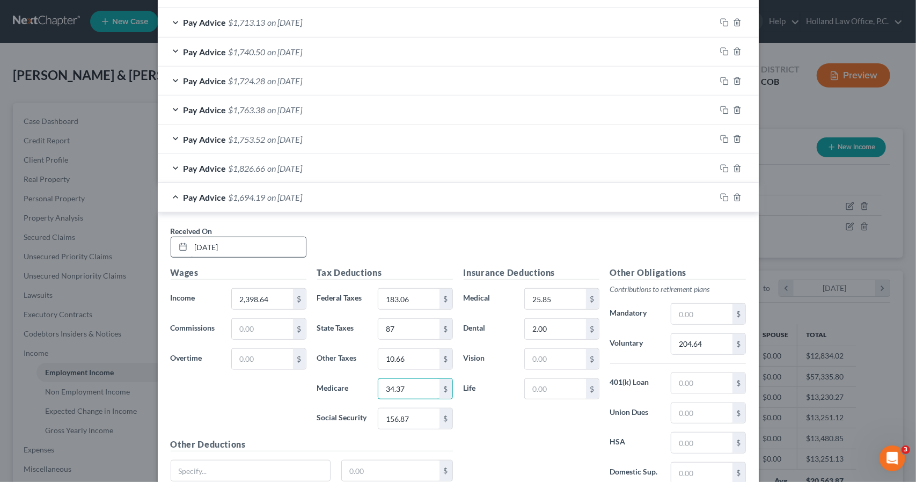
type input "34.37"
type input "146.99"
click at [732, 339] on div "$" at bounding box center [738, 344] width 13 height 20
click at [722, 337] on input "204.64" at bounding box center [701, 344] width 61 height 20
type input "191.89"
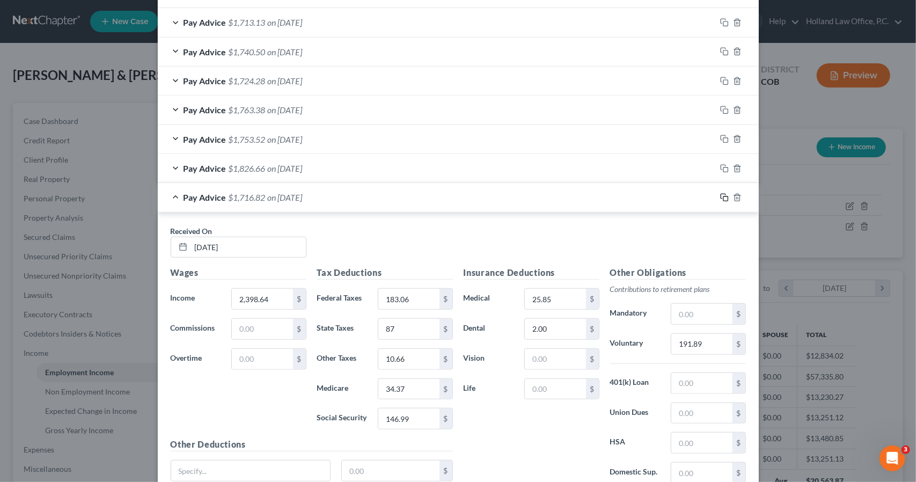
click at [723, 198] on rect "button" at bounding box center [725, 198] width 5 height 5
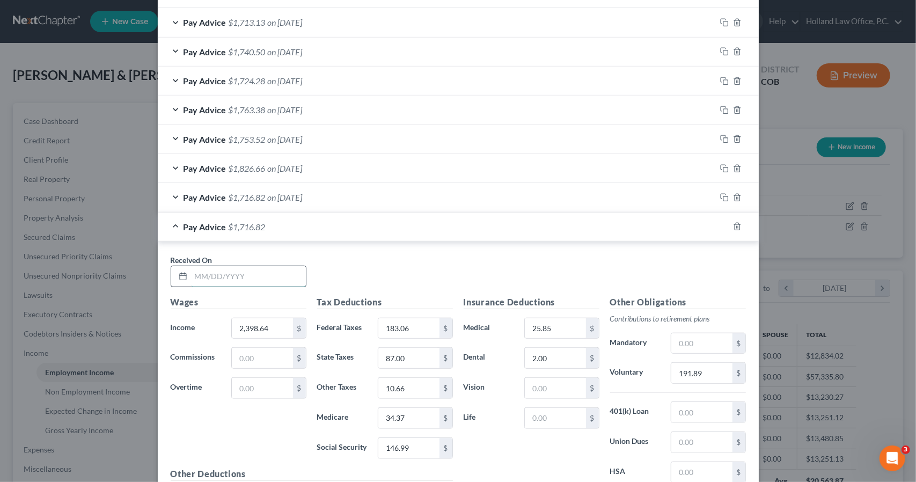
click at [285, 268] on input "text" at bounding box center [248, 276] width 115 height 20
type input "[DATE]"
type input "2,392.42"
type input "182.38"
type input "87"
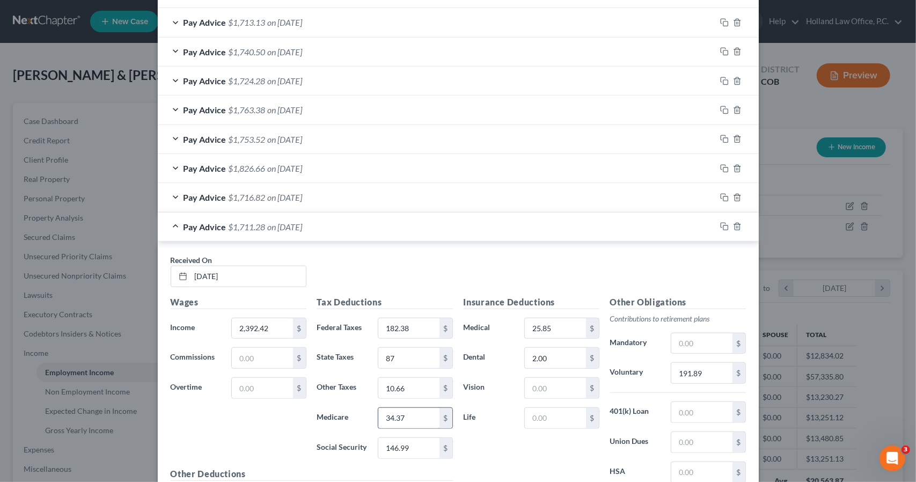
click at [418, 423] on div "Tax Deductions Federal Taxes 182.38 $ State Taxes 87 $ Other Taxes 10.66 $ Medi…" at bounding box center [385, 382] width 146 height 172
click at [416, 416] on input "34.37" at bounding box center [408, 418] width 61 height 20
type input "34.29"
click at [416, 443] on input "146.99" at bounding box center [408, 448] width 61 height 20
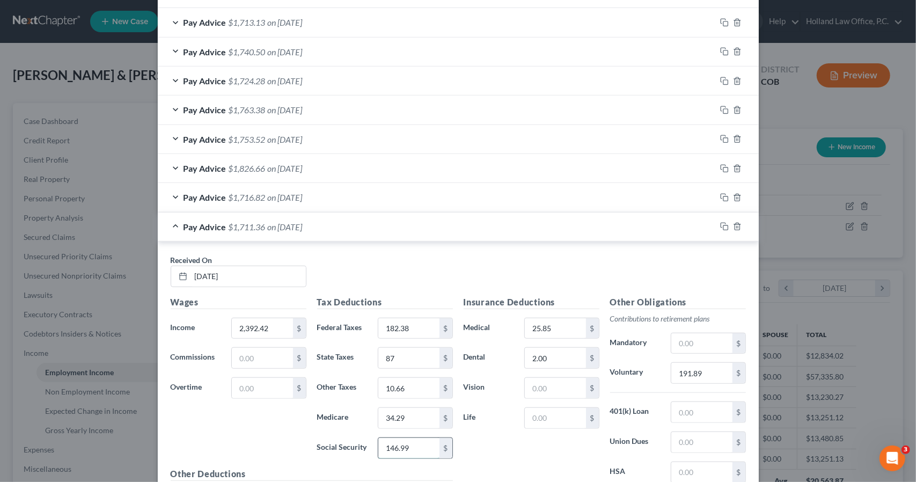
click at [416, 443] on input "146.99" at bounding box center [408, 448] width 61 height 20
type input "146.60"
click at [712, 375] on input "191.89" at bounding box center [701, 373] width 61 height 20
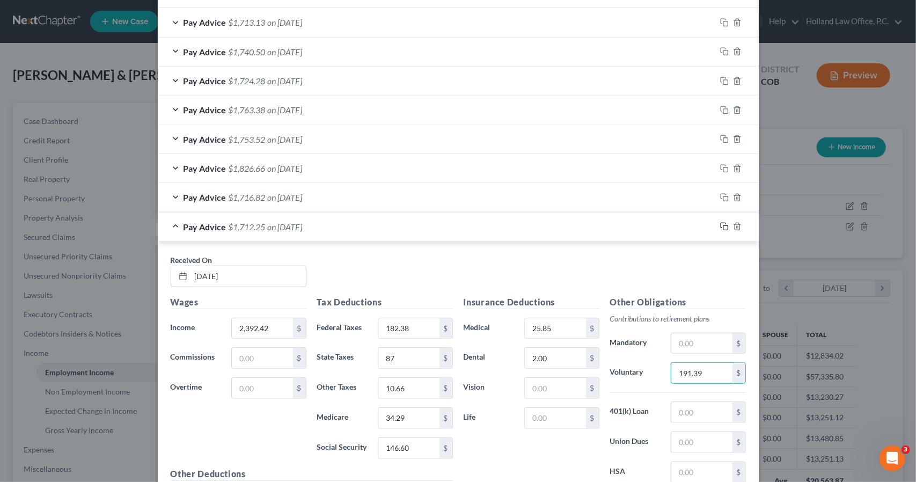
type input "191.39"
click at [720, 225] on icon "button" at bounding box center [724, 226] width 9 height 9
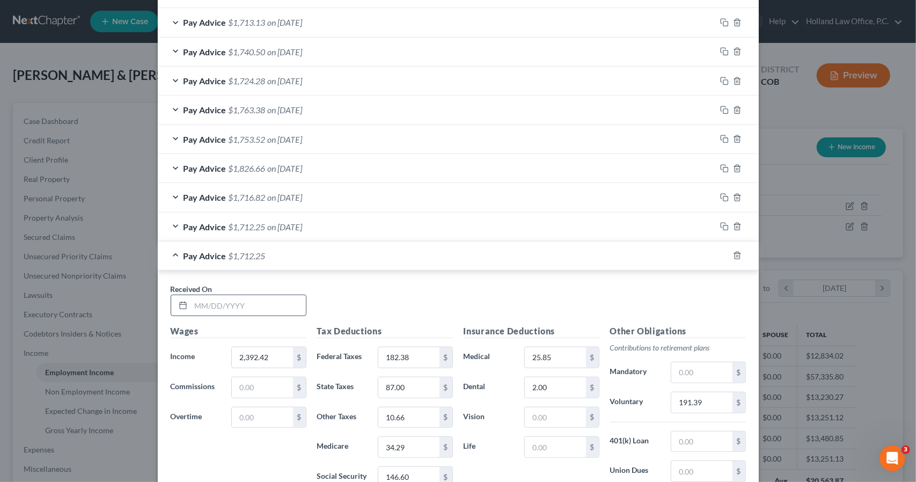
click at [239, 298] on input "text" at bounding box center [248, 305] width 115 height 20
type input "[DATE]"
type input "2,370.66"
type input "179.98"
type input "86"
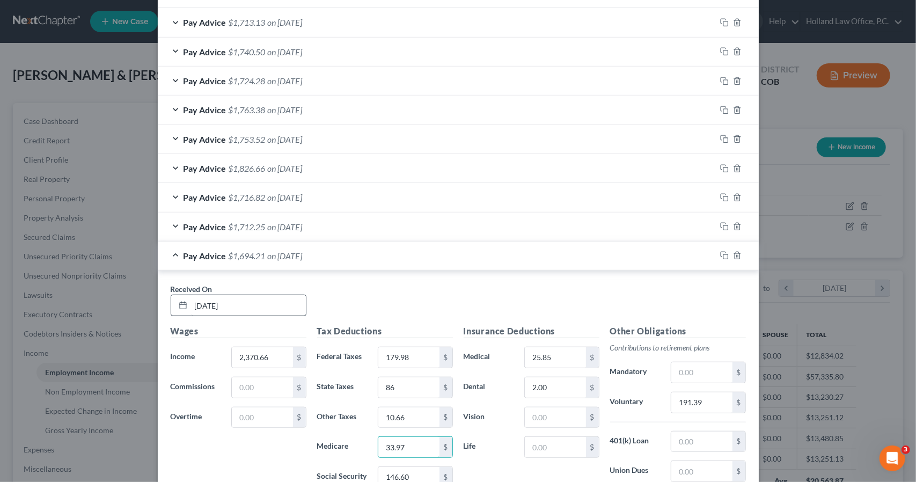
type input "33.97"
type input "145.26"
click at [683, 393] on input "191.39" at bounding box center [701, 402] width 61 height 20
type input "189.65"
click at [720, 251] on icon "button" at bounding box center [724, 255] width 9 height 9
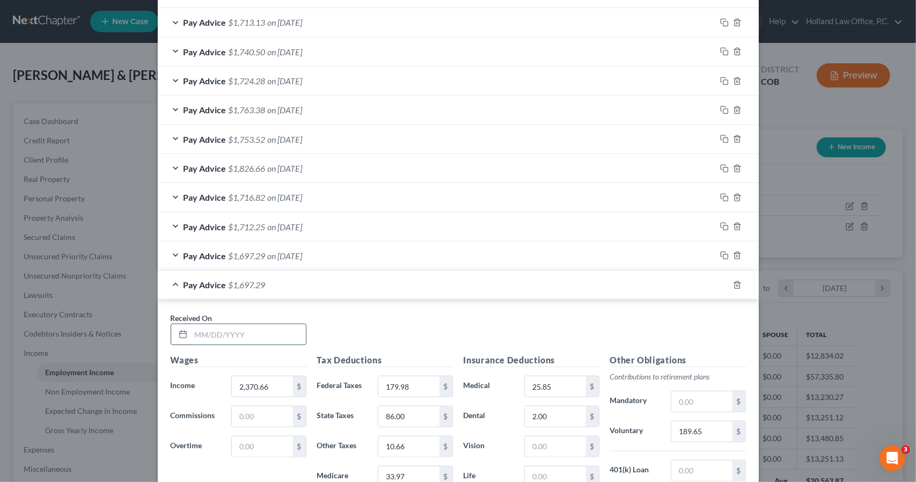
click at [220, 330] on input "text" at bounding box center [248, 334] width 115 height 20
type input "[DATE]"
type input "2,447.03"
type input "188.41"
type input "89"
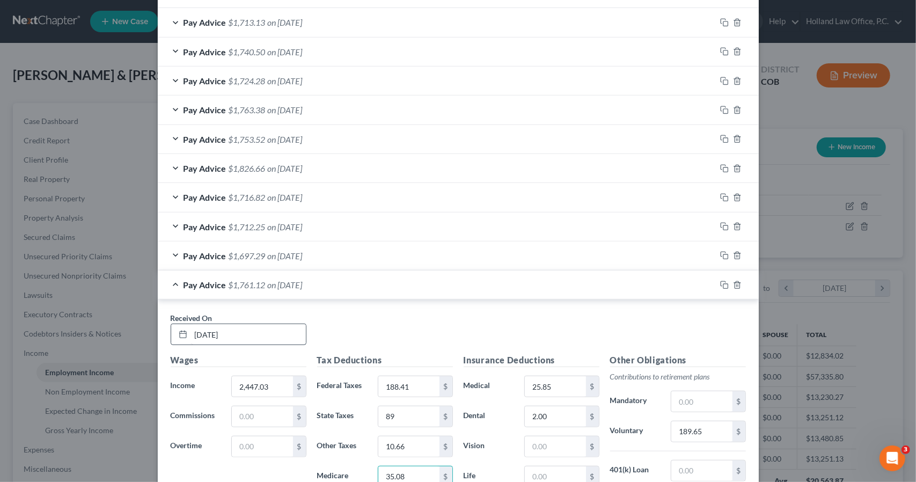
type input "35.08"
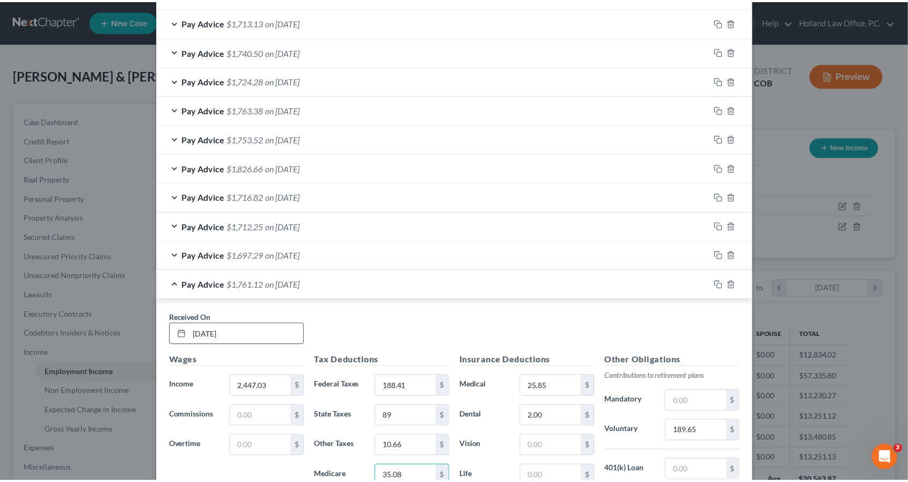
scroll to position [616, 0]
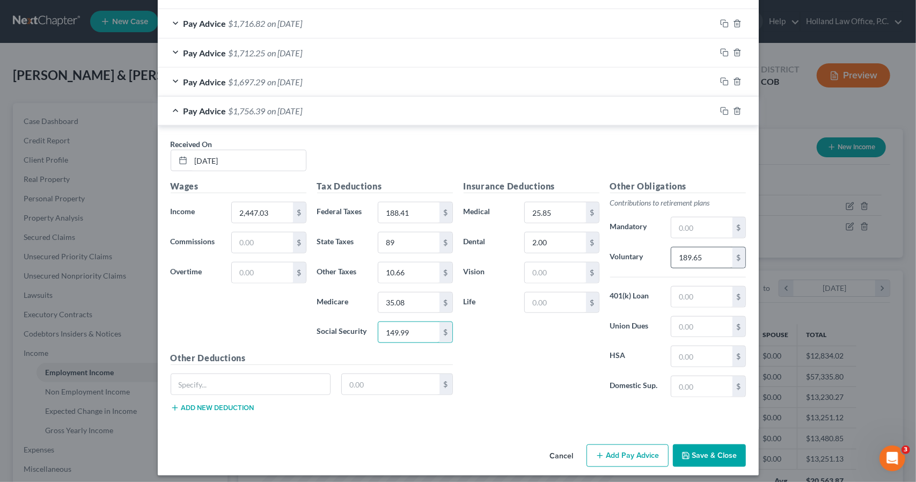
type input "149.99"
click at [686, 256] on input "189.65" at bounding box center [701, 257] width 61 height 20
type input "195.76"
click at [700, 446] on button "Save & Close" at bounding box center [709, 455] width 73 height 23
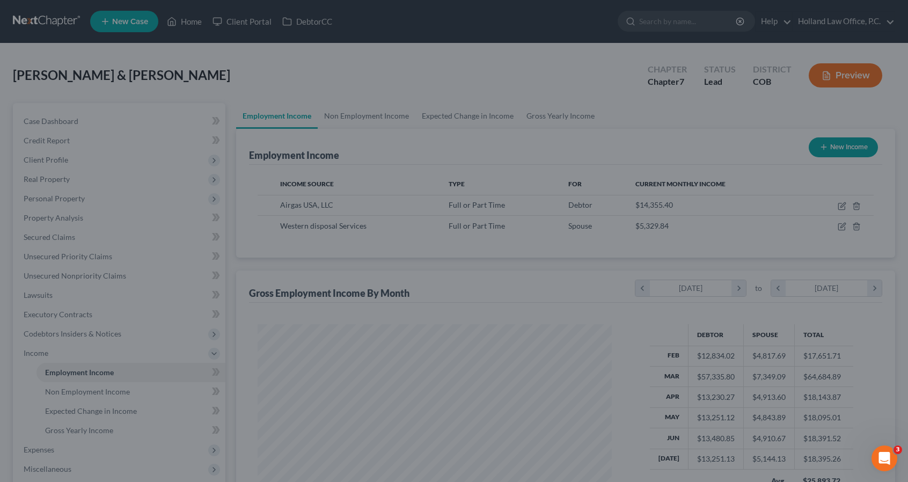
scroll to position [536291, 536110]
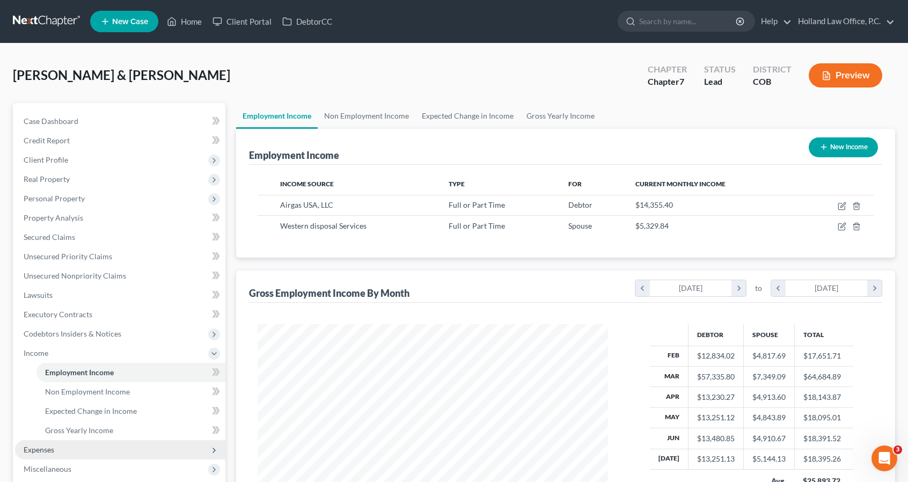
click at [94, 450] on span "Expenses" at bounding box center [120, 449] width 210 height 19
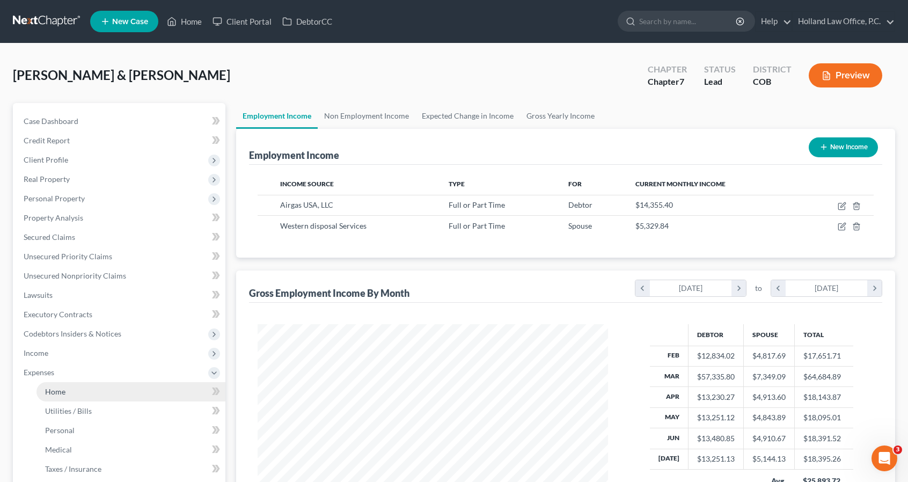
click at [84, 392] on link "Home" at bounding box center [130, 391] width 189 height 19
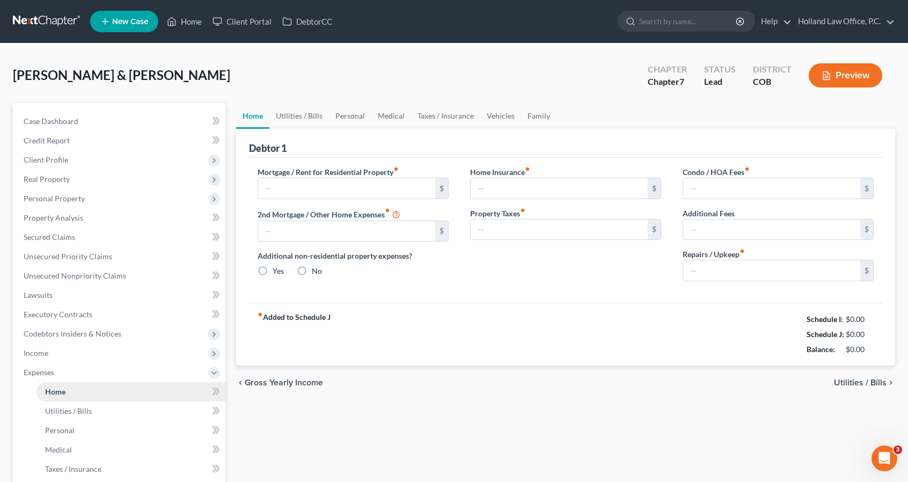
type input "3,099.44"
type input "327.40"
radio input "true"
type input "46.00"
type input "154.69"
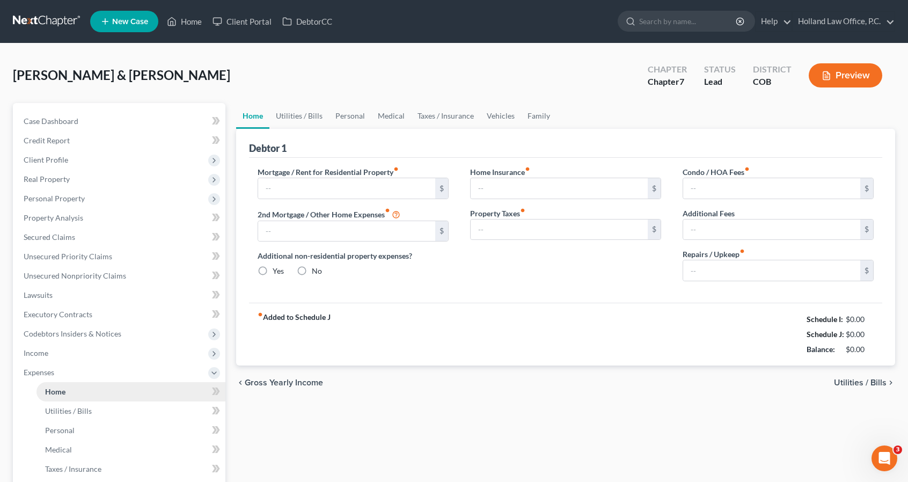
type input "56.33"
click at [84, 392] on link "Home" at bounding box center [130, 391] width 189 height 19
click at [298, 112] on link "Utilities / Bills" at bounding box center [299, 116] width 60 height 26
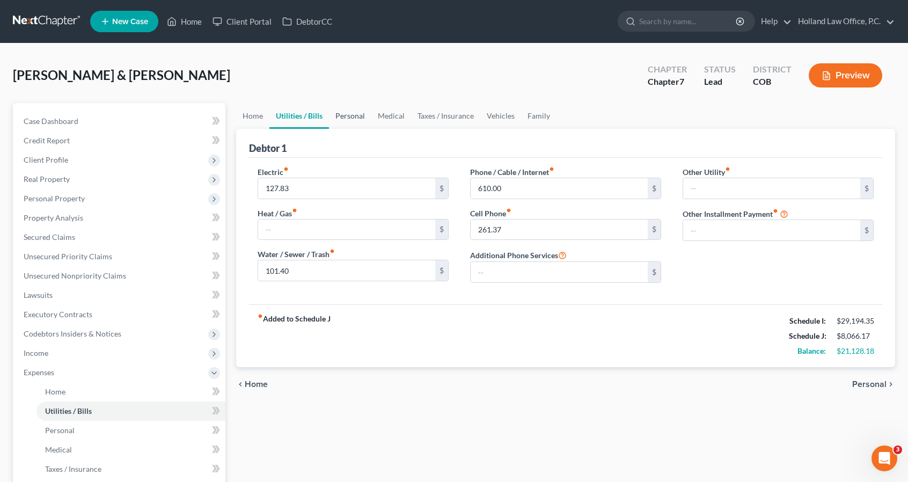
click at [354, 117] on link "Personal" at bounding box center [350, 116] width 42 height 26
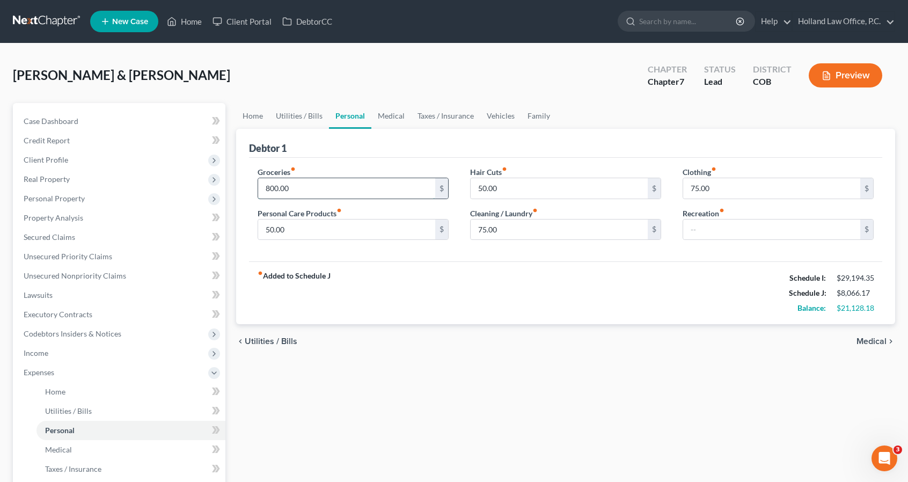
click at [316, 179] on input "800.00" at bounding box center [346, 188] width 177 height 20
type input "1,000"
click at [684, 229] on input "text" at bounding box center [771, 229] width 177 height 20
type input "200"
click at [521, 122] on link "Family" at bounding box center [538, 116] width 35 height 26
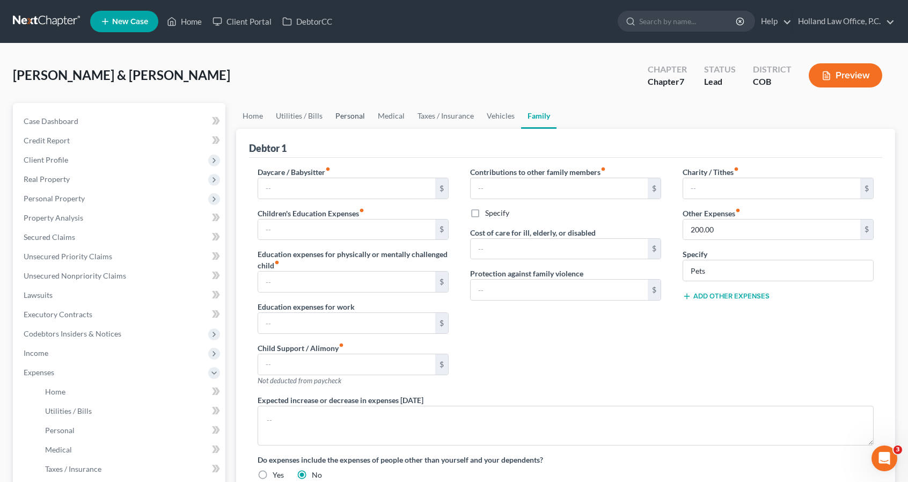
click at [341, 121] on link "Personal" at bounding box center [350, 116] width 42 height 26
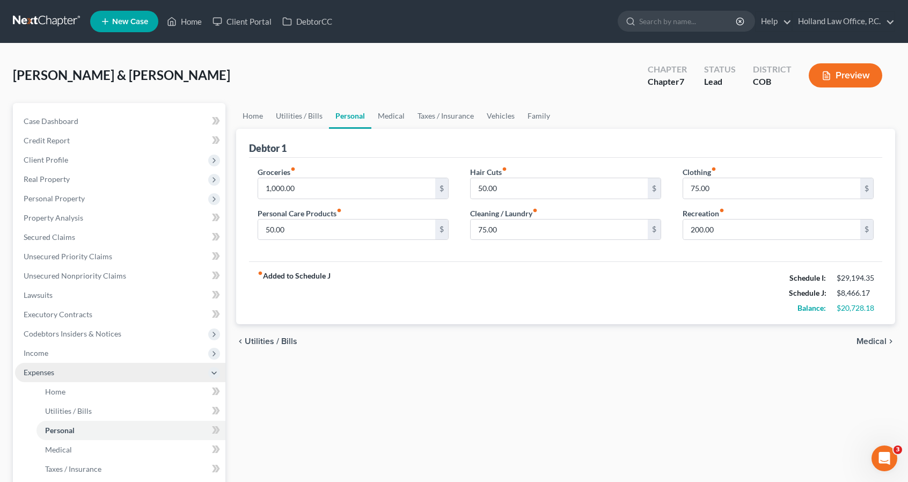
click at [124, 374] on span "Expenses" at bounding box center [120, 372] width 210 height 19
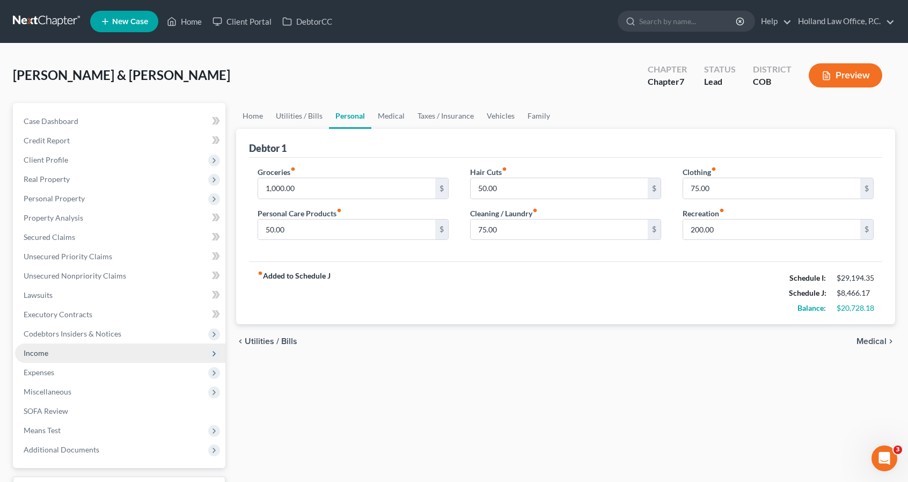
click at [124, 354] on span "Income" at bounding box center [120, 352] width 210 height 19
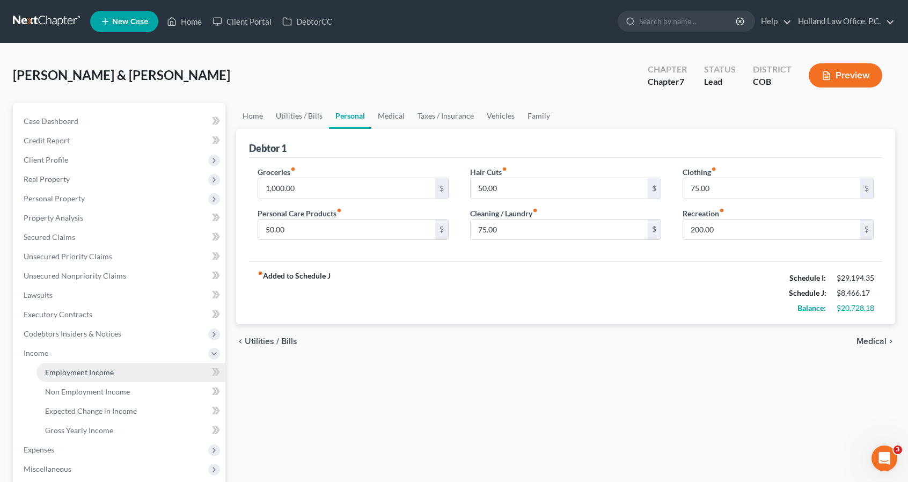
click at [122, 376] on link "Employment Income" at bounding box center [130, 372] width 189 height 19
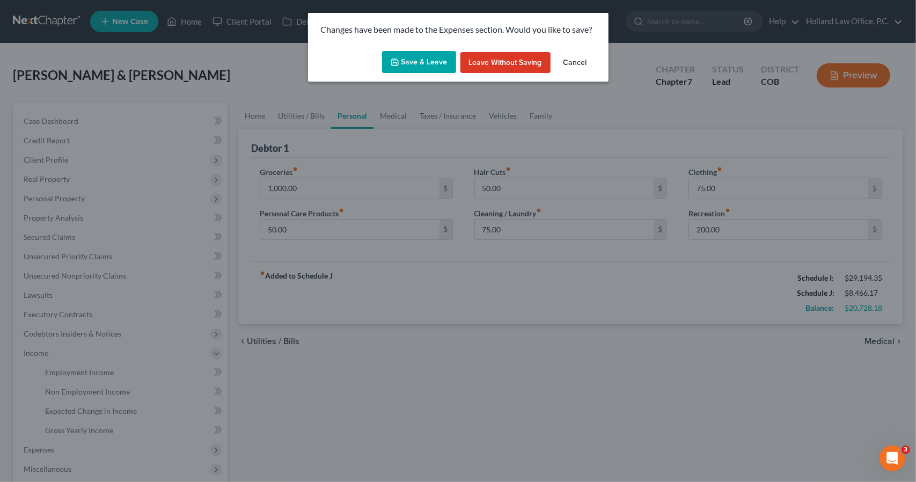
click at [419, 65] on button "Save & Leave" at bounding box center [419, 62] width 74 height 23
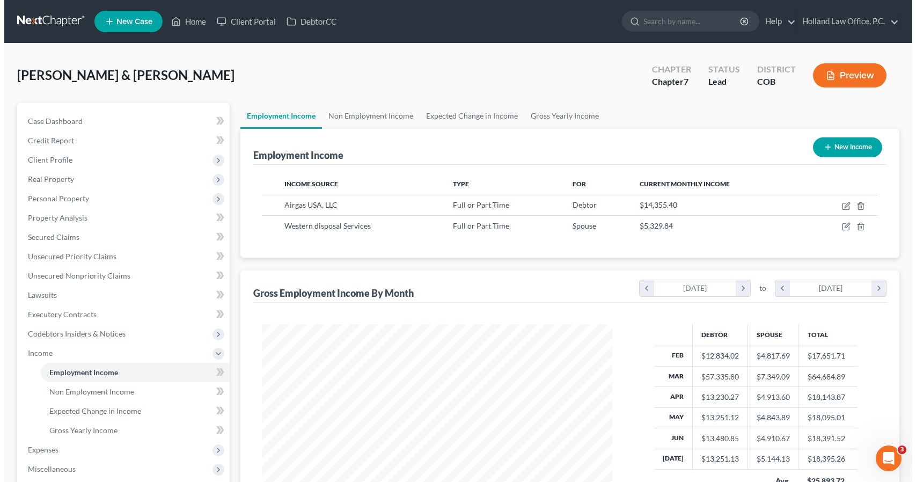
scroll to position [191, 371]
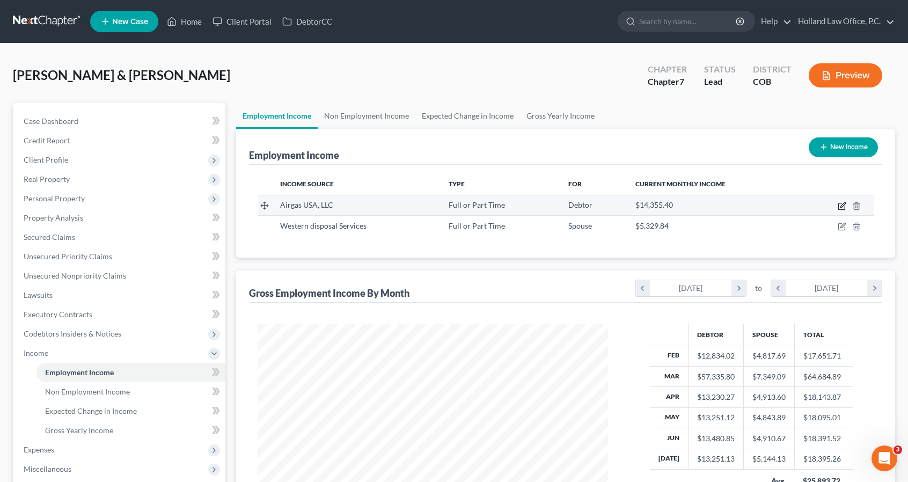
click at [843, 202] on icon "button" at bounding box center [841, 206] width 9 height 9
select select "0"
select select "2"
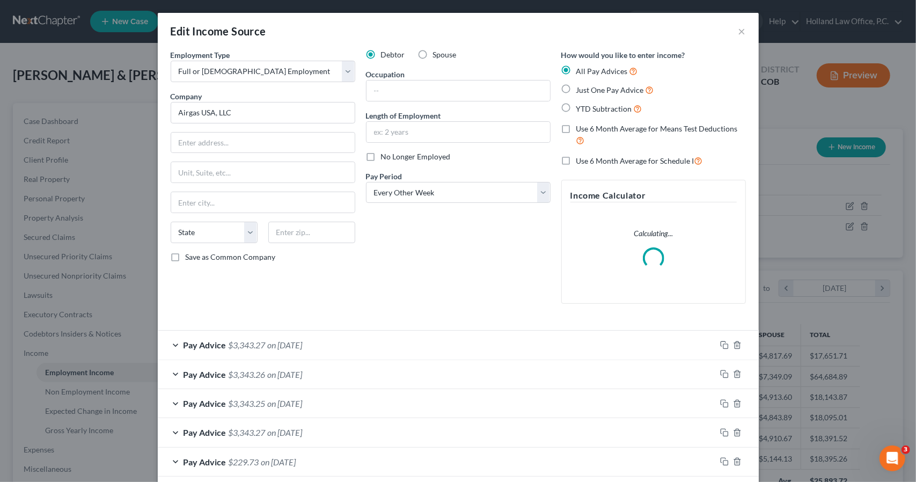
scroll to position [191, 375]
click at [427, 316] on div "Employment Type * Select Full or [DEMOGRAPHIC_DATA] Employment Self Employment …" at bounding box center [458, 185] width 586 height 272
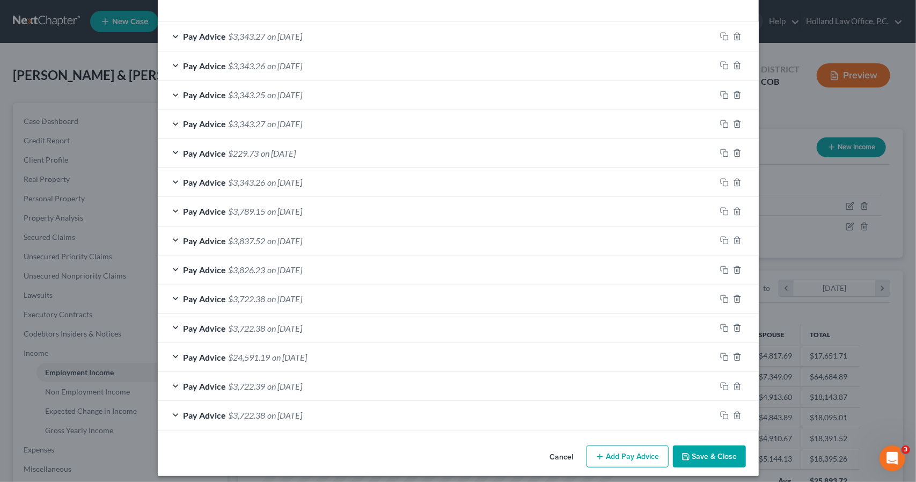
scroll to position [343, 0]
click at [415, 351] on div "Pay Advice $24,591.19 on [DATE]" at bounding box center [437, 356] width 558 height 28
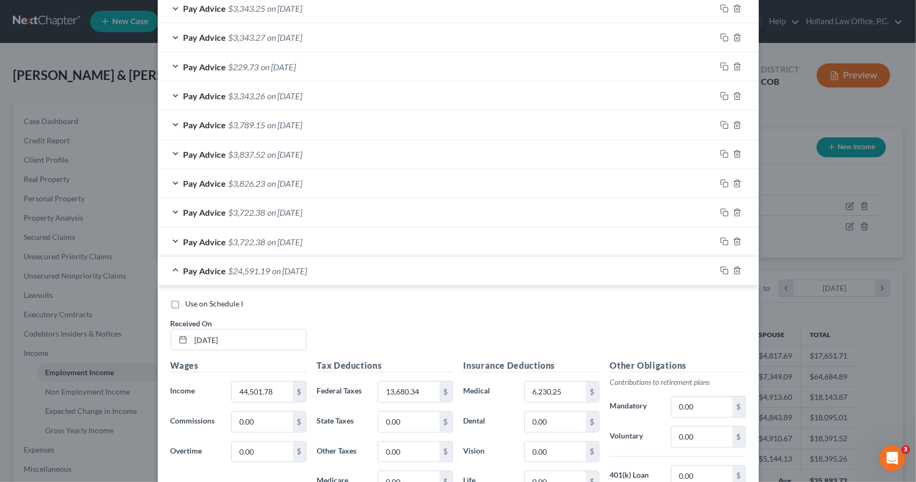
scroll to position [451, 0]
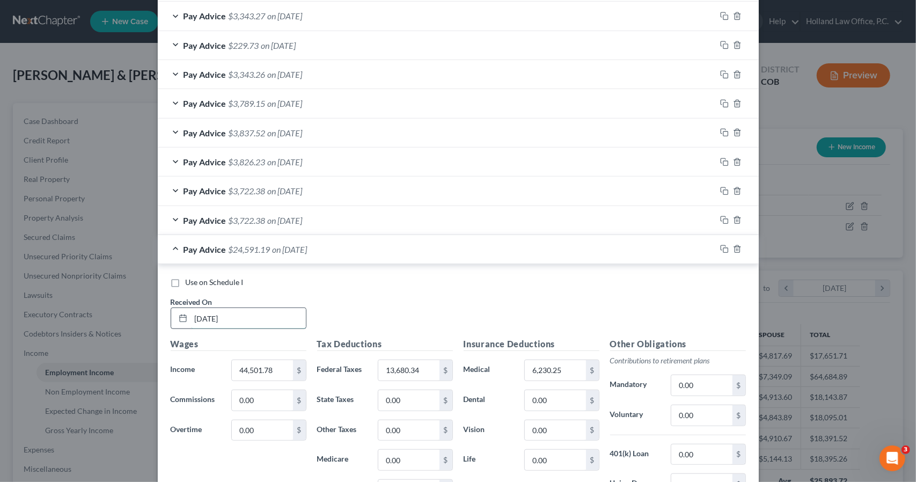
click at [261, 308] on input "[DATE]" at bounding box center [248, 318] width 115 height 20
type input "[DATE]"
click at [311, 255] on div "Pay Advice $24,591.19 on [DATE]" at bounding box center [437, 249] width 558 height 28
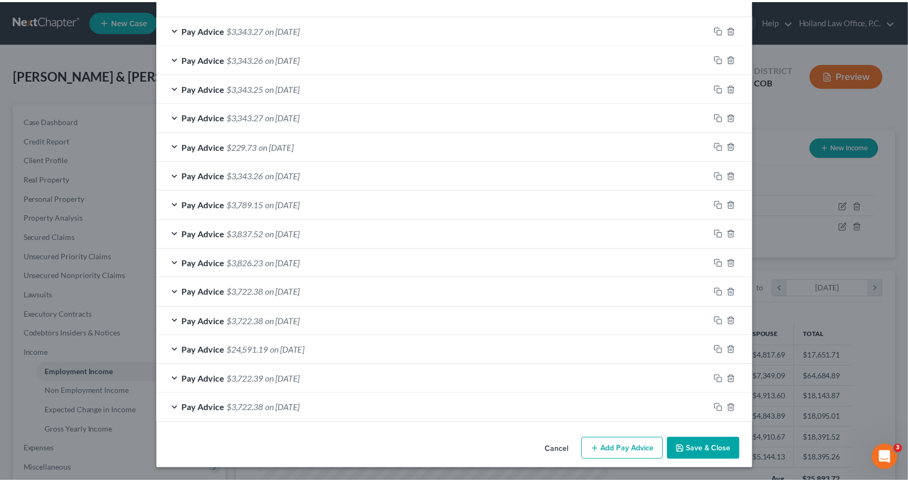
scroll to position [347, 0]
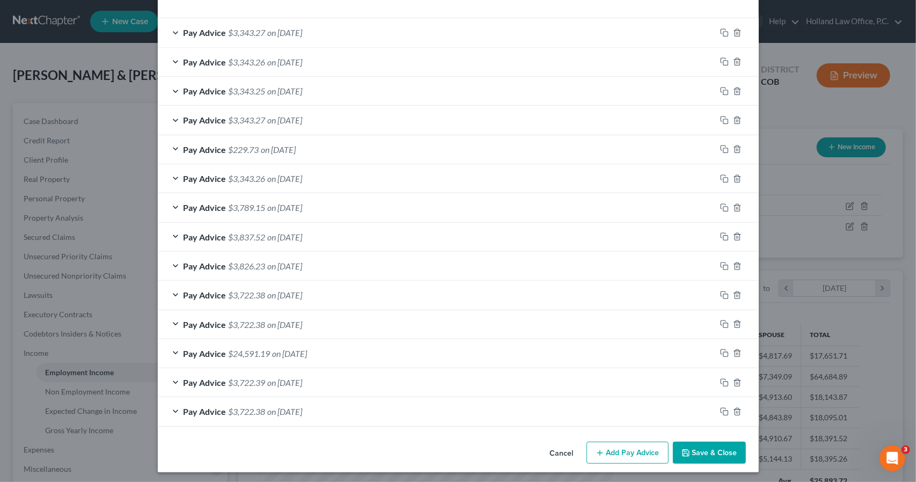
click at [697, 450] on button "Save & Close" at bounding box center [709, 453] width 73 height 23
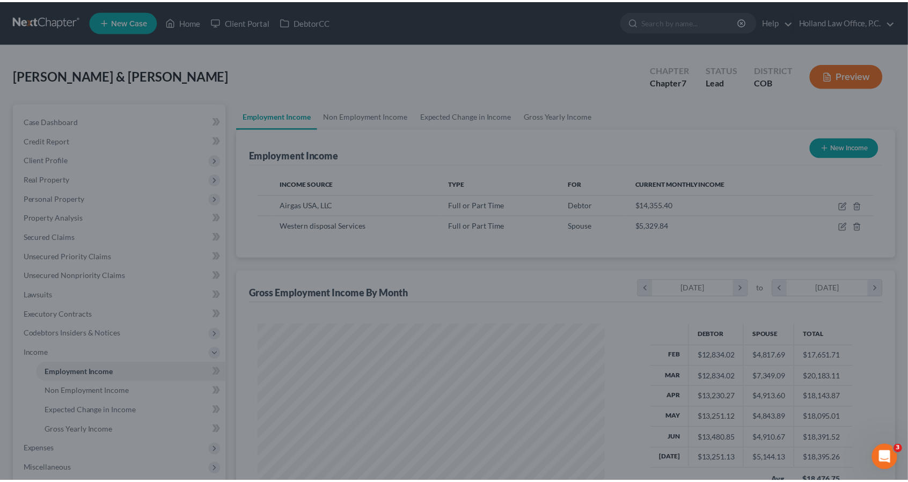
scroll to position [536291, 536110]
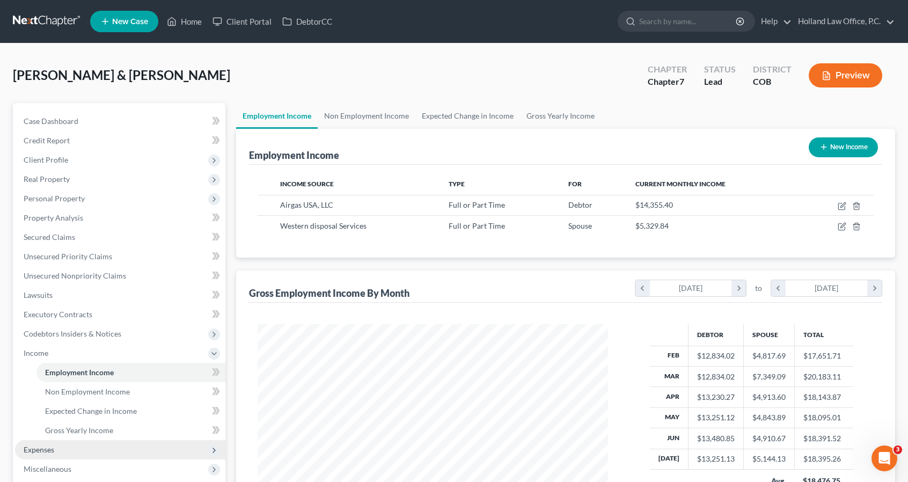
click at [129, 444] on span "Expenses" at bounding box center [120, 449] width 210 height 19
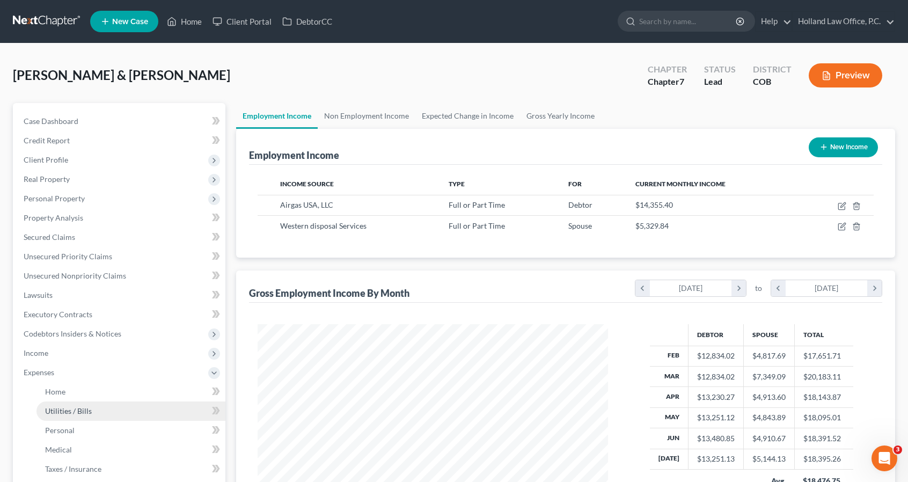
click at [112, 402] on link "Utilities / Bills" at bounding box center [130, 410] width 189 height 19
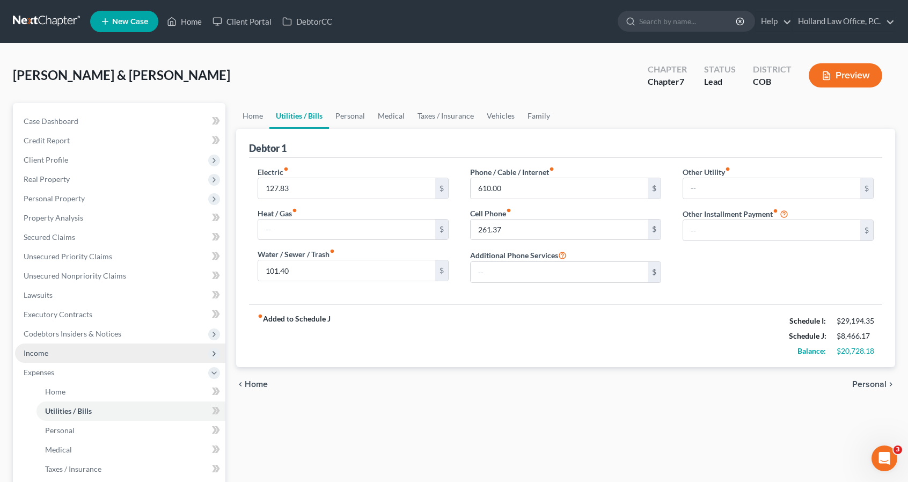
click at [113, 349] on span "Income" at bounding box center [120, 352] width 210 height 19
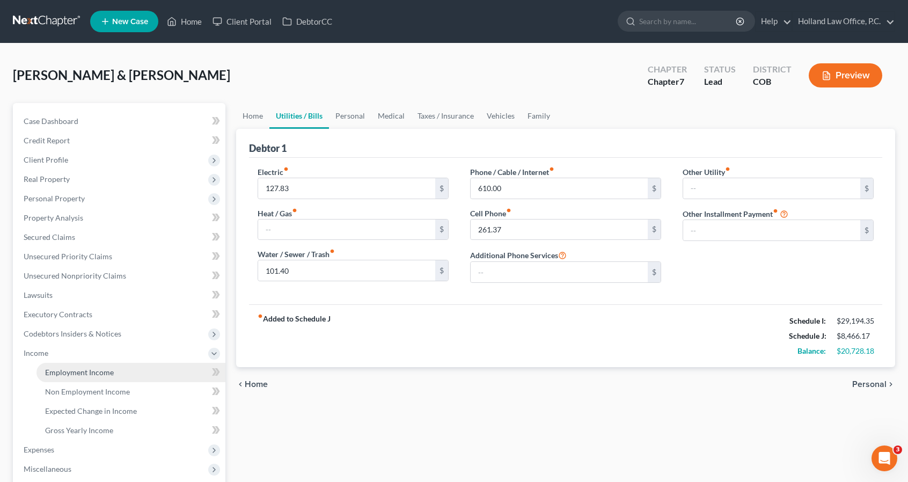
click at [112, 372] on span "Employment Income" at bounding box center [79, 371] width 69 height 9
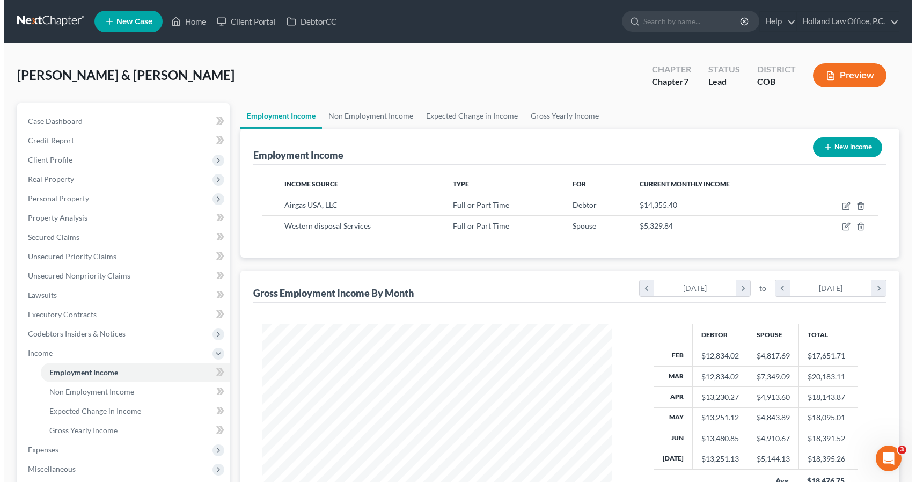
scroll to position [191, 371]
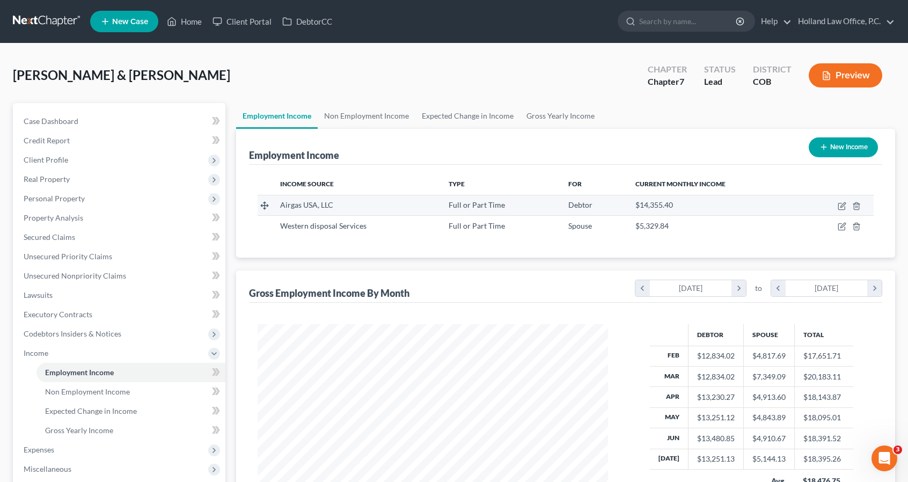
click at [838, 210] on td at bounding box center [837, 205] width 72 height 20
click at [839, 207] on icon "button" at bounding box center [841, 206] width 9 height 9
select select "0"
select select "2"
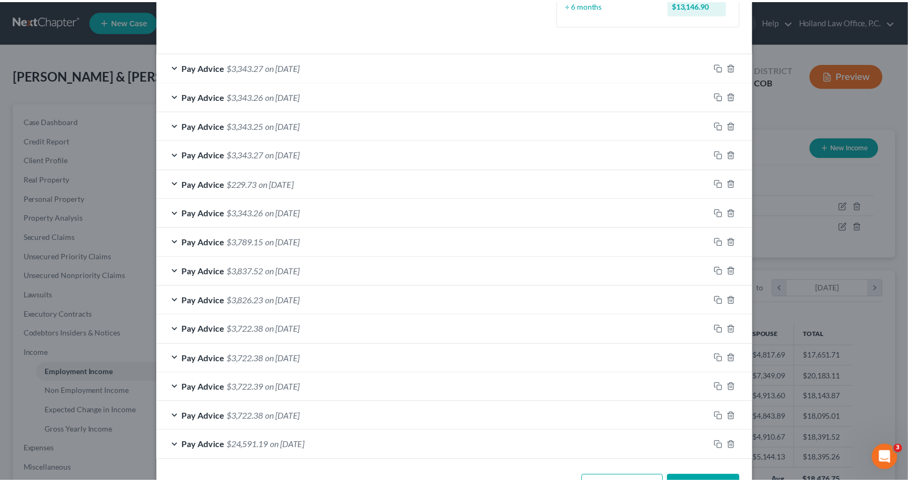
scroll to position [347, 0]
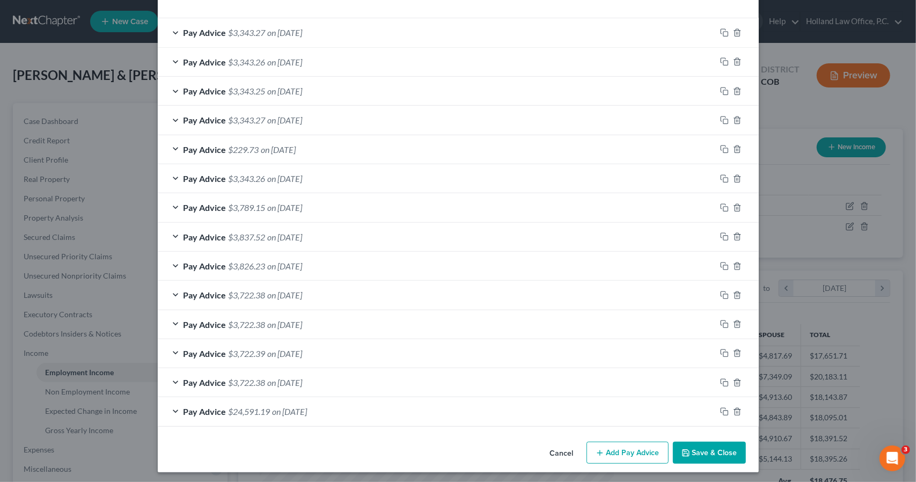
click at [352, 408] on div "Pay Advice $24,591.19 on [DATE]" at bounding box center [437, 411] width 558 height 28
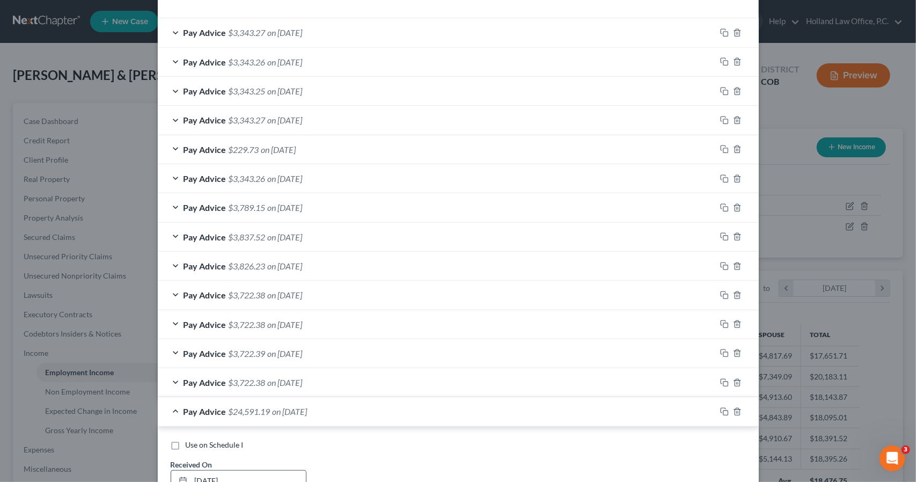
click at [255, 470] on input "[DATE]" at bounding box center [248, 480] width 115 height 20
type input "[DATE]"
click at [341, 409] on div "Pay Advice $24,591.19 on [DATE]" at bounding box center [437, 411] width 558 height 28
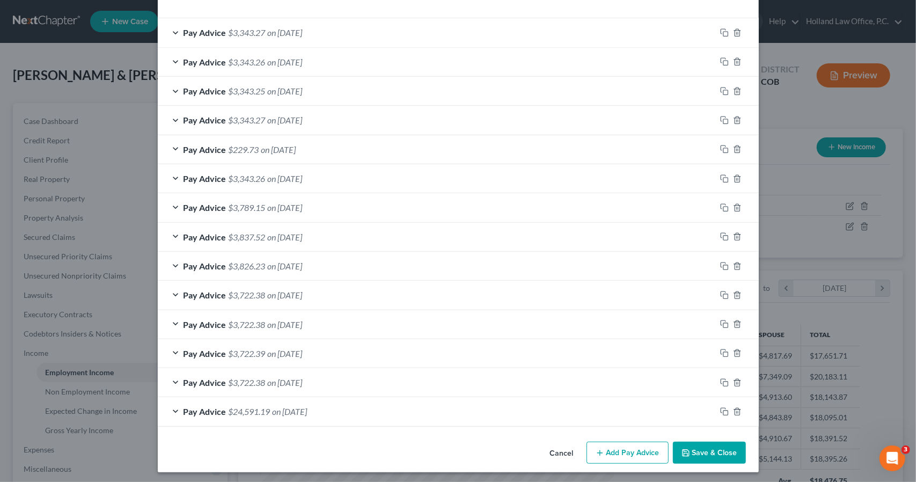
click at [687, 442] on button "Save & Close" at bounding box center [709, 453] width 73 height 23
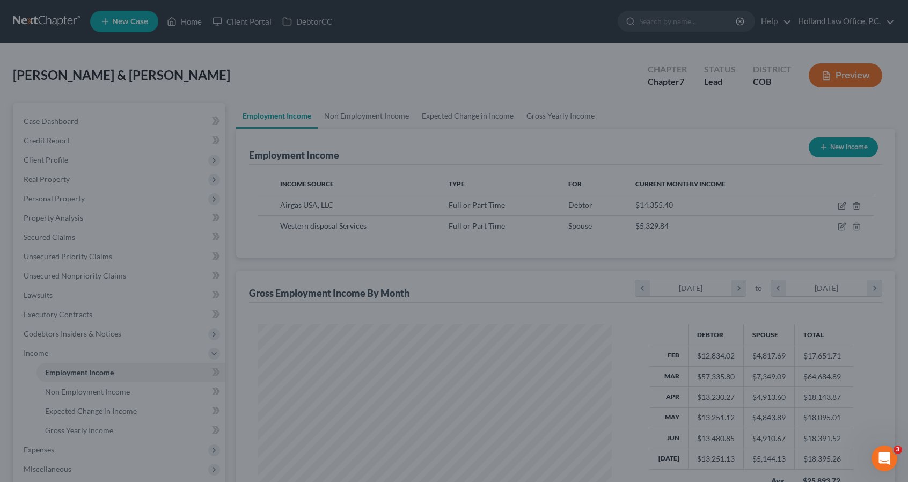
scroll to position [536291, 536110]
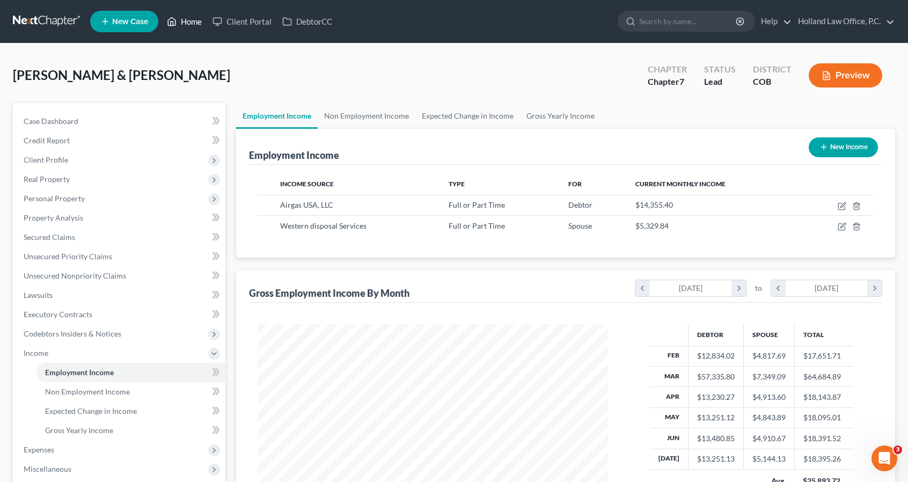
click at [176, 28] on link "Home" at bounding box center [184, 21] width 46 height 19
